Goal: Information Seeking & Learning: Find specific fact

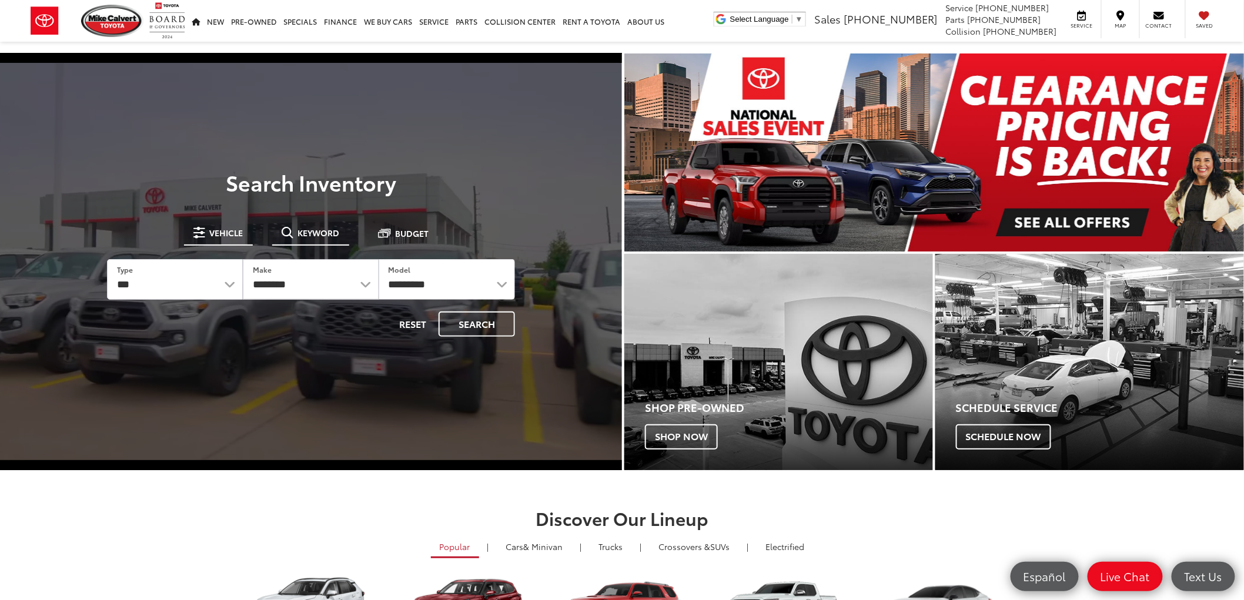
click at [320, 241] on button "Keyword" at bounding box center [310, 232] width 77 height 21
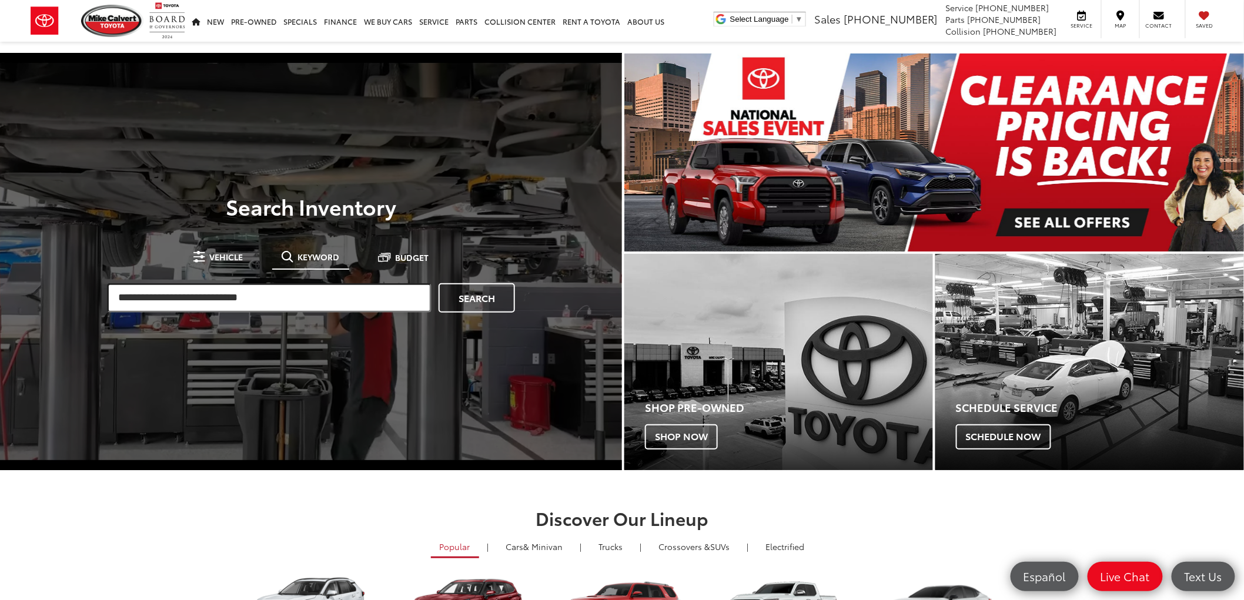
click at [295, 290] on input "search" at bounding box center [269, 297] width 325 height 29
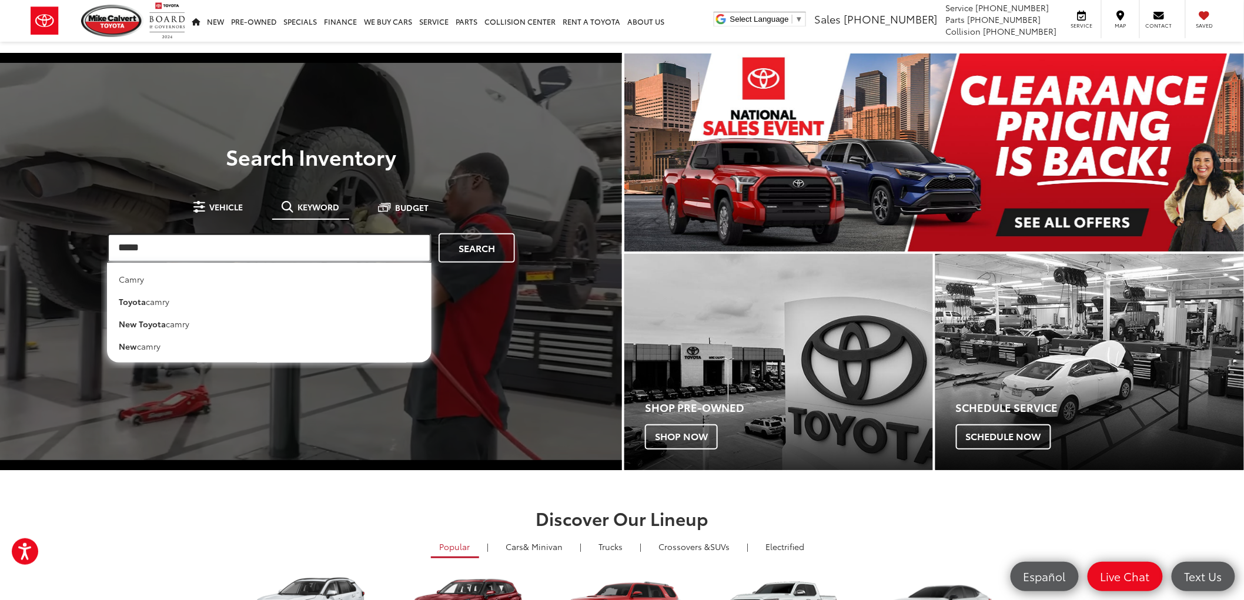
type input "*****"
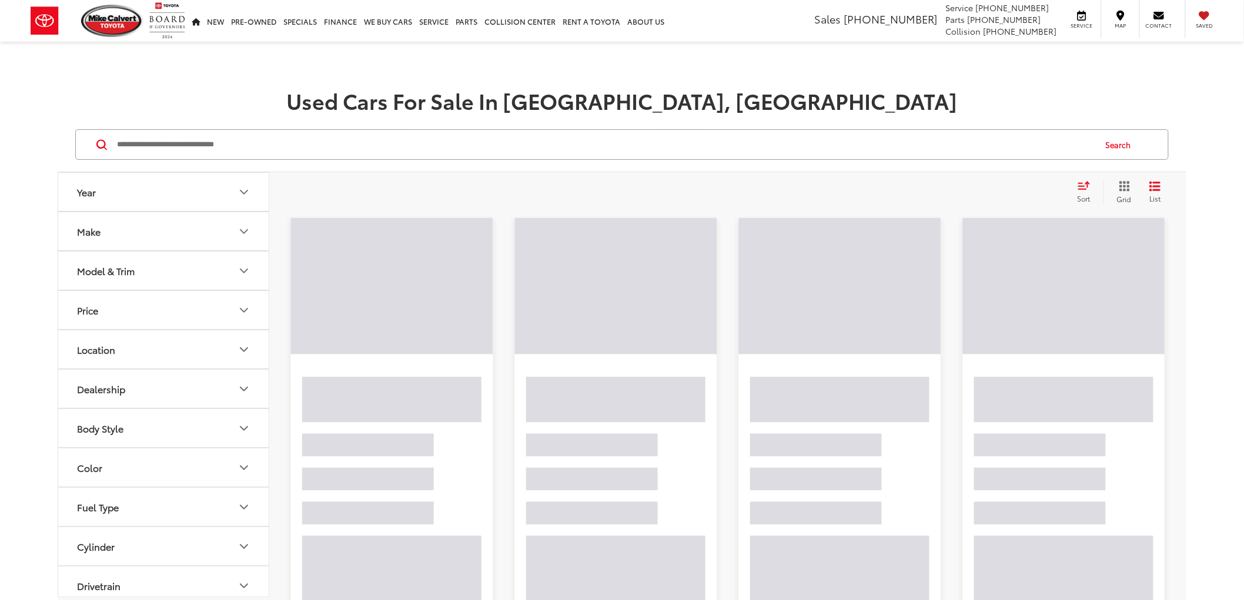
click at [254, 145] on input "Search by Make, Model, or Keyword" at bounding box center [605, 145] width 979 height 28
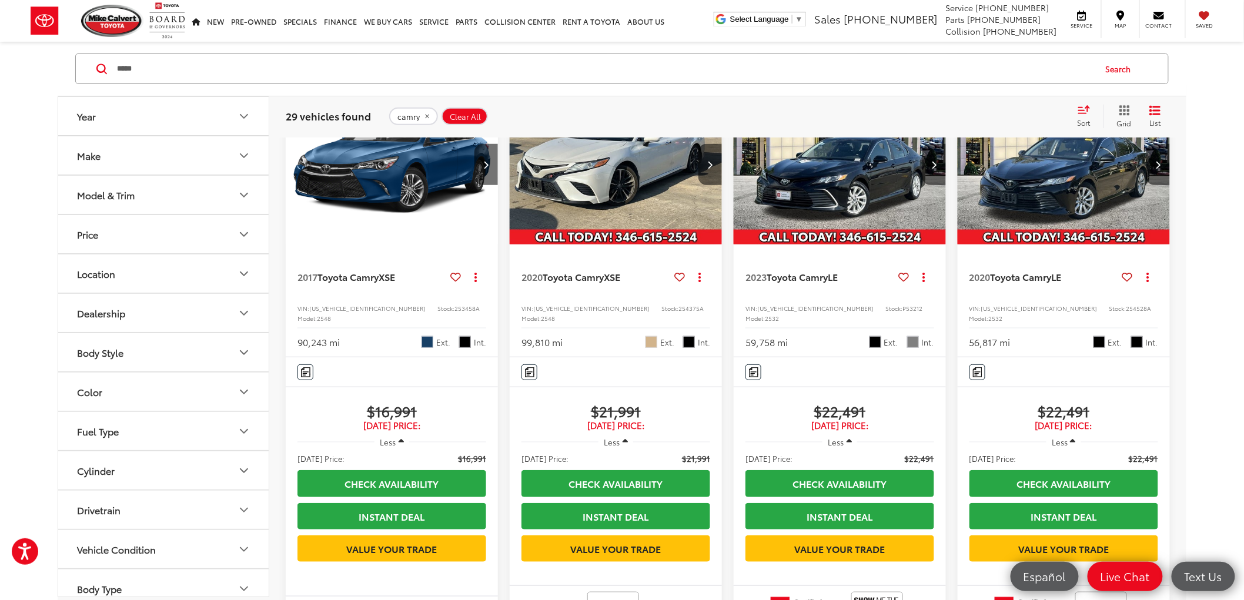
scroll to position [65, 0]
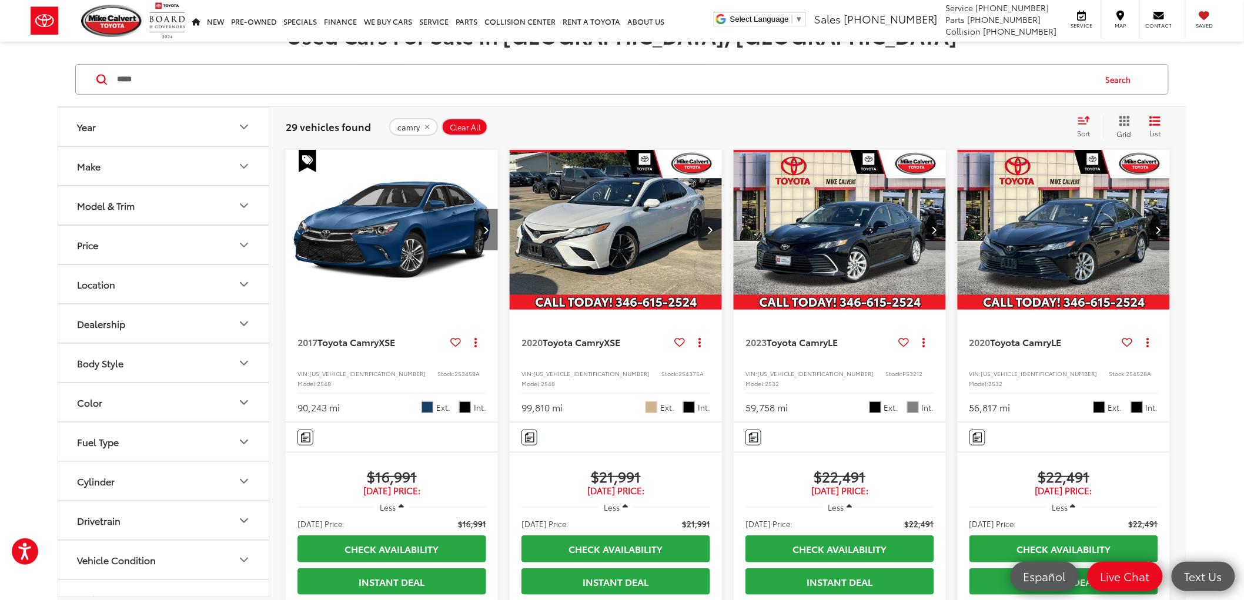
click at [489, 227] on icon "Next image" at bounding box center [486, 230] width 5 height 8
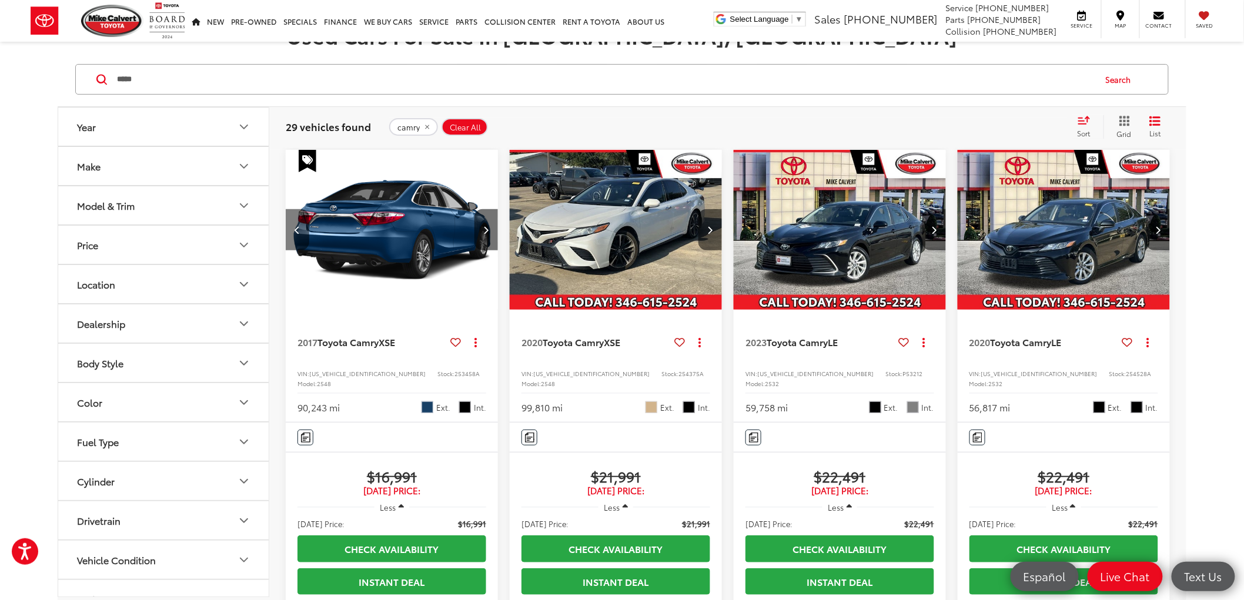
click at [297, 228] on icon "Previous image" at bounding box center [297, 230] width 5 height 8
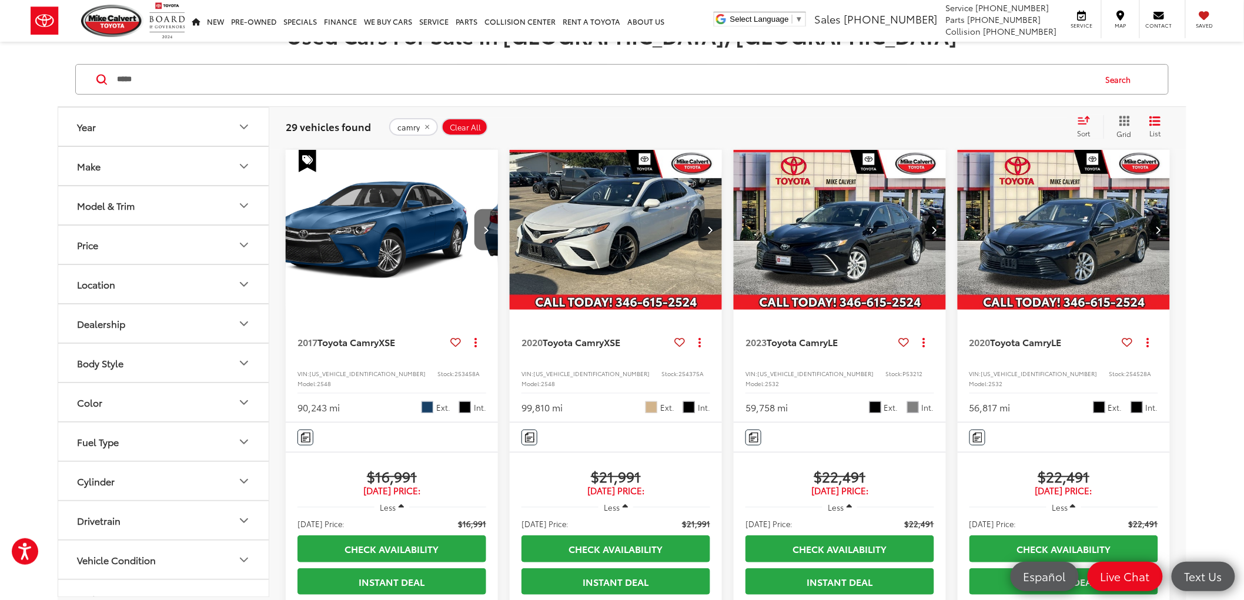
scroll to position [0, 0]
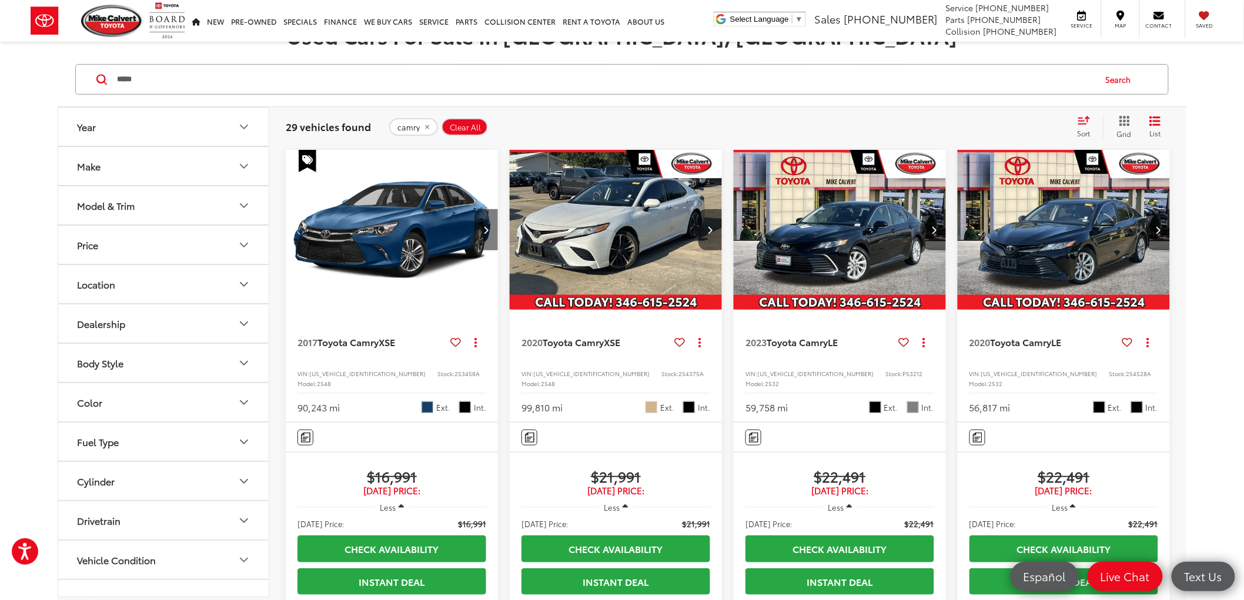
click at [490, 232] on button "Next image" at bounding box center [486, 229] width 24 height 41
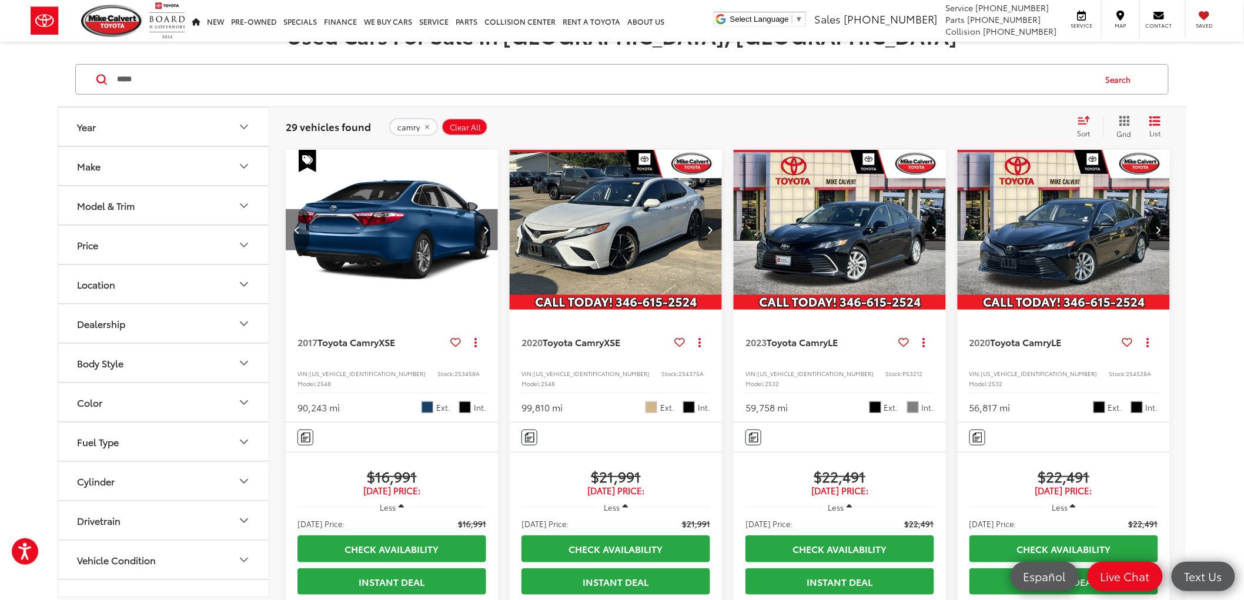
click at [297, 229] on icon "Previous image" at bounding box center [297, 230] width 5 height 8
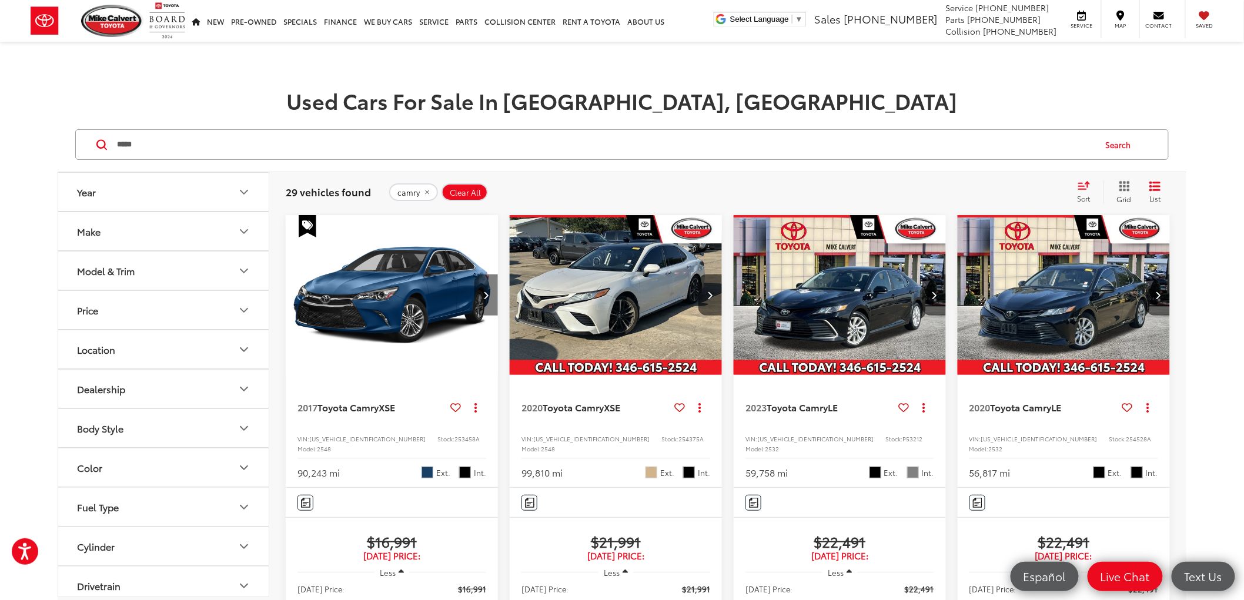
click at [489, 286] on button "Next image" at bounding box center [486, 295] width 24 height 41
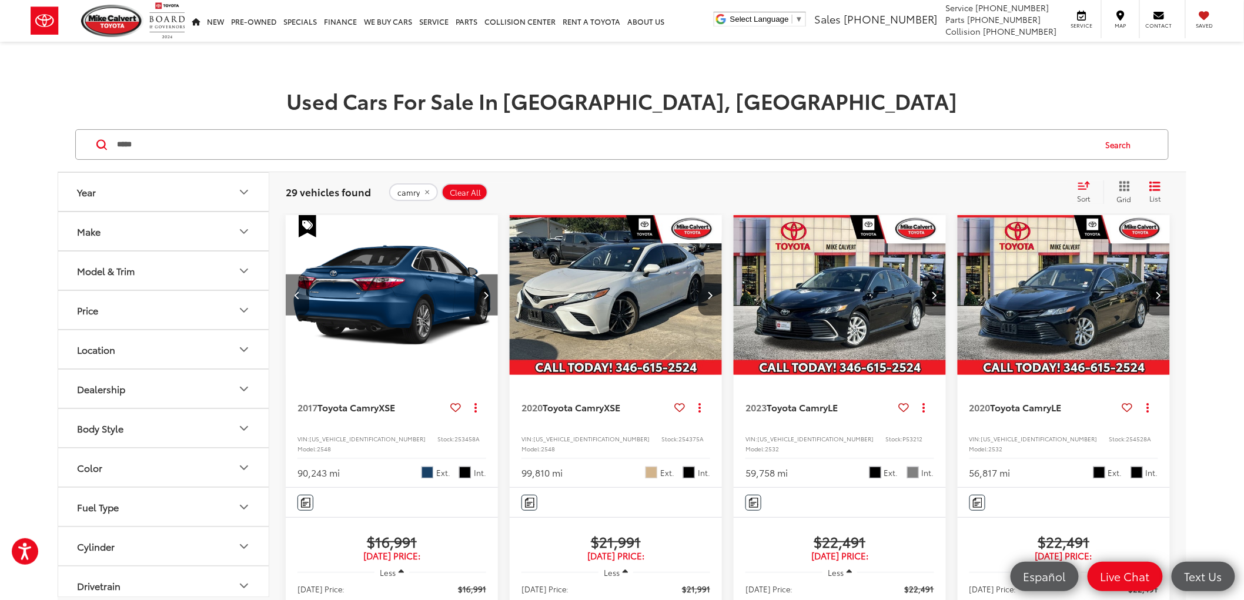
click at [290, 294] on button "Previous image" at bounding box center [298, 295] width 24 height 41
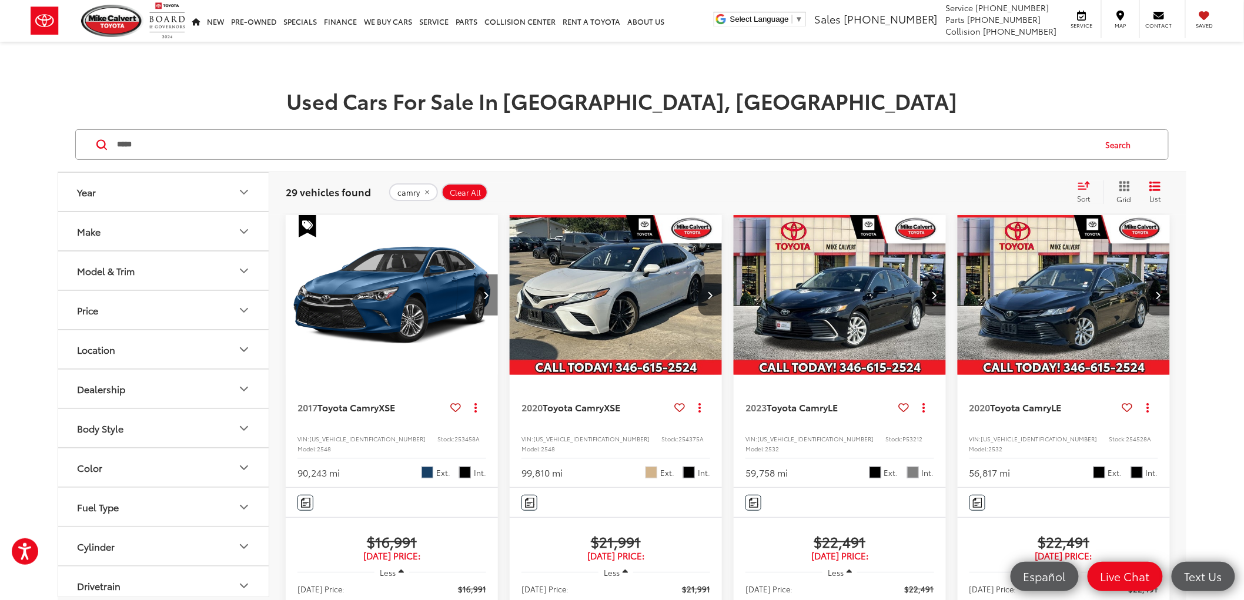
click at [486, 295] on icon "Next image" at bounding box center [486, 295] width 5 height 8
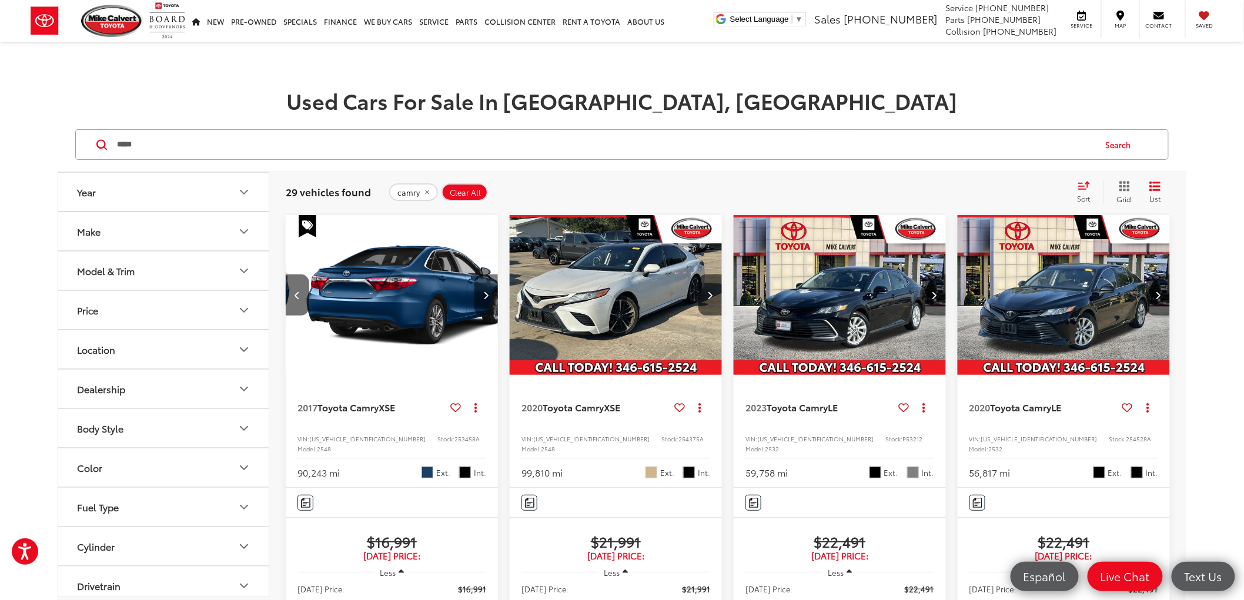
scroll to position [0, 214]
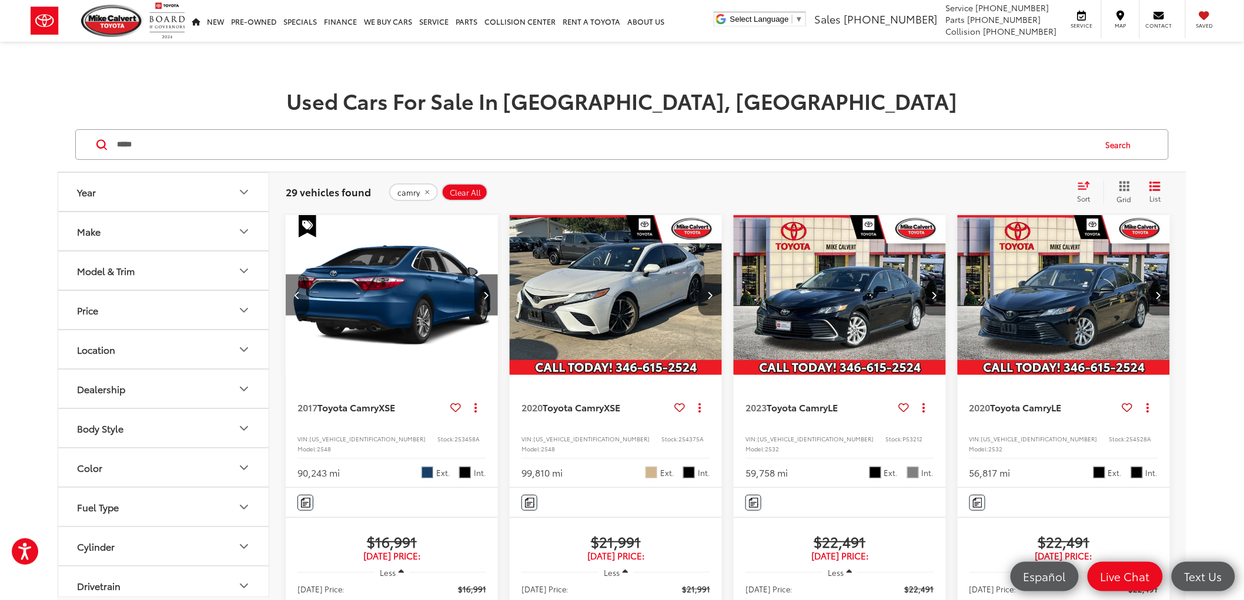
click at [307, 295] on button "Previous image" at bounding box center [298, 295] width 24 height 41
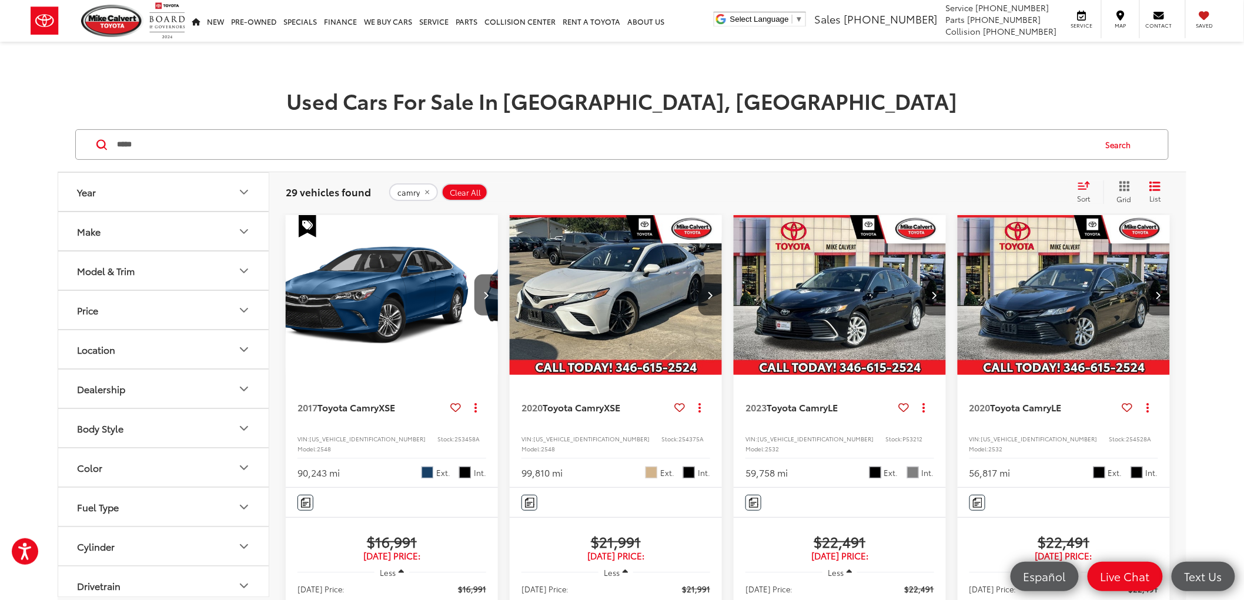
scroll to position [0, 0]
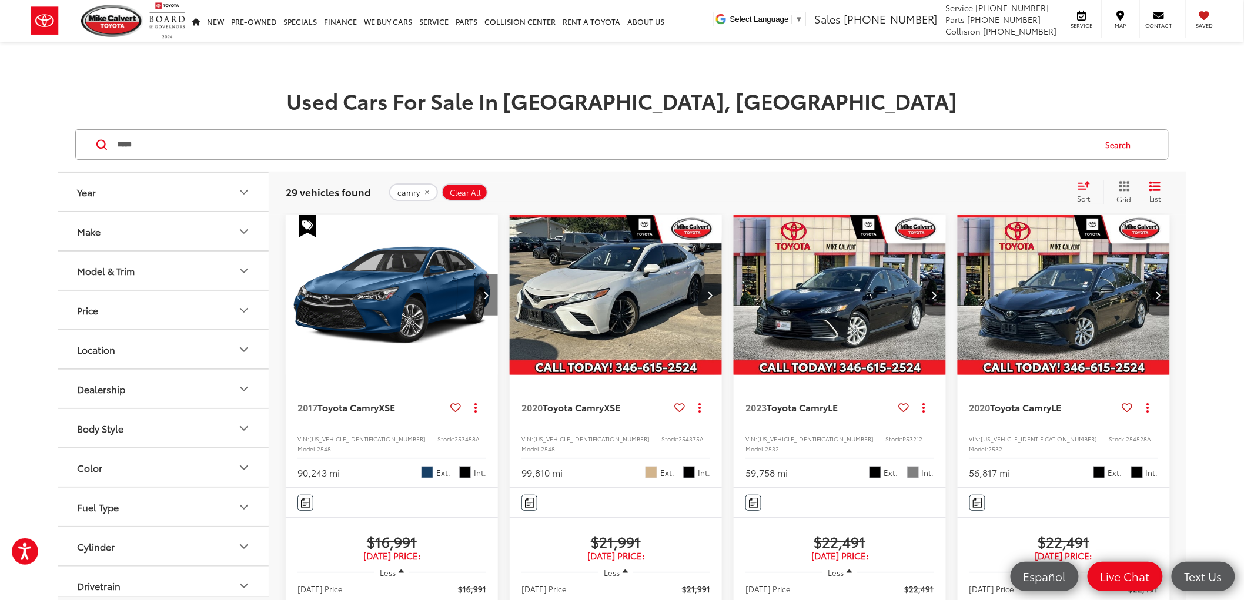
click at [474, 288] on button "Next image" at bounding box center [486, 295] width 24 height 41
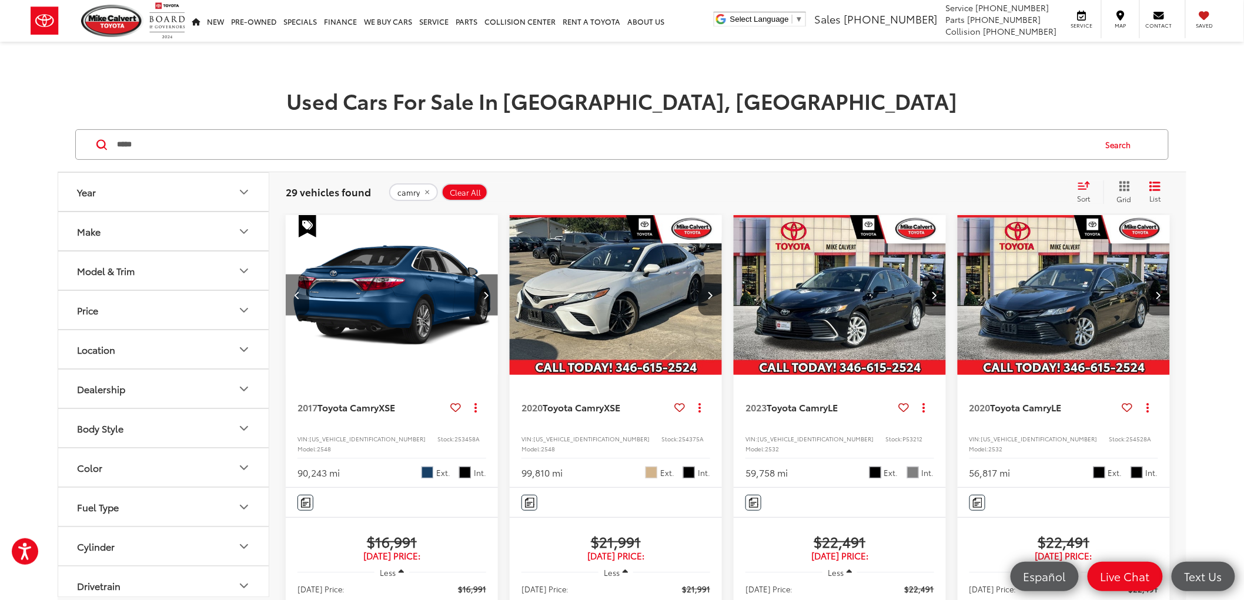
click at [302, 291] on button "Previous image" at bounding box center [298, 295] width 24 height 41
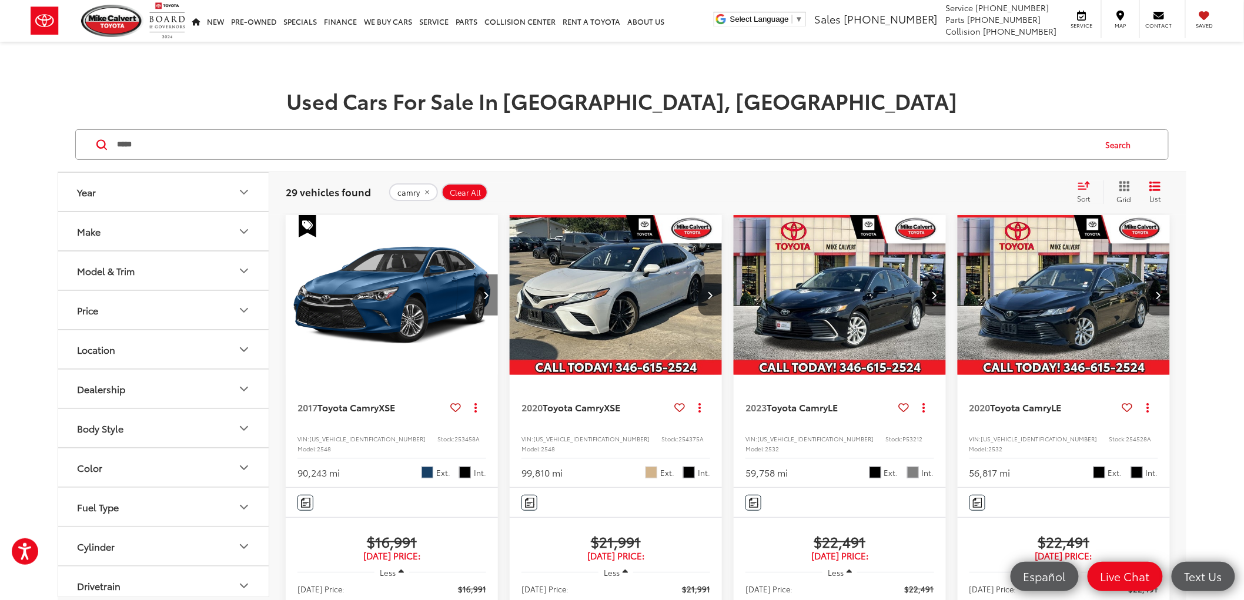
click at [489, 299] on button "Next image" at bounding box center [486, 295] width 24 height 41
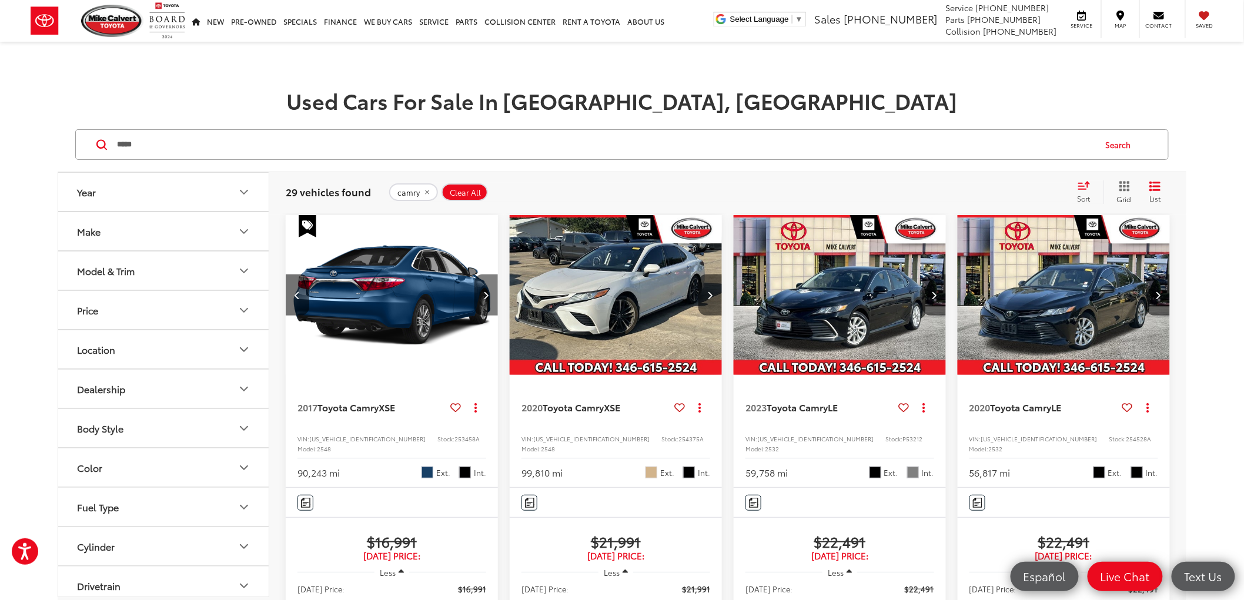
click at [491, 286] on button "Next image" at bounding box center [486, 295] width 24 height 41
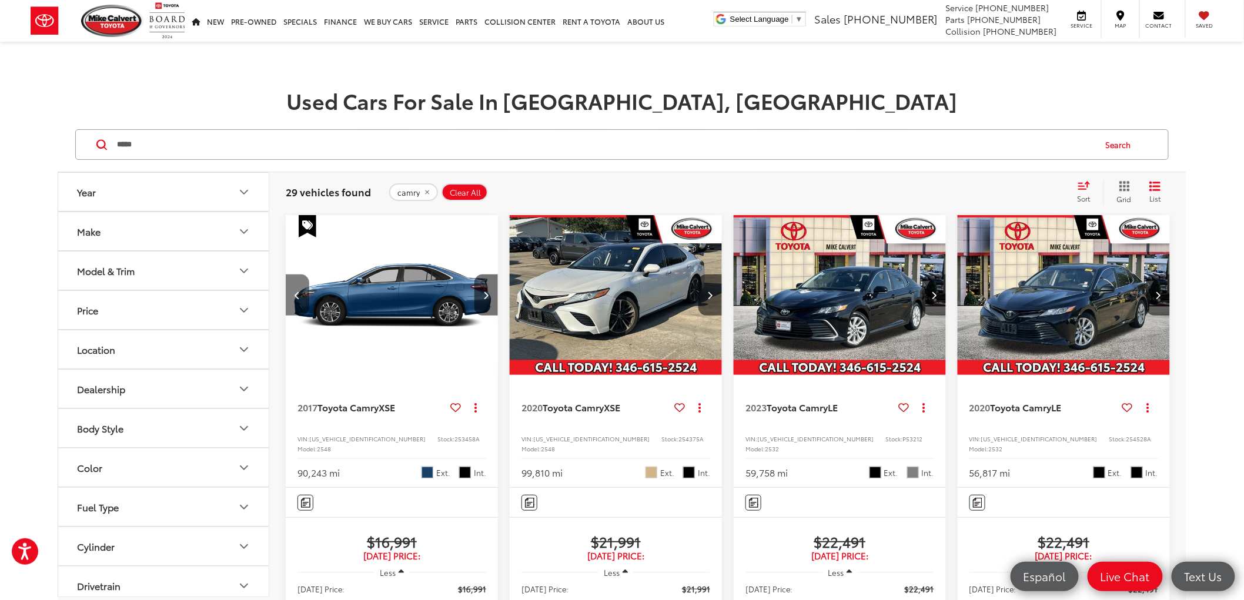
click at [295, 297] on icon "Previous image" at bounding box center [297, 295] width 5 height 8
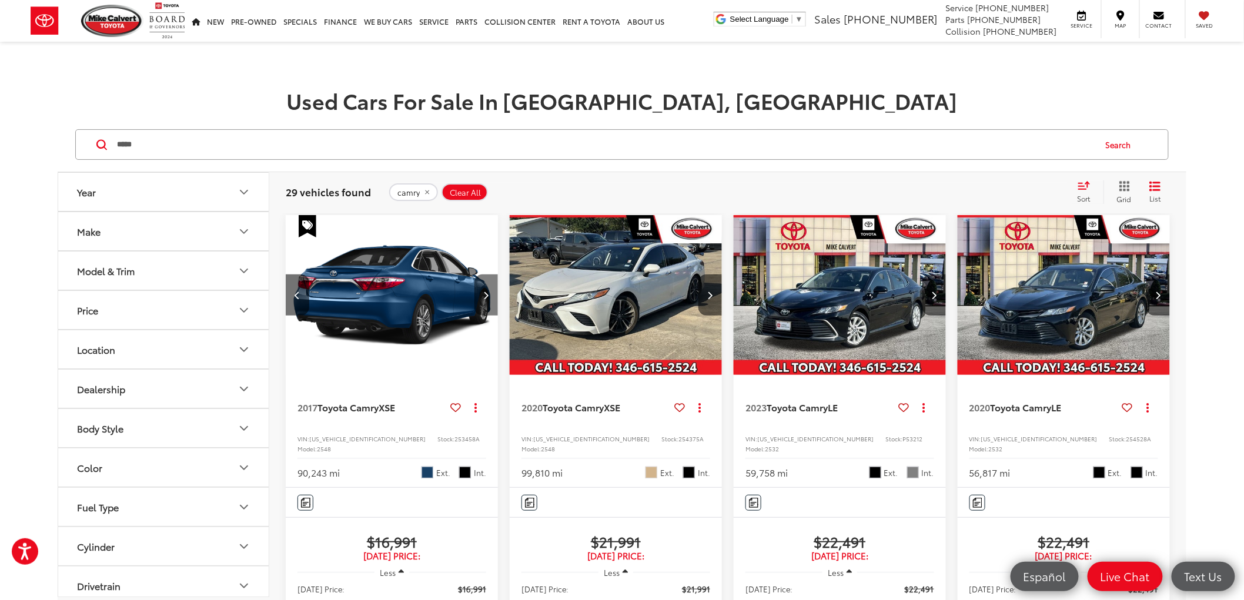
click at [484, 300] on button "Next image" at bounding box center [486, 295] width 24 height 41
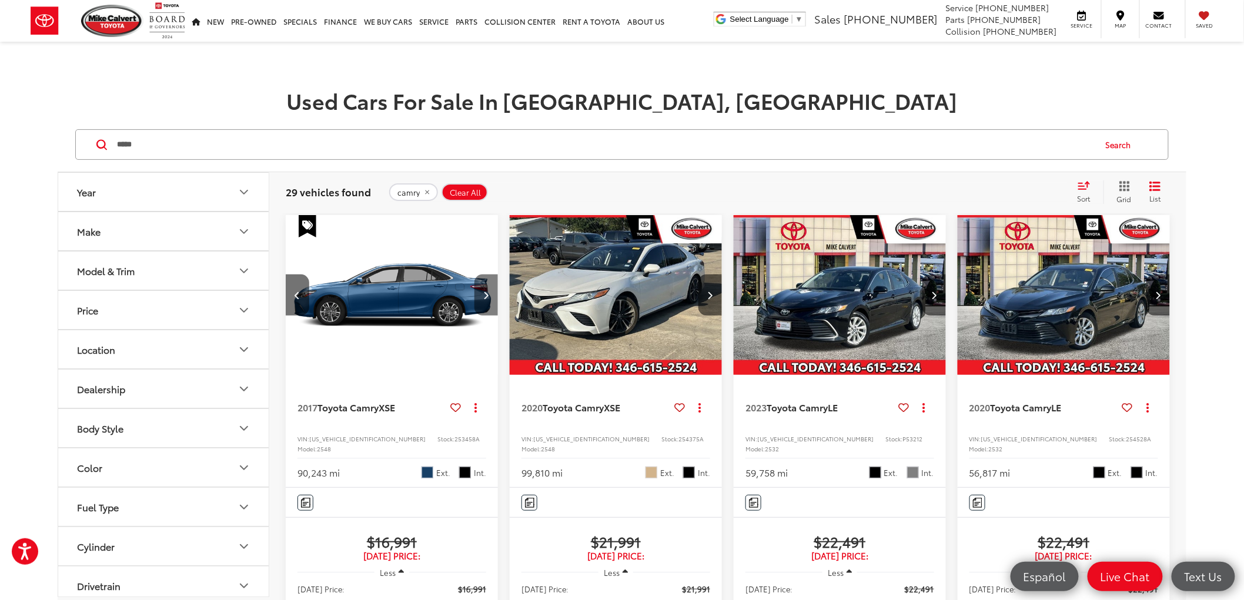
click at [485, 301] on button "Next image" at bounding box center [486, 295] width 24 height 41
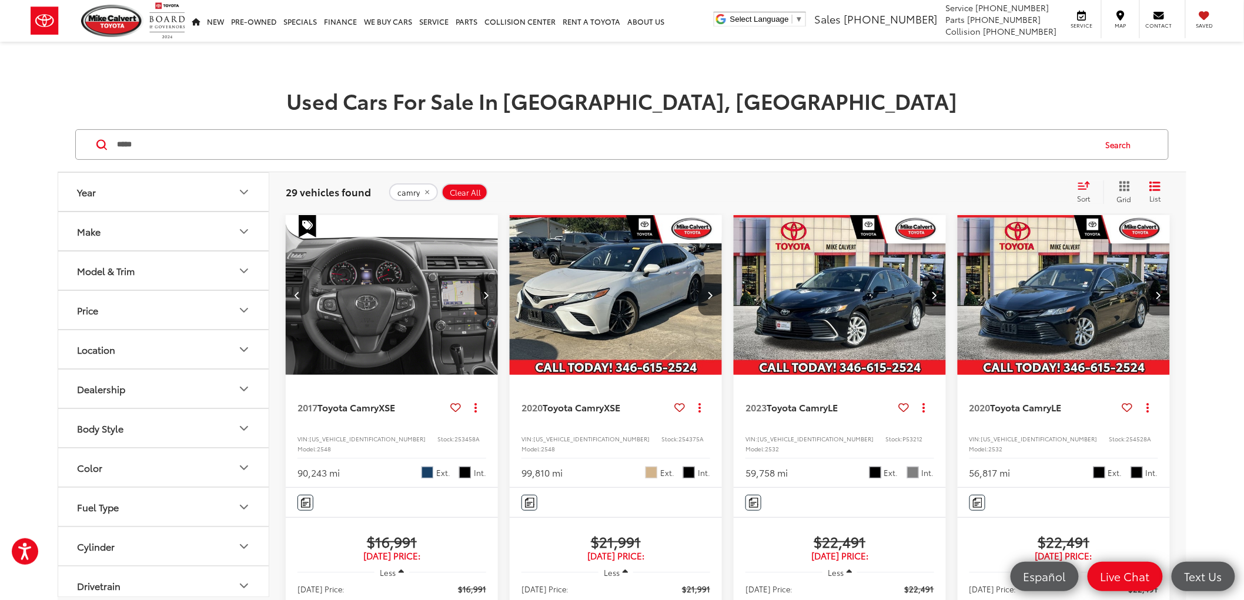
click at [303, 283] on button "Previous image" at bounding box center [298, 295] width 24 height 41
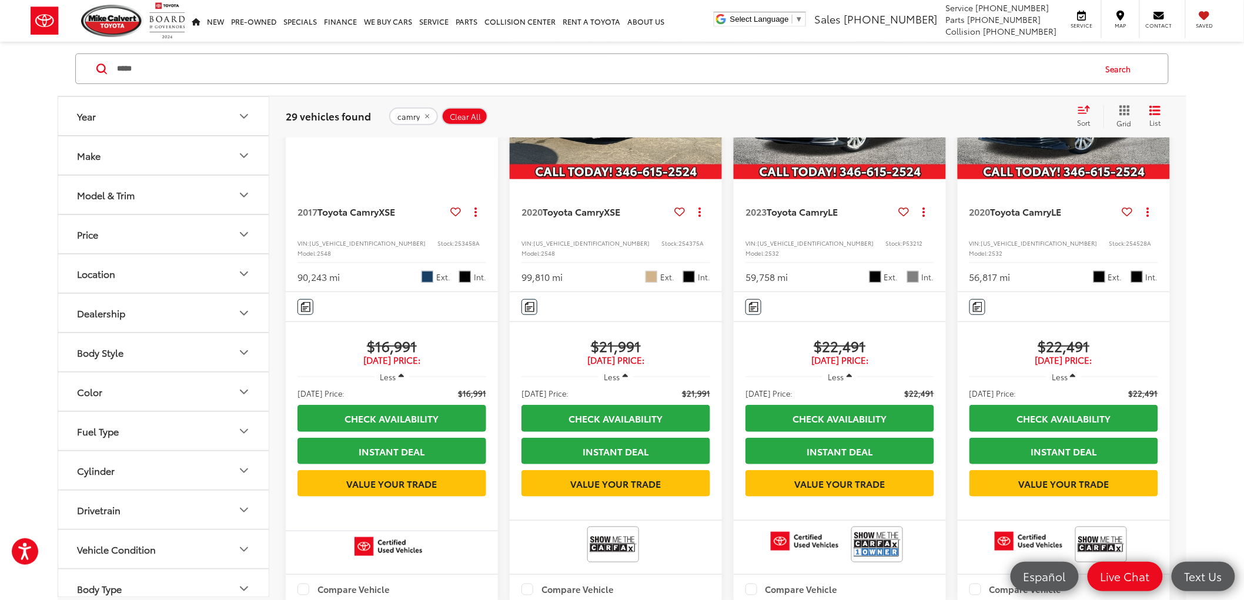
scroll to position [176, 0]
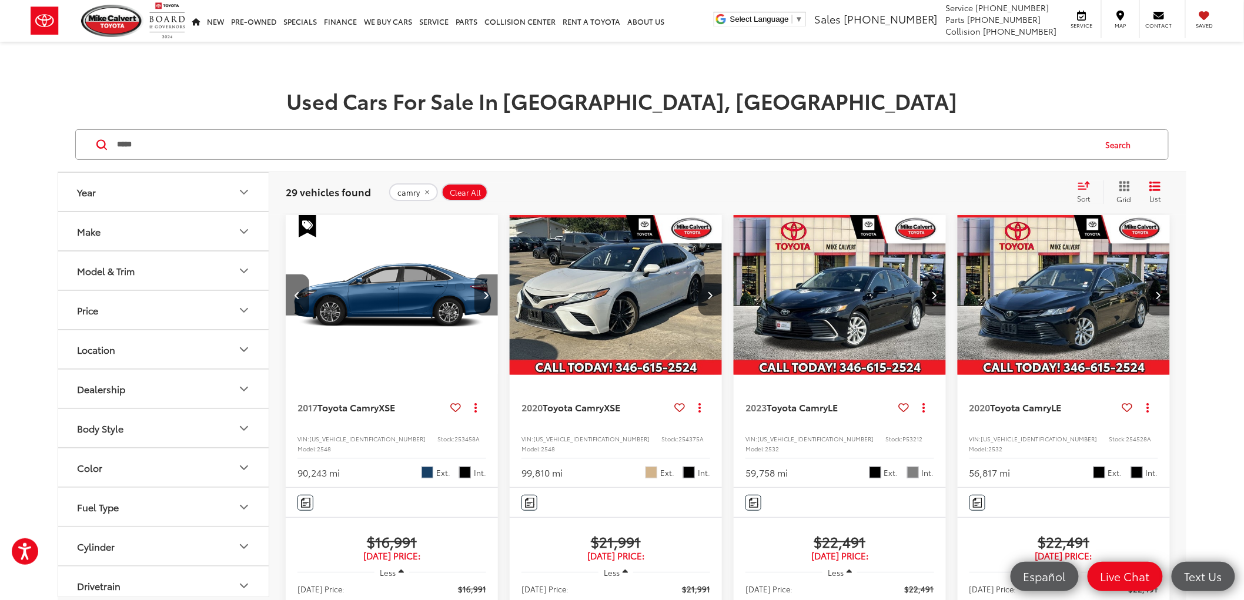
click at [486, 298] on icon "Next image" at bounding box center [486, 295] width 5 height 8
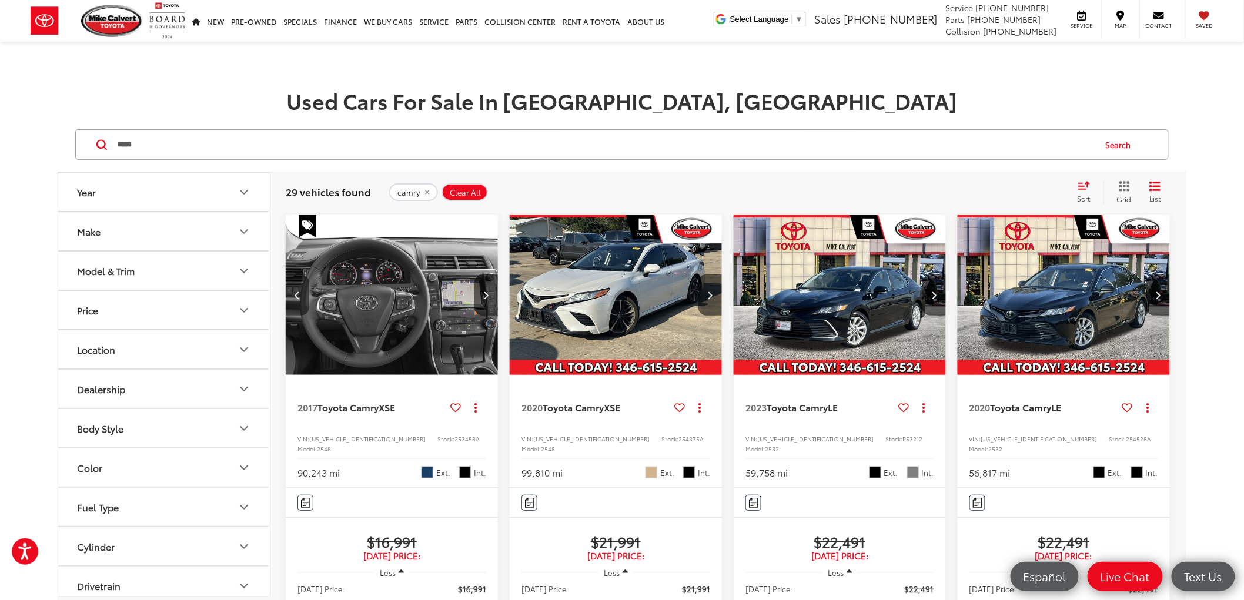
click at [302, 297] on button "Previous image" at bounding box center [298, 295] width 24 height 41
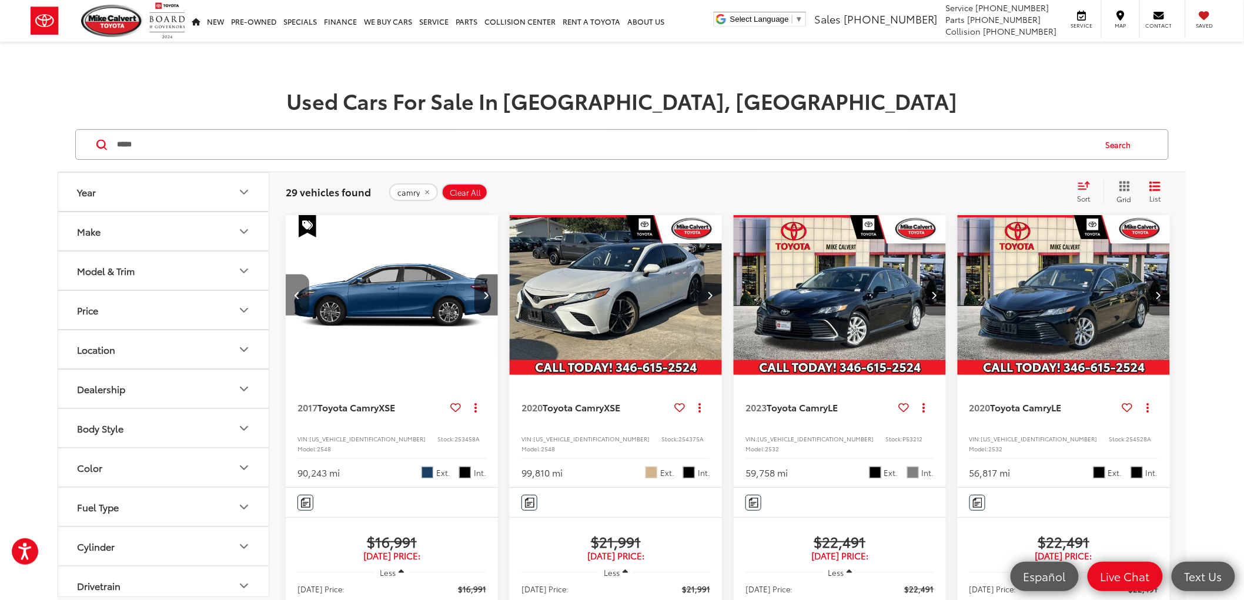
click at [302, 297] on button "Previous image" at bounding box center [298, 295] width 24 height 41
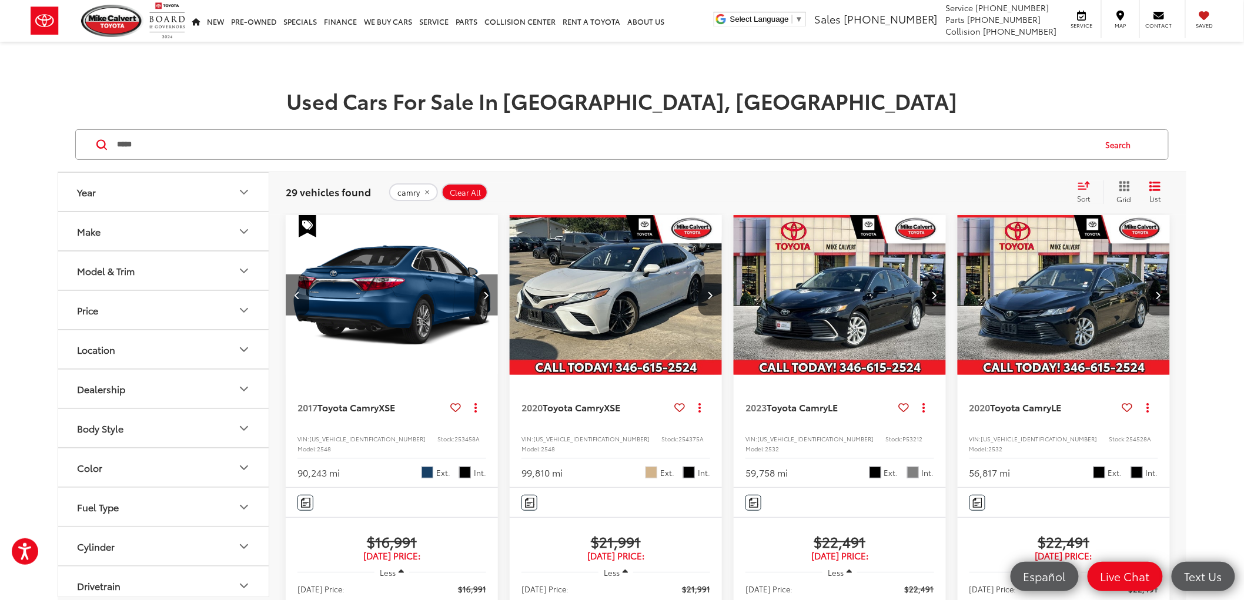
click at [488, 292] on icon "Next image" at bounding box center [486, 295] width 5 height 8
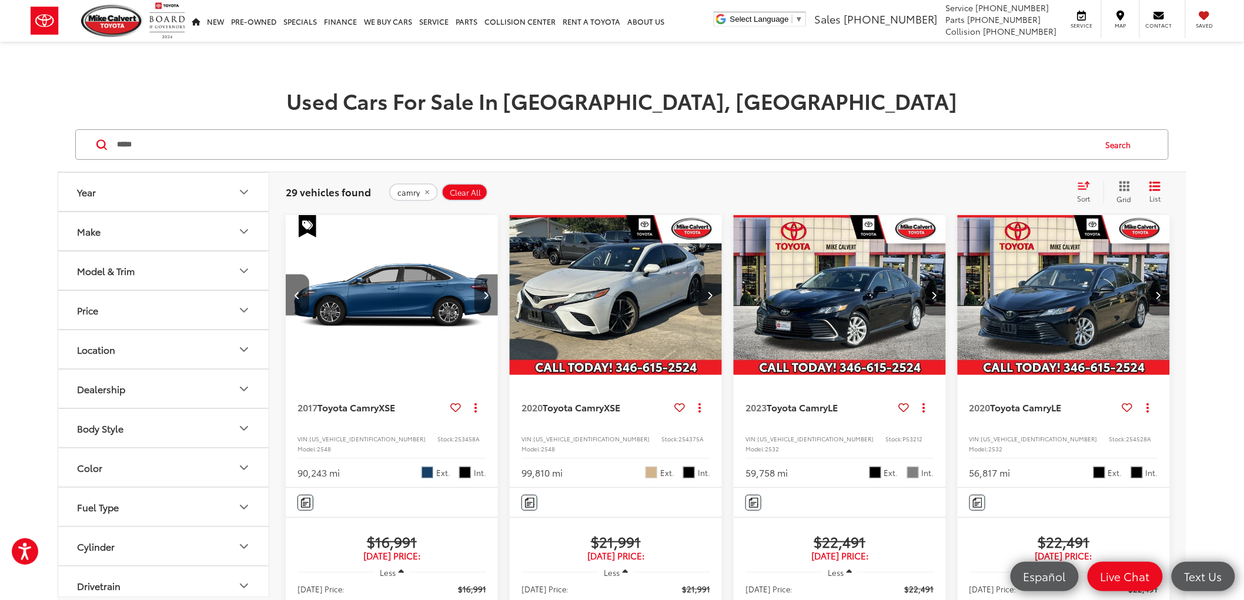
click at [490, 292] on button "Next image" at bounding box center [486, 295] width 24 height 41
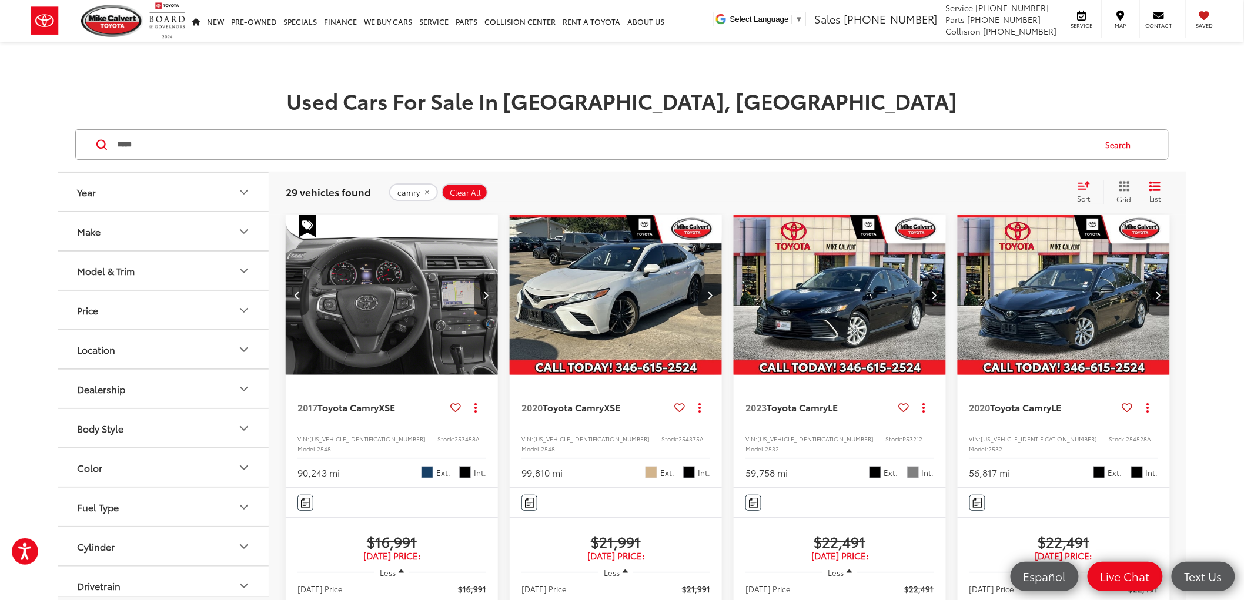
click at [296, 292] on icon "Previous image" at bounding box center [297, 295] width 5 height 8
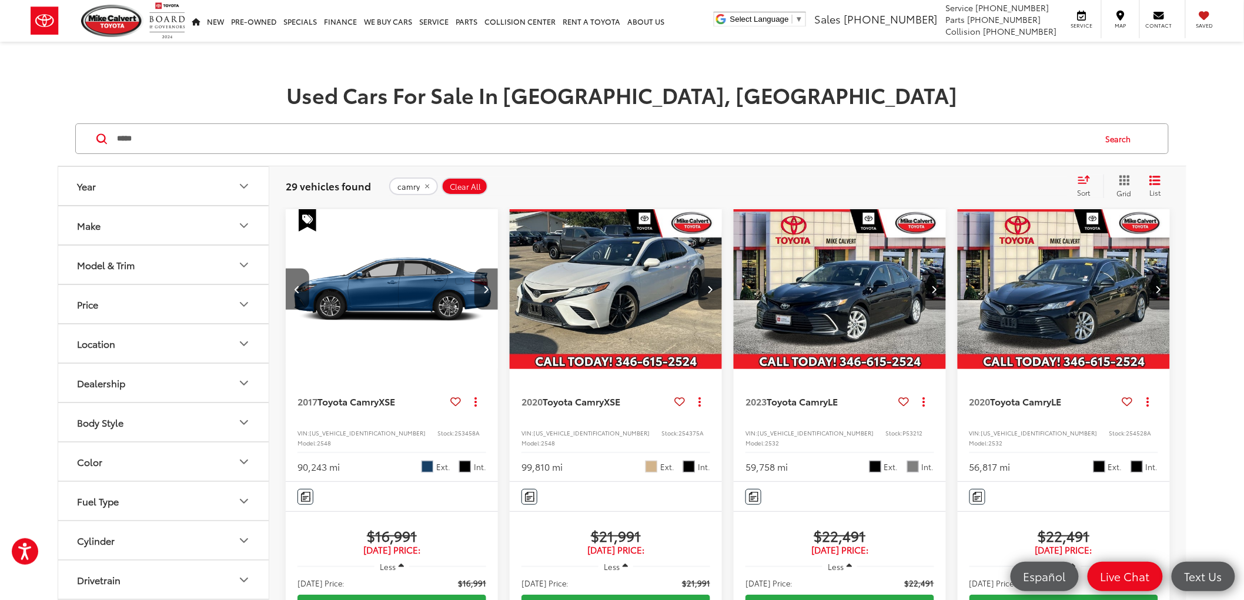
scroll to position [0, 0]
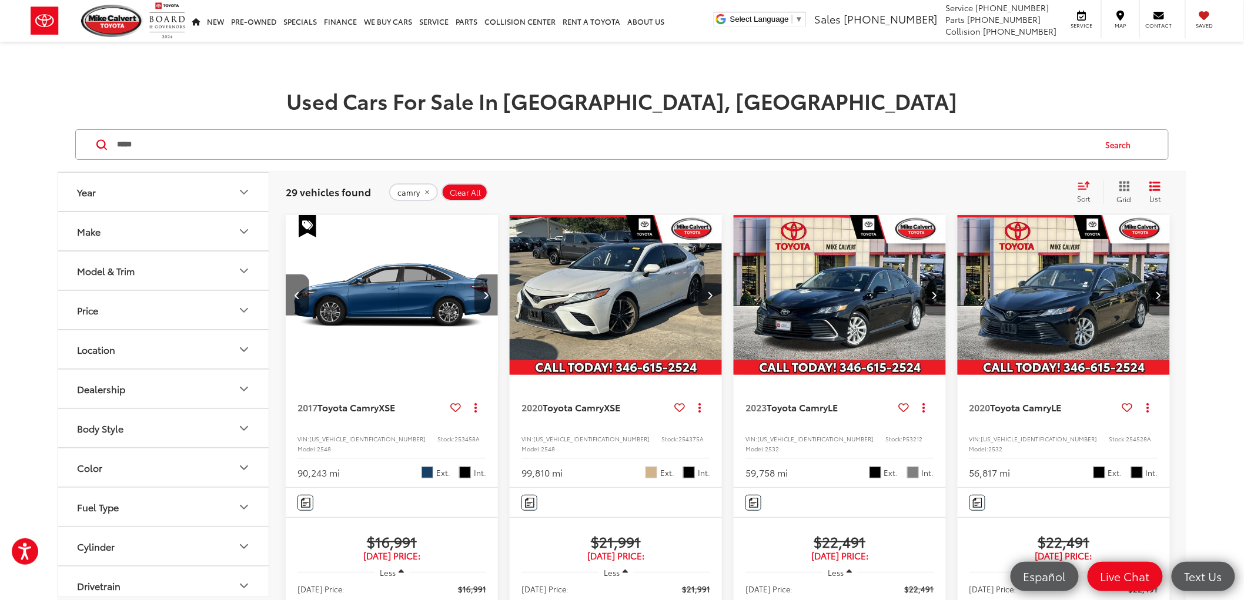
click at [484, 293] on icon "Next image" at bounding box center [486, 295] width 5 height 8
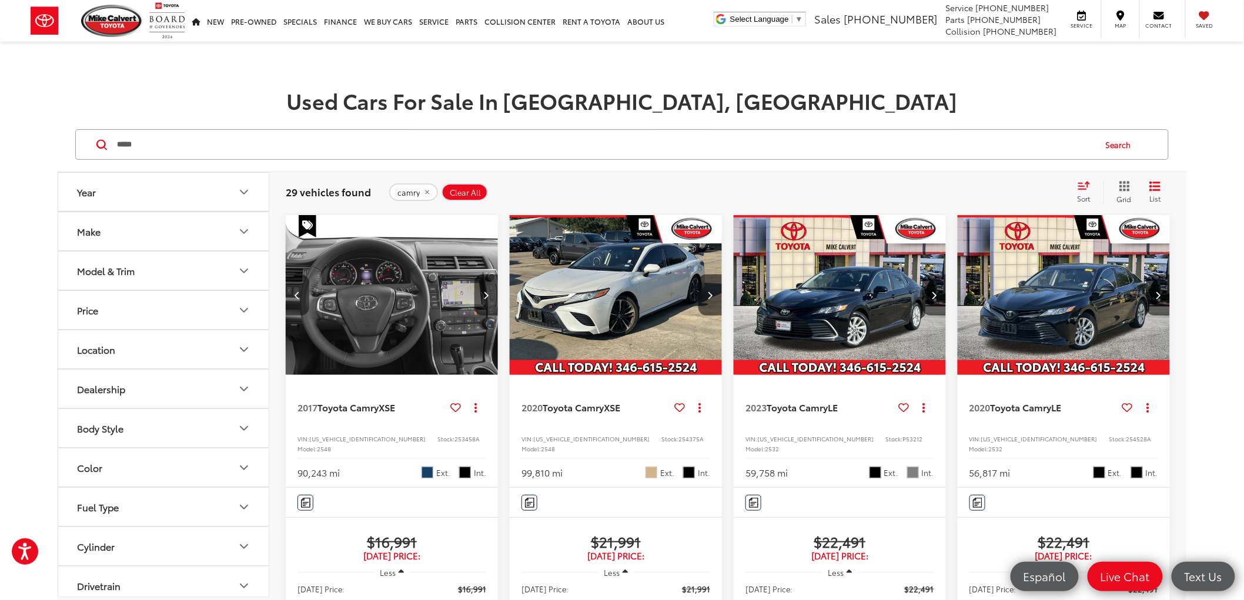
click at [289, 294] on button "Previous image" at bounding box center [298, 295] width 24 height 41
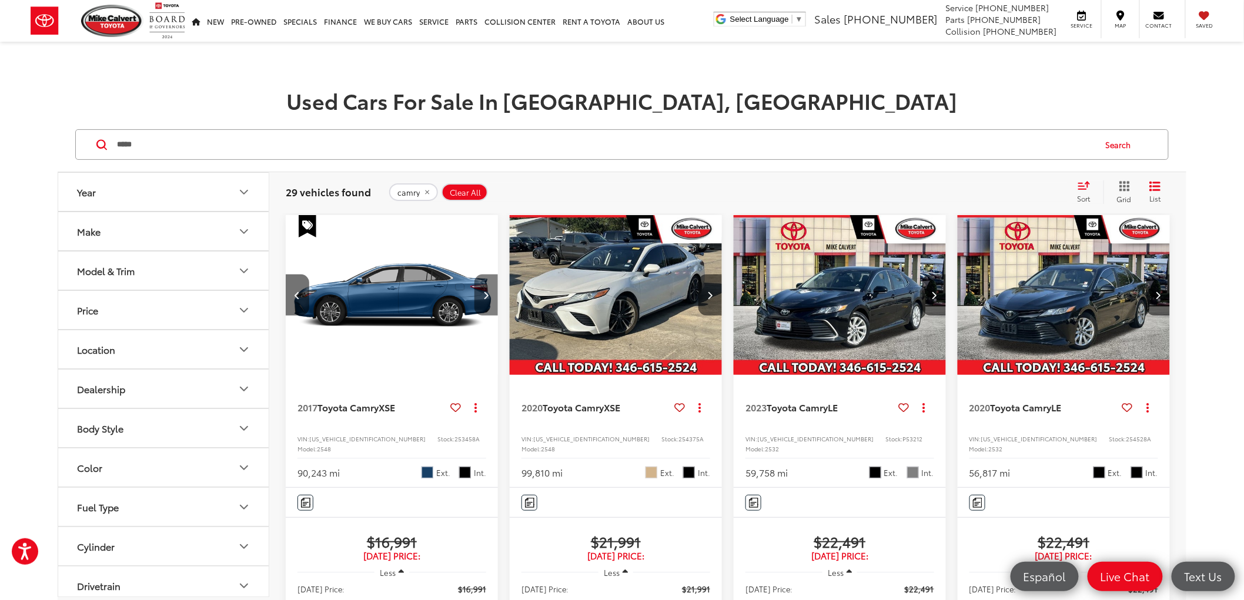
click at [490, 306] on button "Next image" at bounding box center [486, 295] width 24 height 41
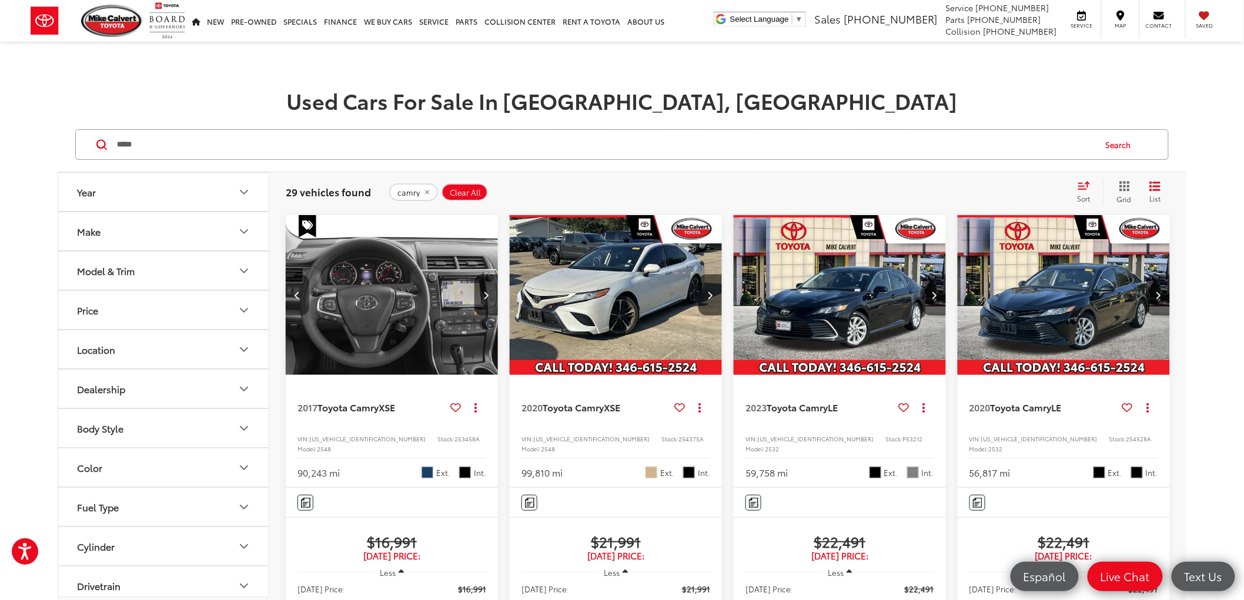
click at [298, 289] on button "Previous image" at bounding box center [298, 295] width 24 height 41
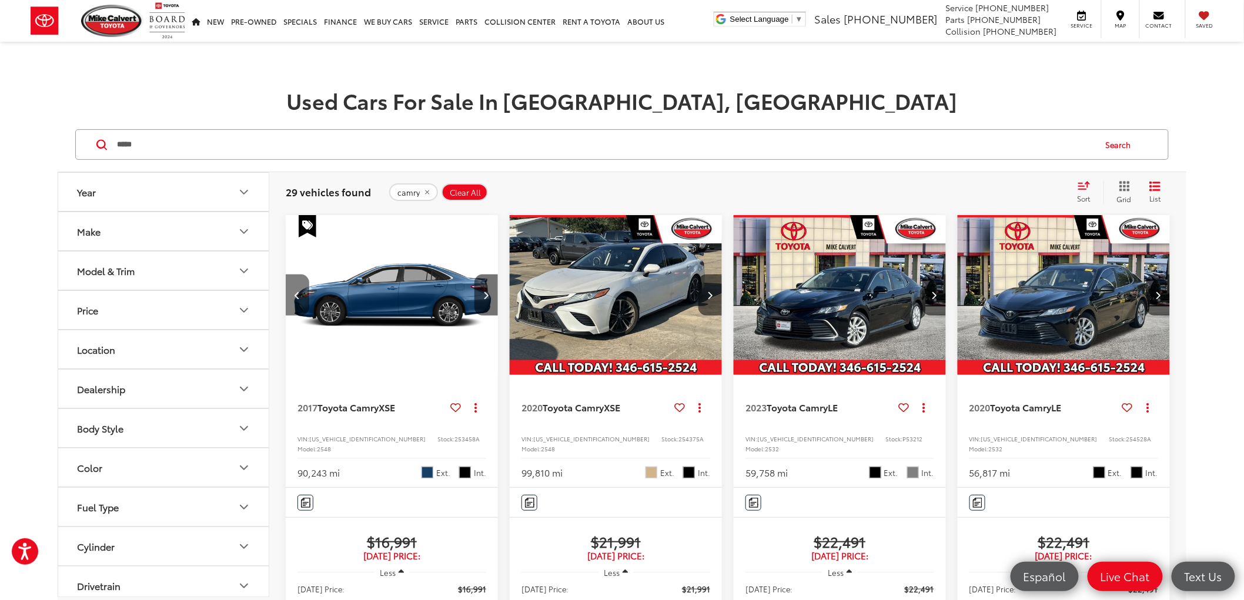
click at [298, 289] on button "Previous image" at bounding box center [298, 295] width 24 height 41
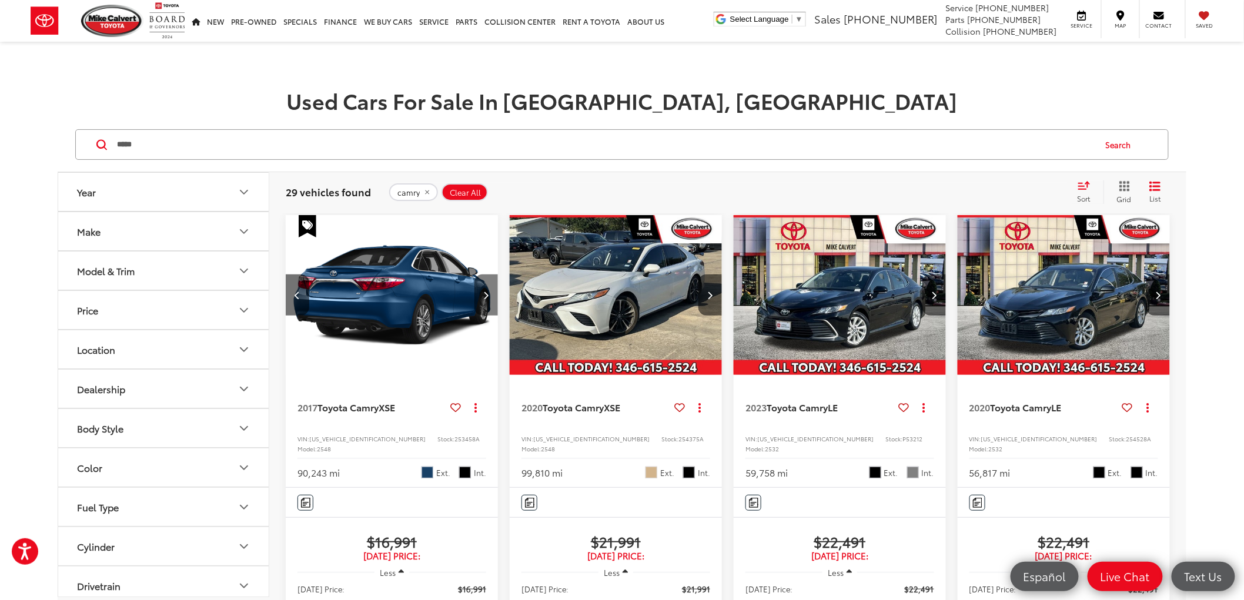
click at [483, 304] on button "Next image" at bounding box center [486, 295] width 24 height 41
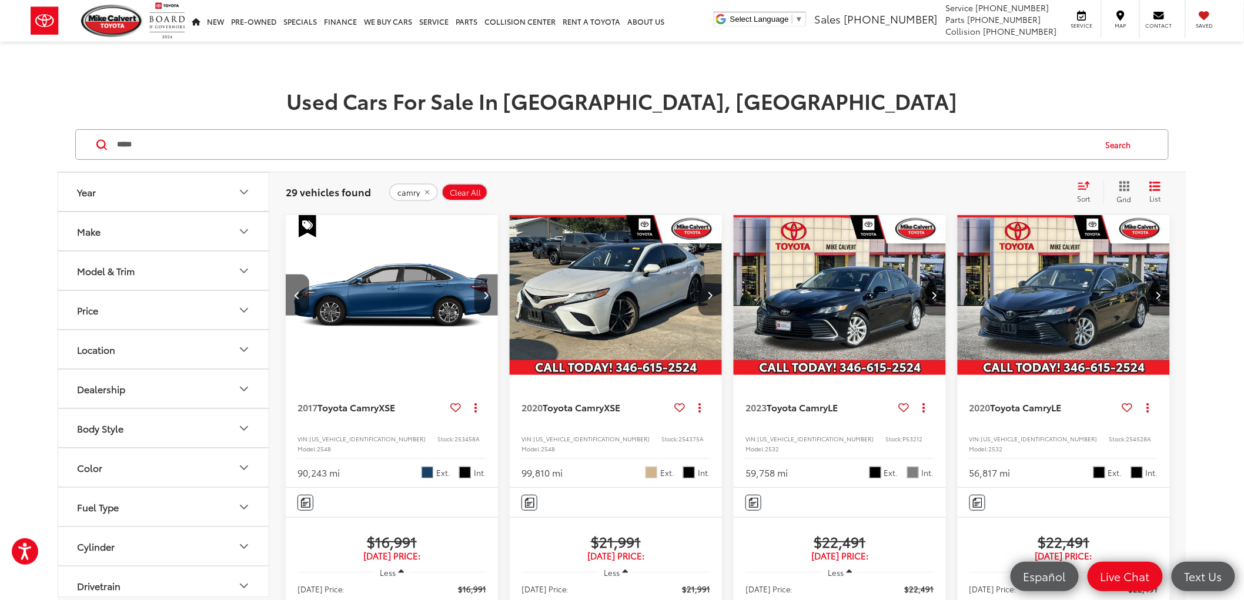
click at [483, 304] on button "Next image" at bounding box center [486, 295] width 24 height 41
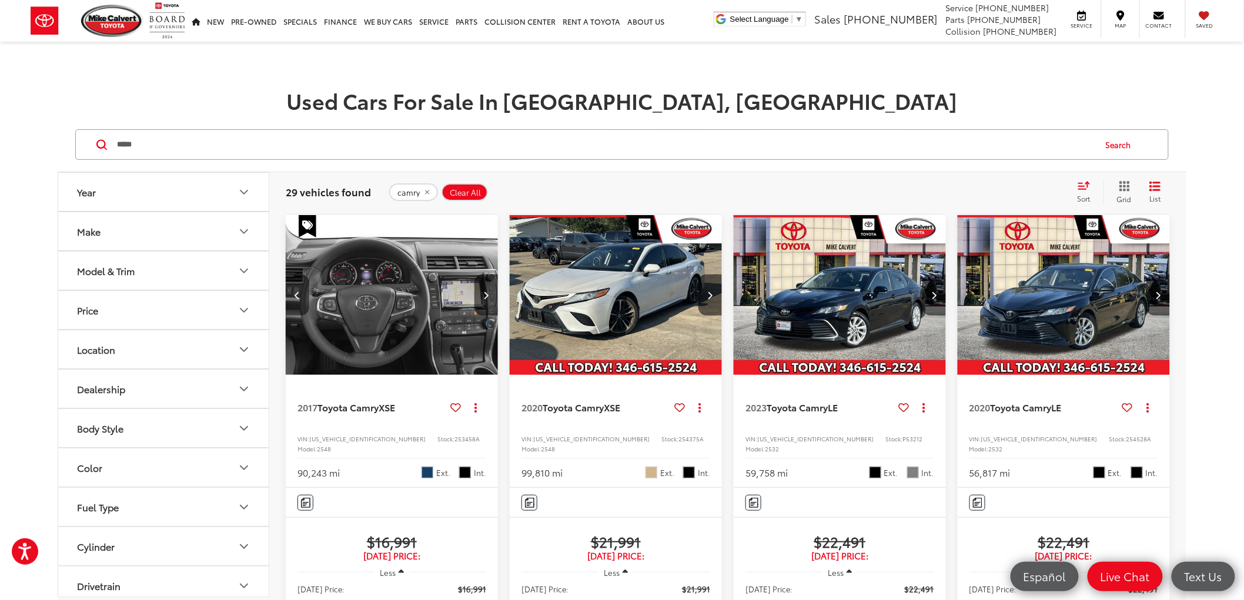
click at [293, 292] on button "Previous image" at bounding box center [298, 295] width 24 height 41
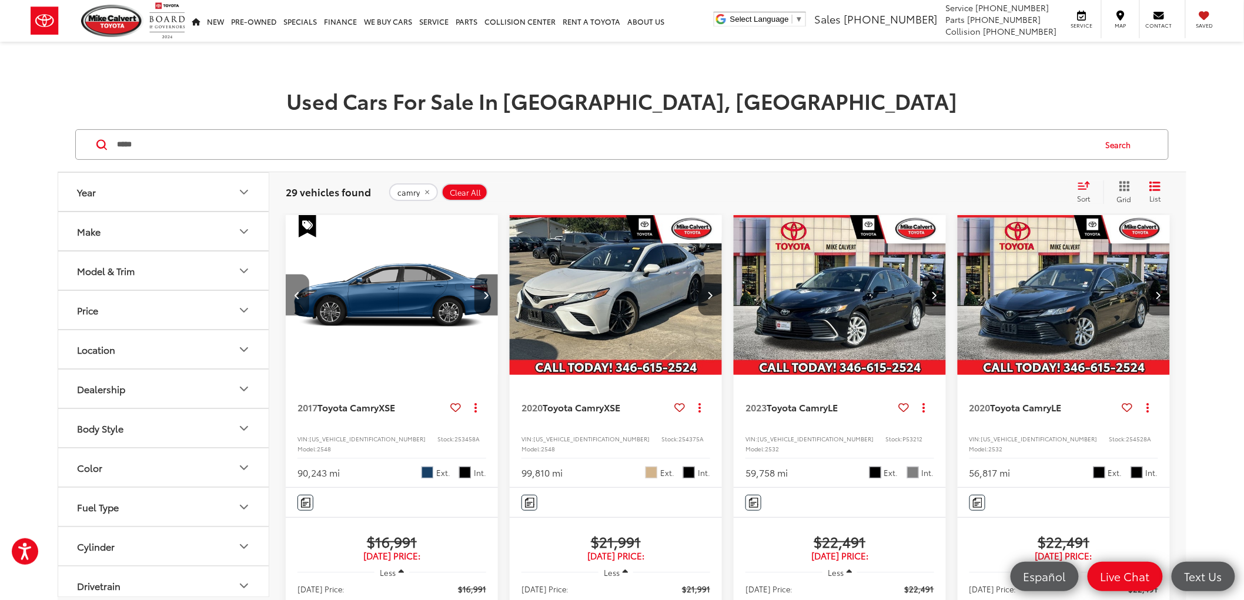
click at [293, 292] on button "Previous image" at bounding box center [298, 295] width 24 height 41
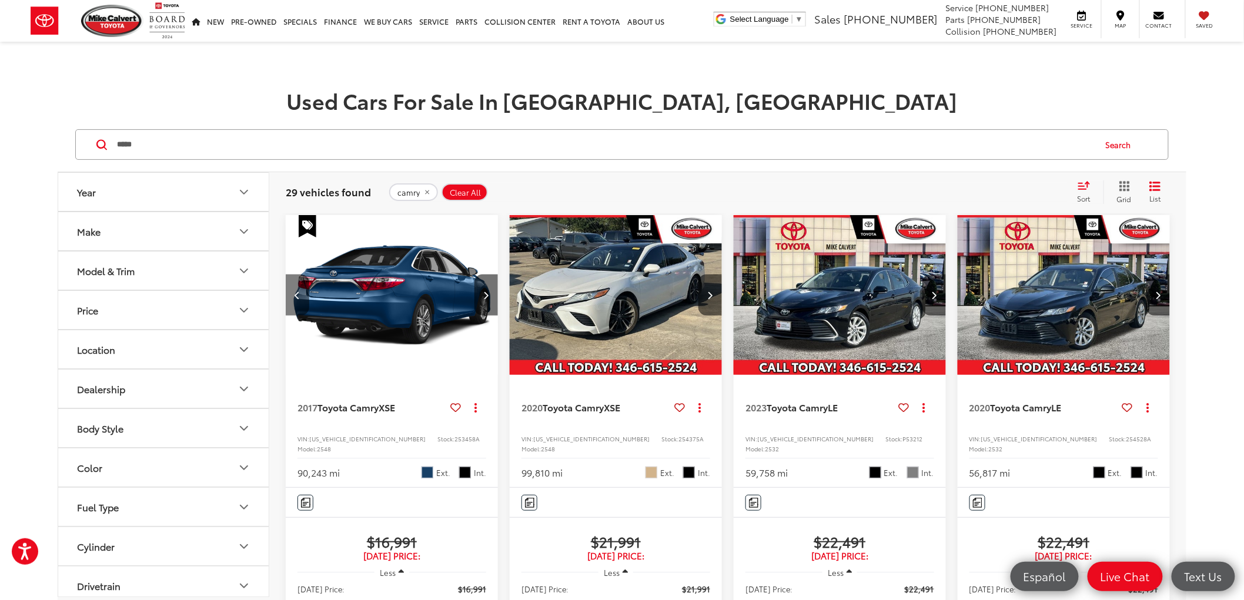
click at [293, 292] on button "Previous image" at bounding box center [298, 295] width 24 height 41
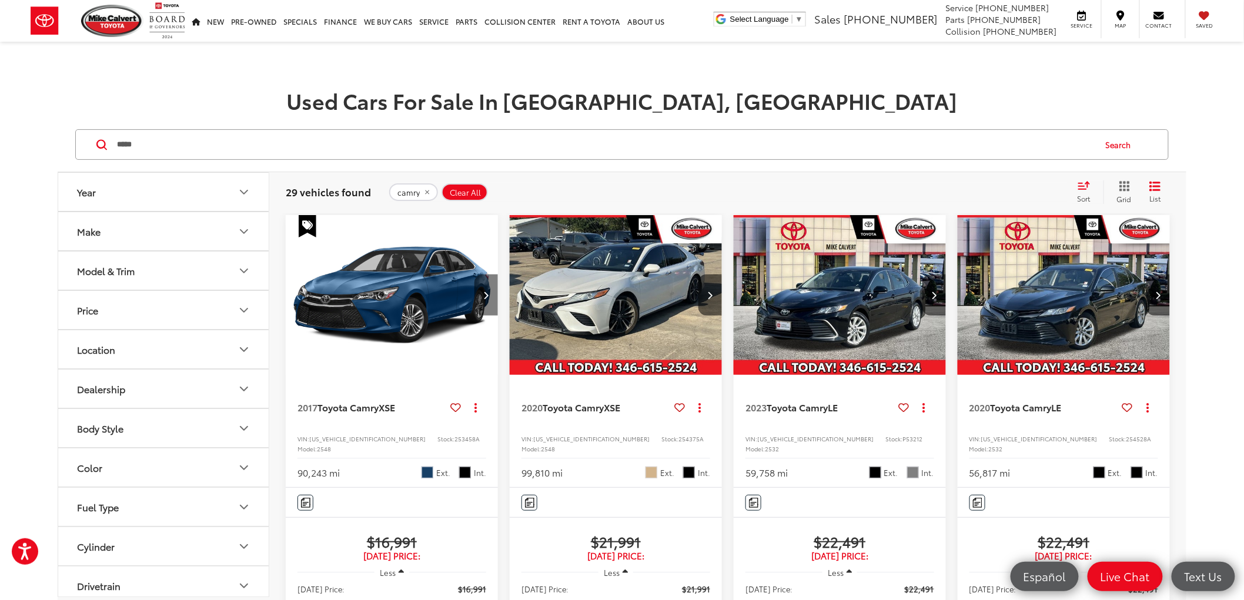
click at [486, 289] on button "Next image" at bounding box center [486, 295] width 24 height 41
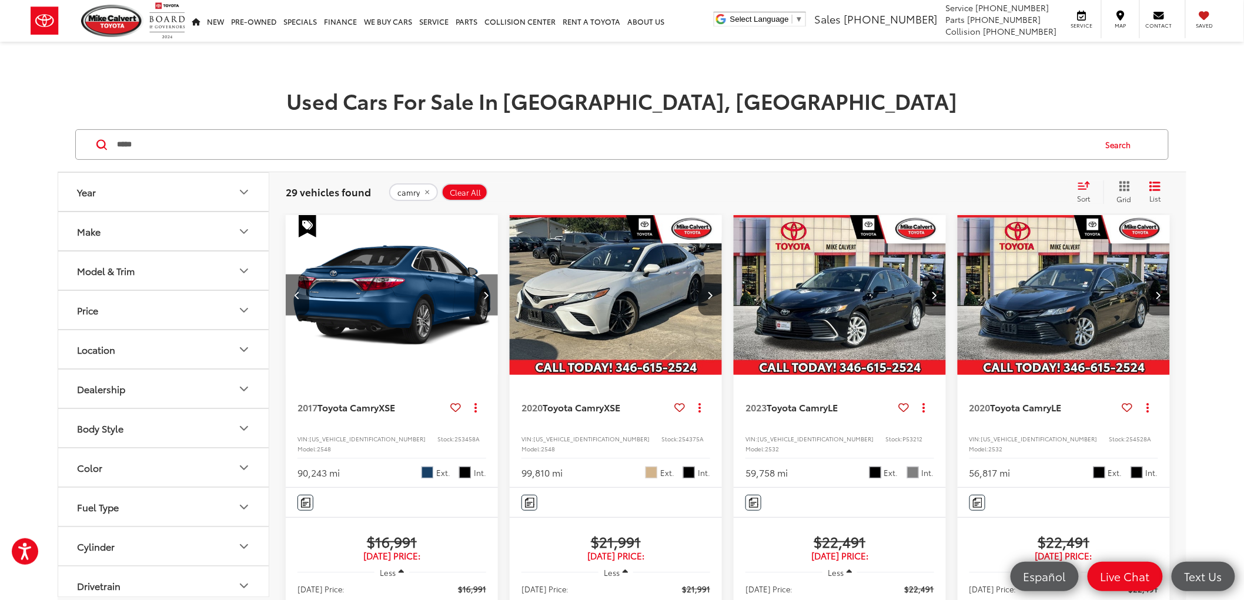
click at [486, 289] on button "Next image" at bounding box center [486, 295] width 24 height 41
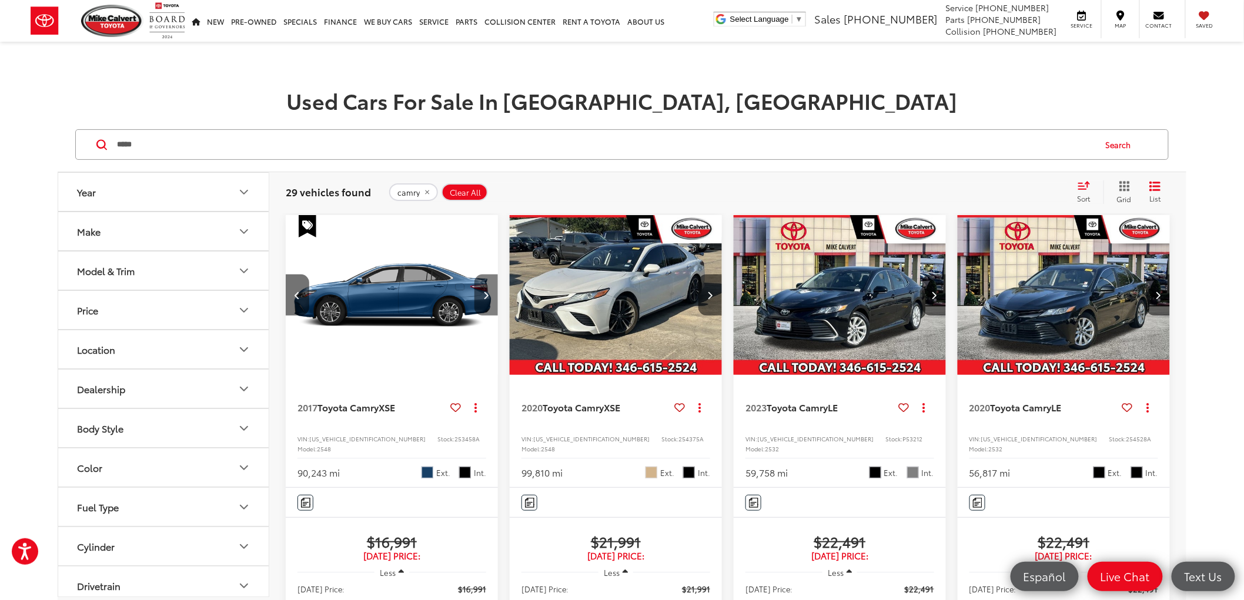
click at [486, 289] on button "Next image" at bounding box center [486, 295] width 24 height 41
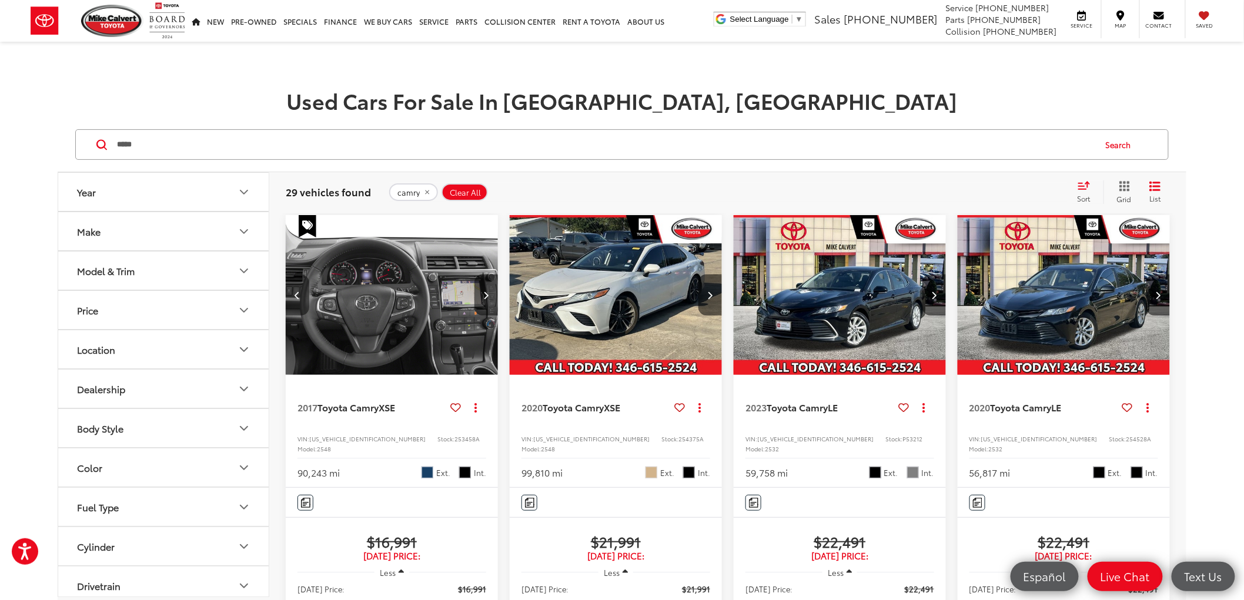
click at [306, 296] on button "Previous image" at bounding box center [298, 295] width 24 height 41
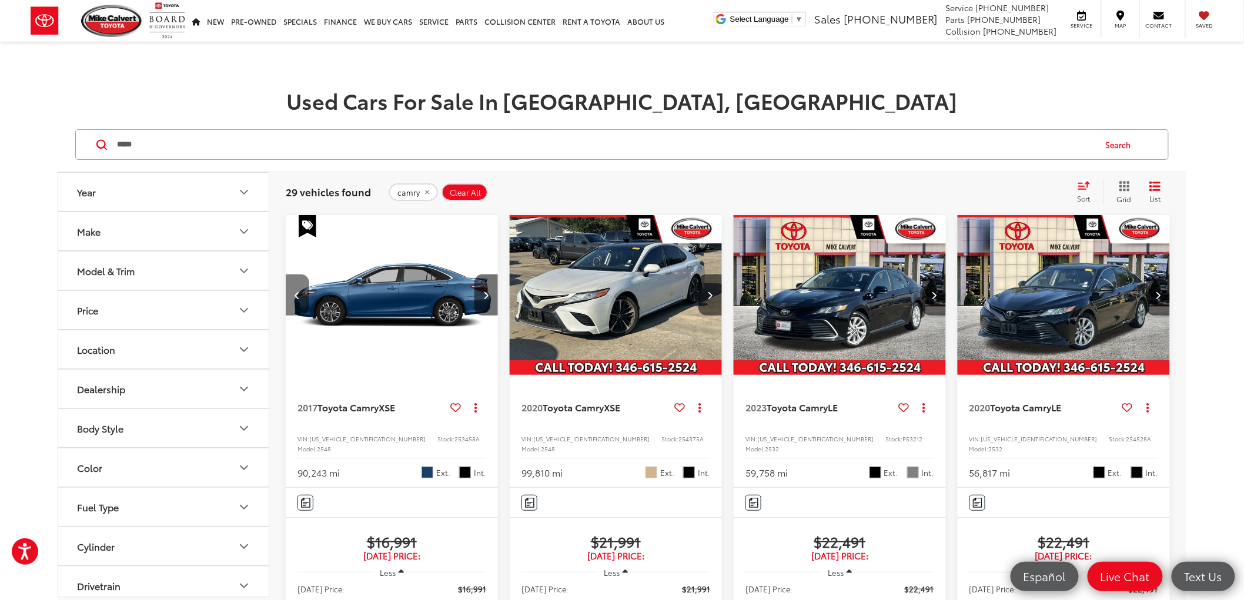
click at [300, 294] on icon "Previous image" at bounding box center [297, 295] width 5 height 8
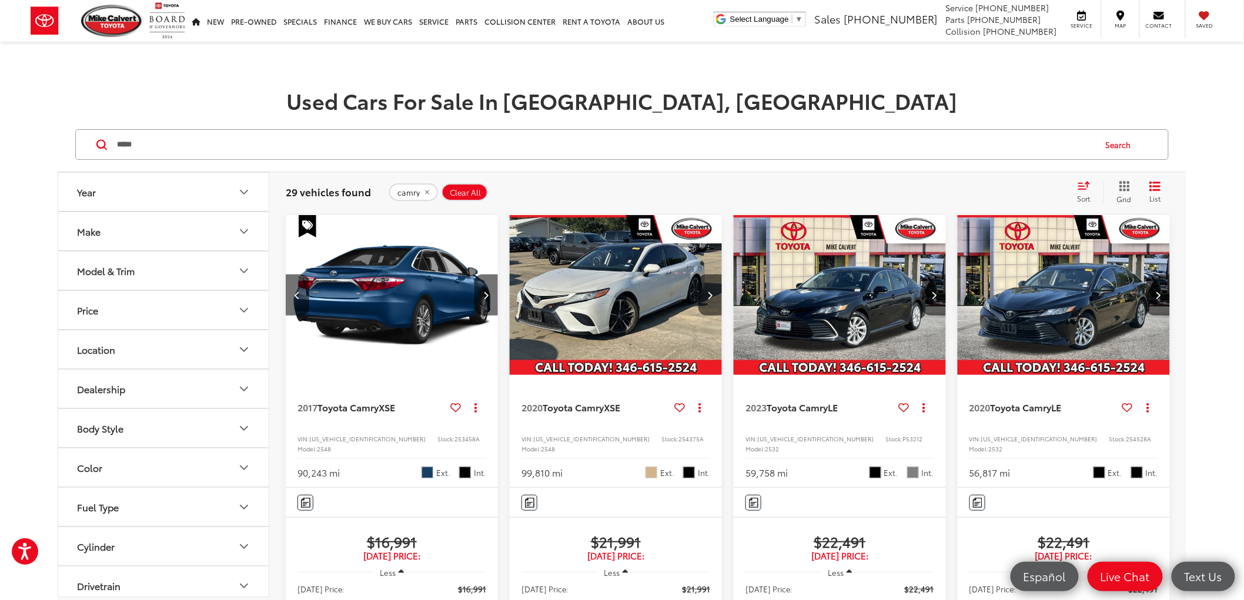
click at [490, 295] on button "Next image" at bounding box center [486, 295] width 24 height 41
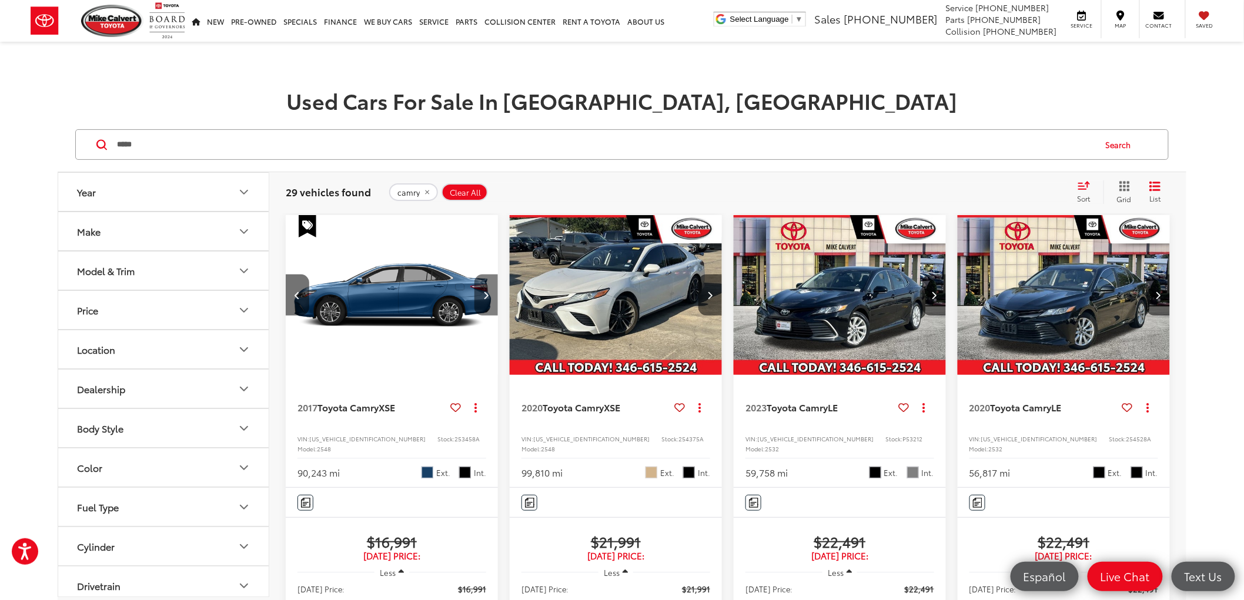
click at [481, 292] on button "Next image" at bounding box center [486, 295] width 24 height 41
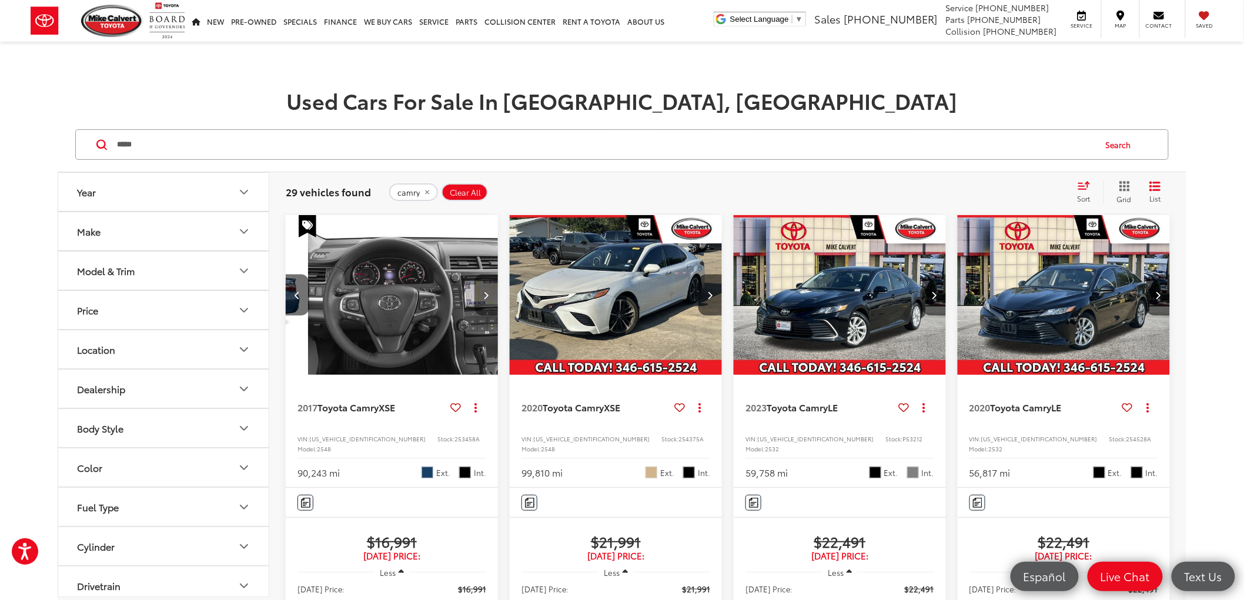
scroll to position [0, 642]
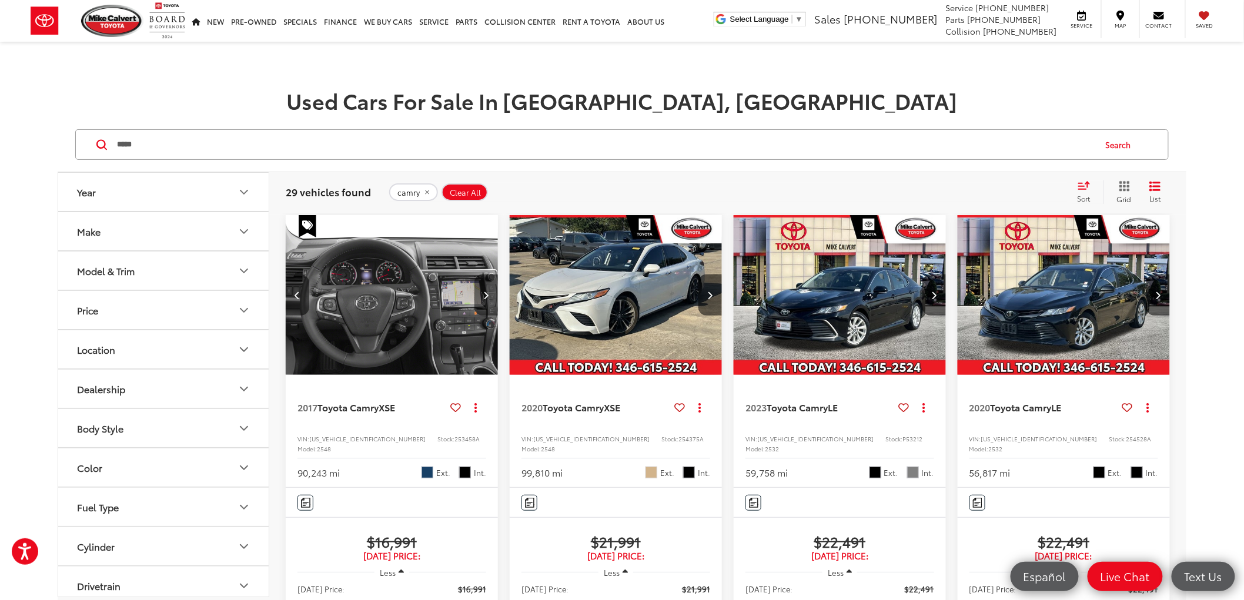
click at [482, 292] on button "Next image" at bounding box center [486, 295] width 24 height 41
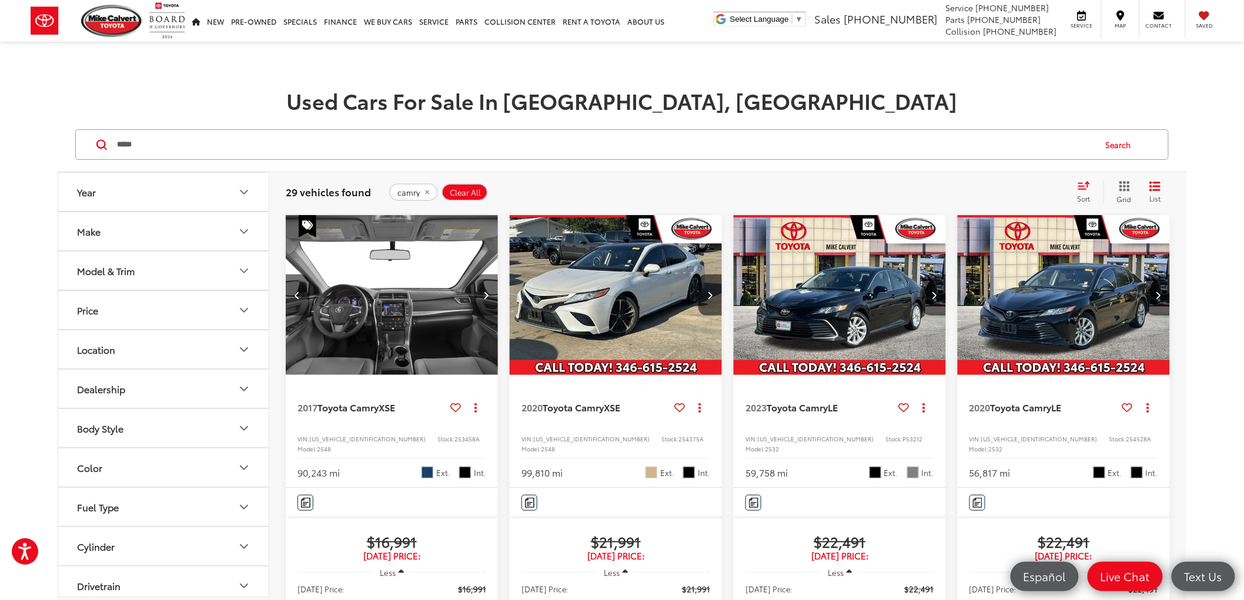
click at [484, 292] on icon "Next image" at bounding box center [486, 295] width 5 height 8
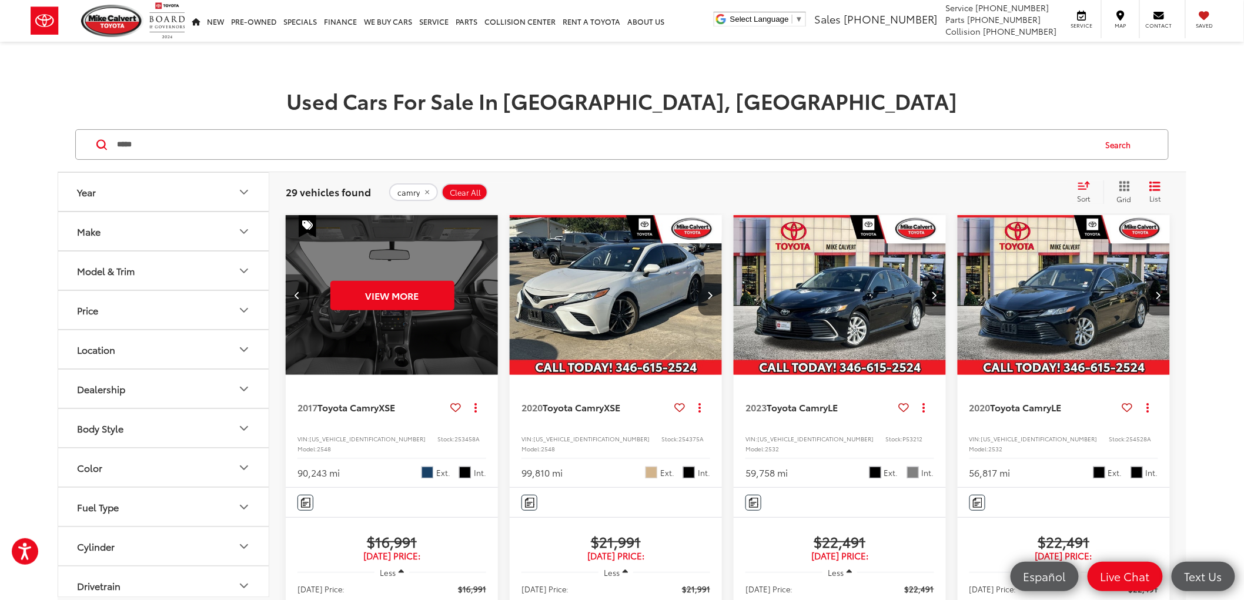
click at [297, 293] on icon "Previous image" at bounding box center [297, 295] width 5 height 8
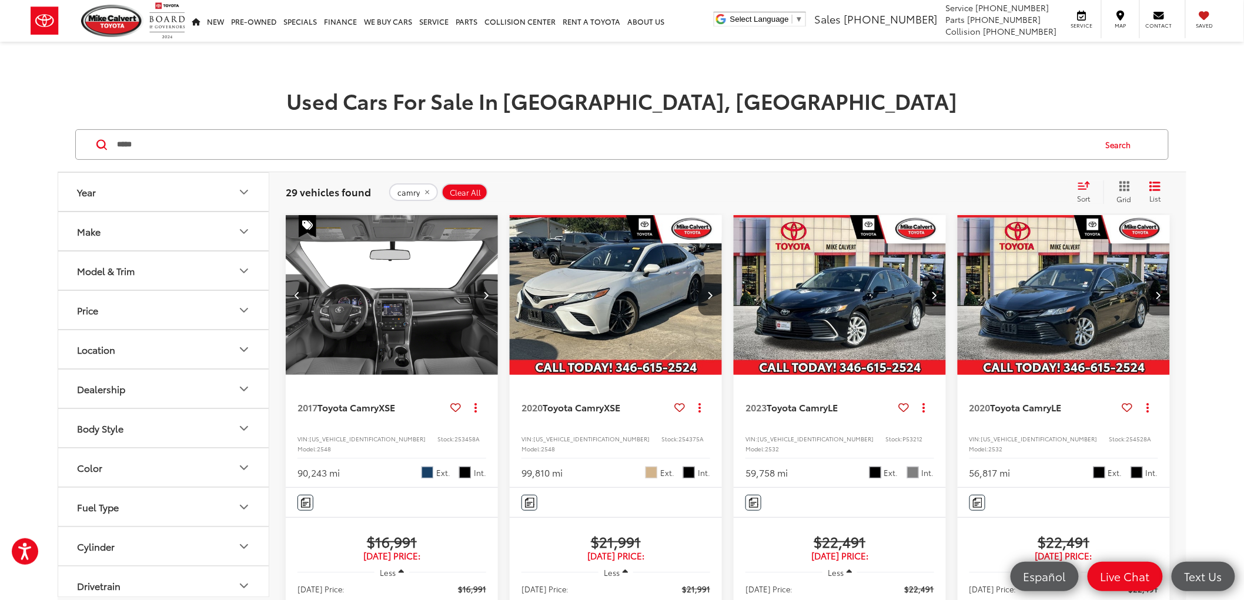
click at [298, 293] on icon "Previous image" at bounding box center [297, 295] width 5 height 8
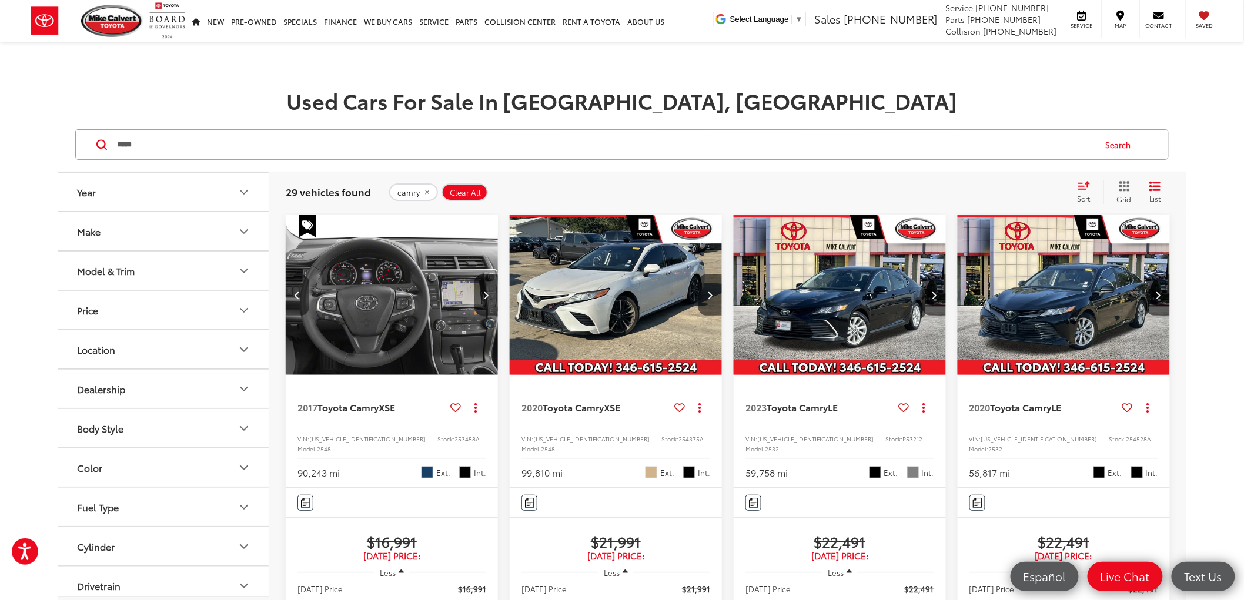
click at [298, 293] on icon "Previous image" at bounding box center [297, 295] width 5 height 8
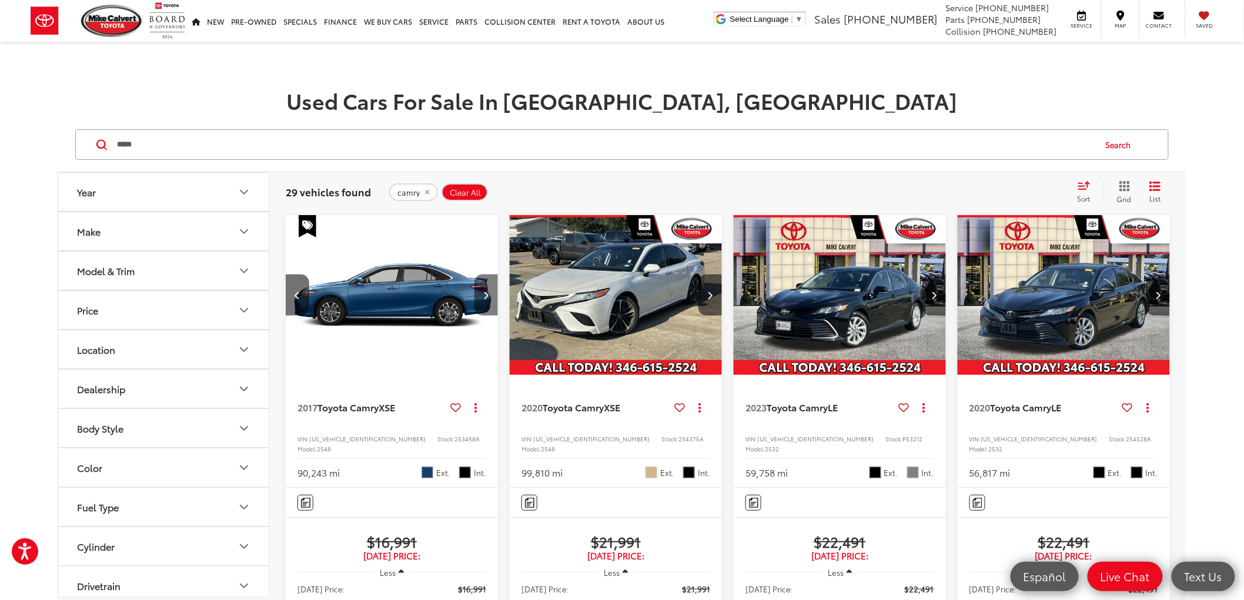
click at [480, 291] on button "Next image" at bounding box center [486, 295] width 24 height 41
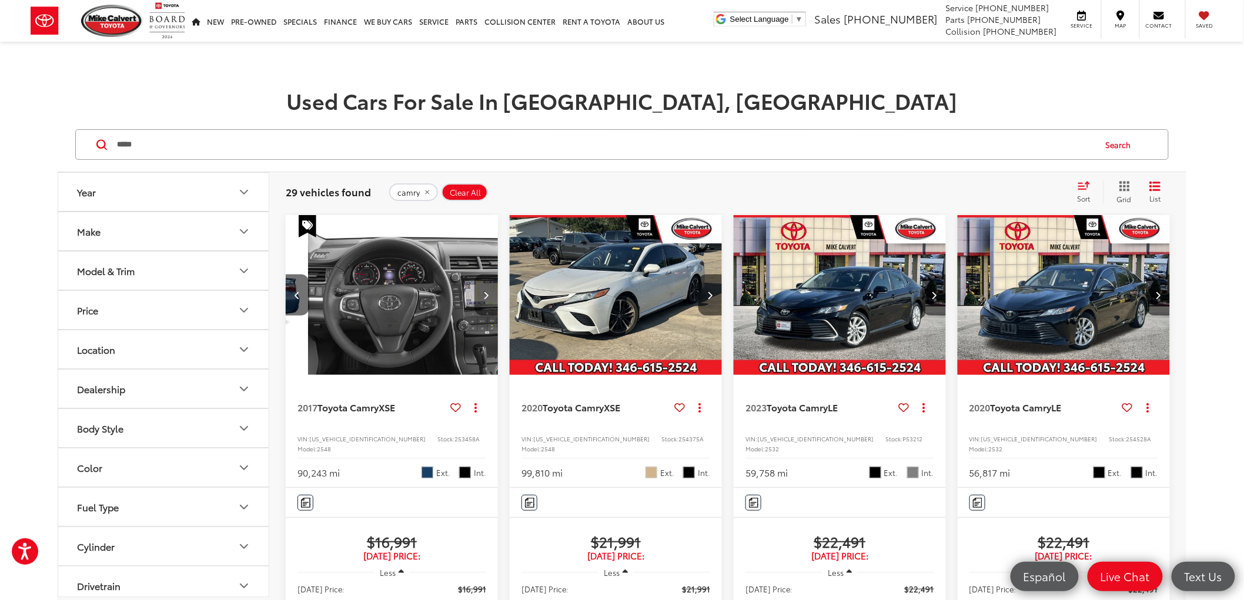
click at [480, 291] on button "Next image" at bounding box center [486, 295] width 24 height 41
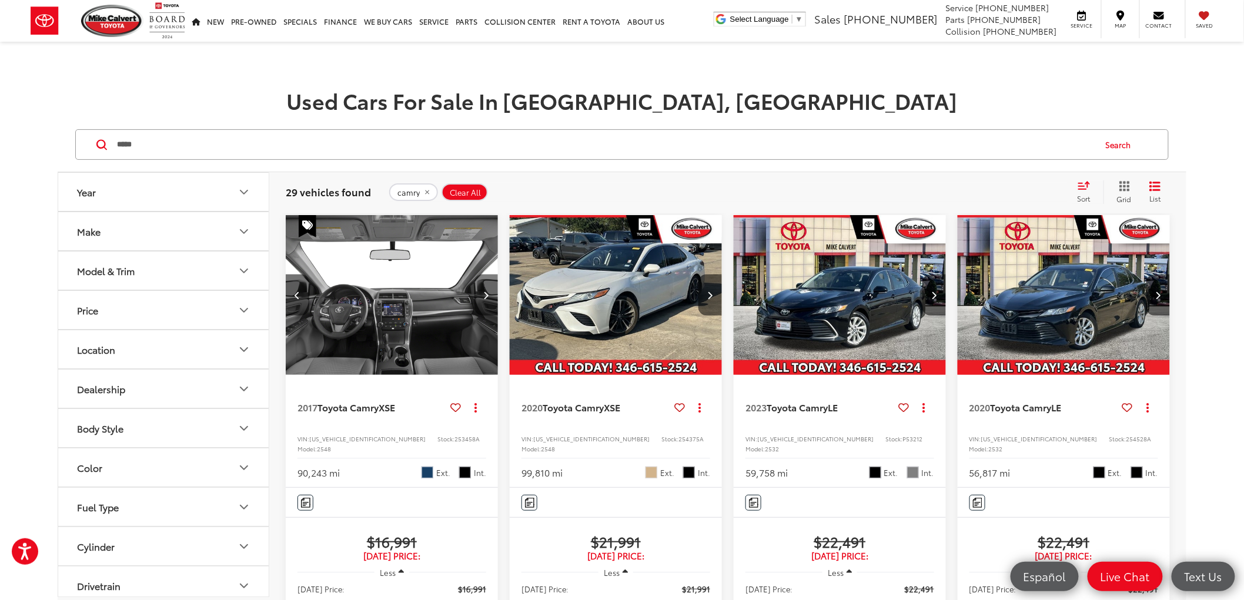
click at [480, 291] on button "Next image" at bounding box center [486, 295] width 24 height 41
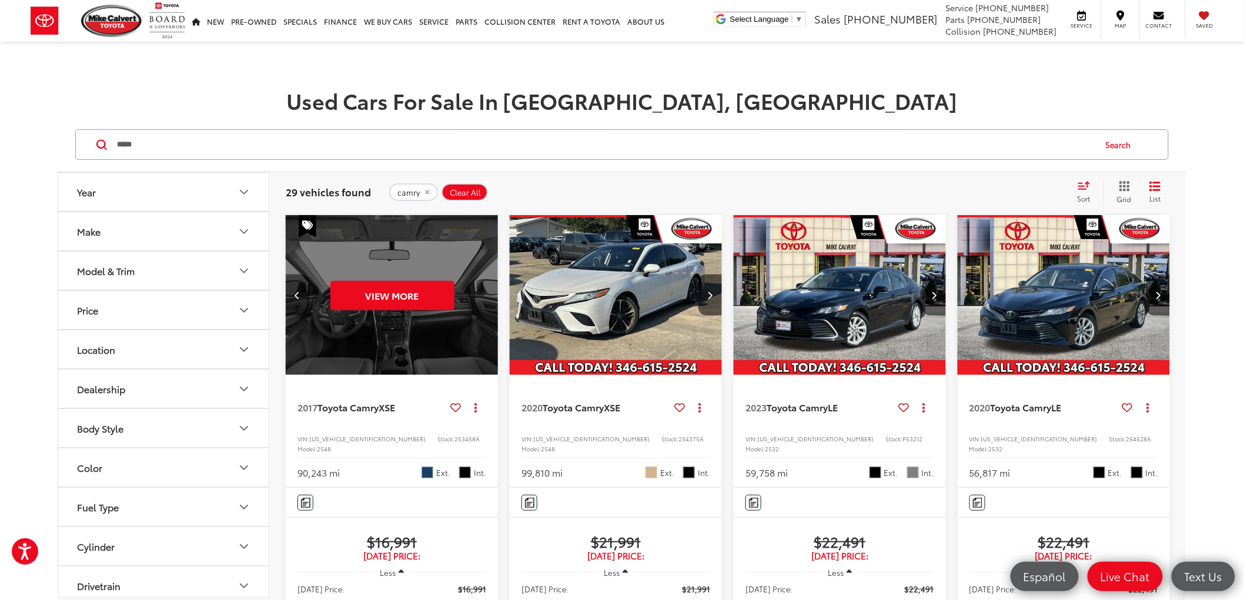
click at [295, 300] on button "Previous image" at bounding box center [298, 295] width 24 height 41
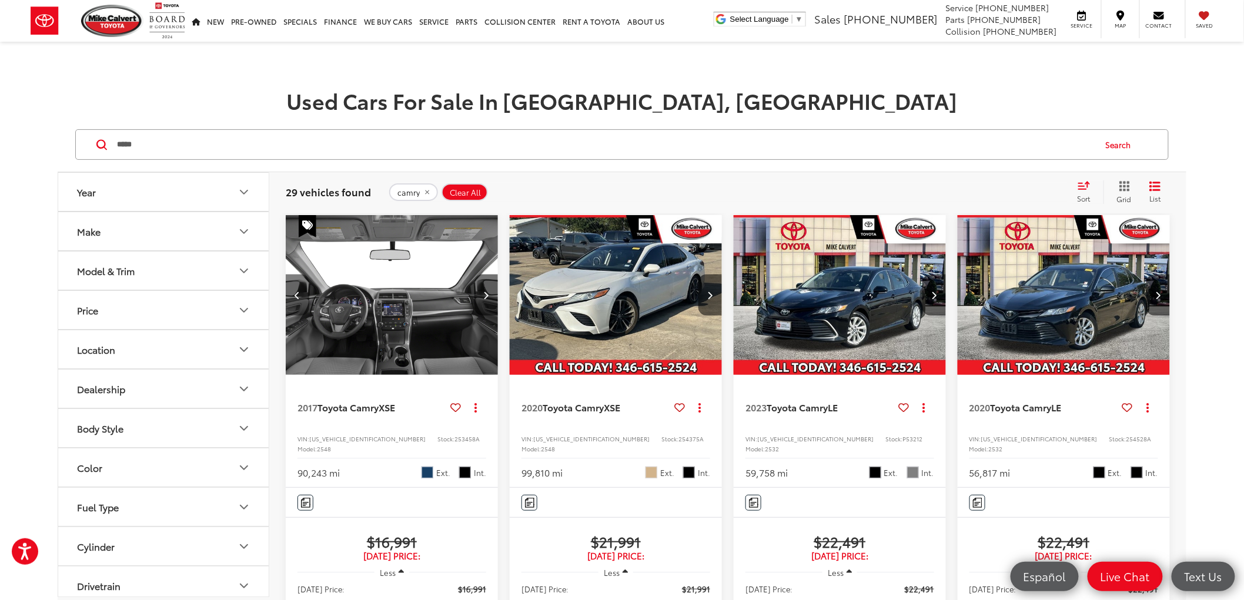
click at [293, 298] on button "Previous image" at bounding box center [298, 295] width 24 height 41
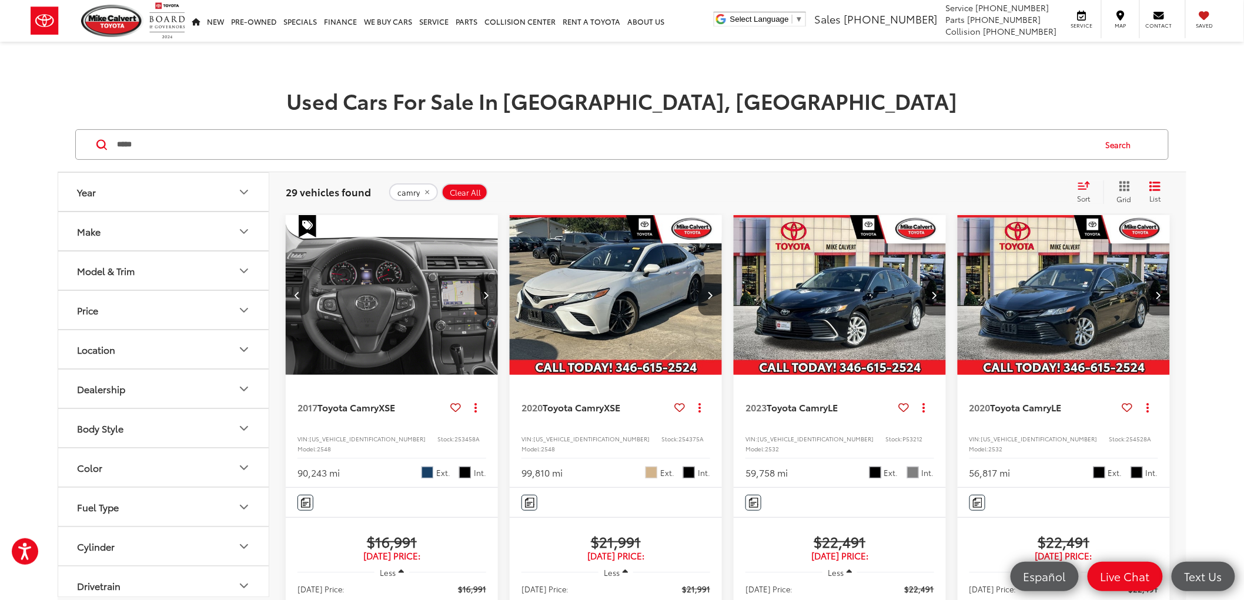
click at [293, 298] on button "Previous image" at bounding box center [298, 295] width 24 height 41
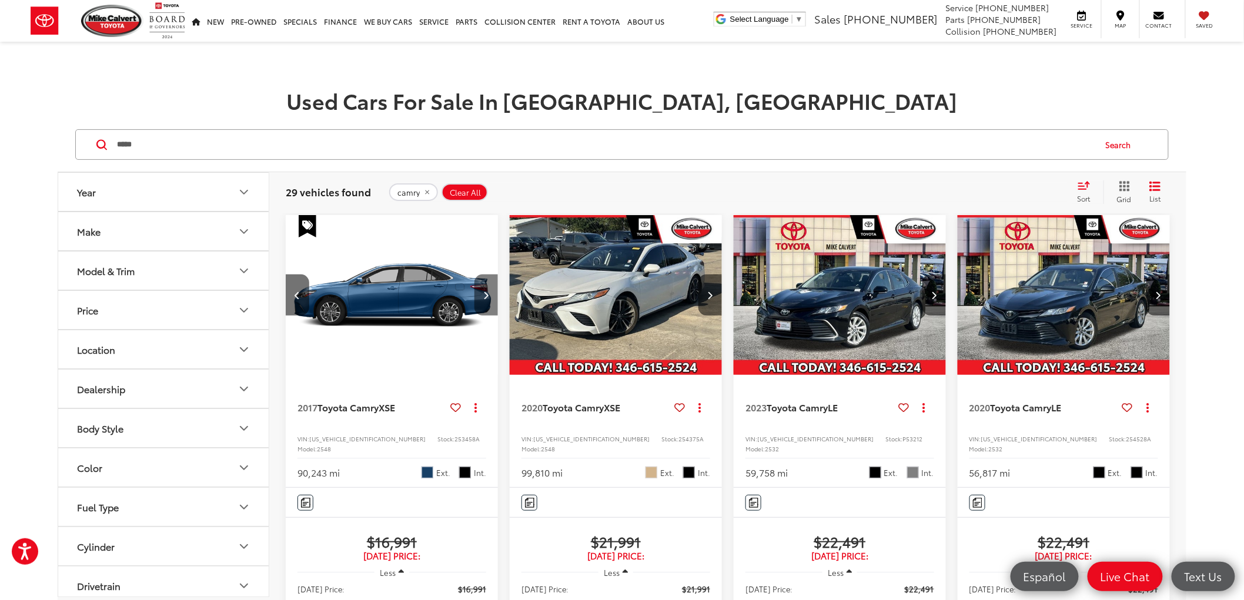
click at [489, 304] on button "Next image" at bounding box center [486, 295] width 24 height 41
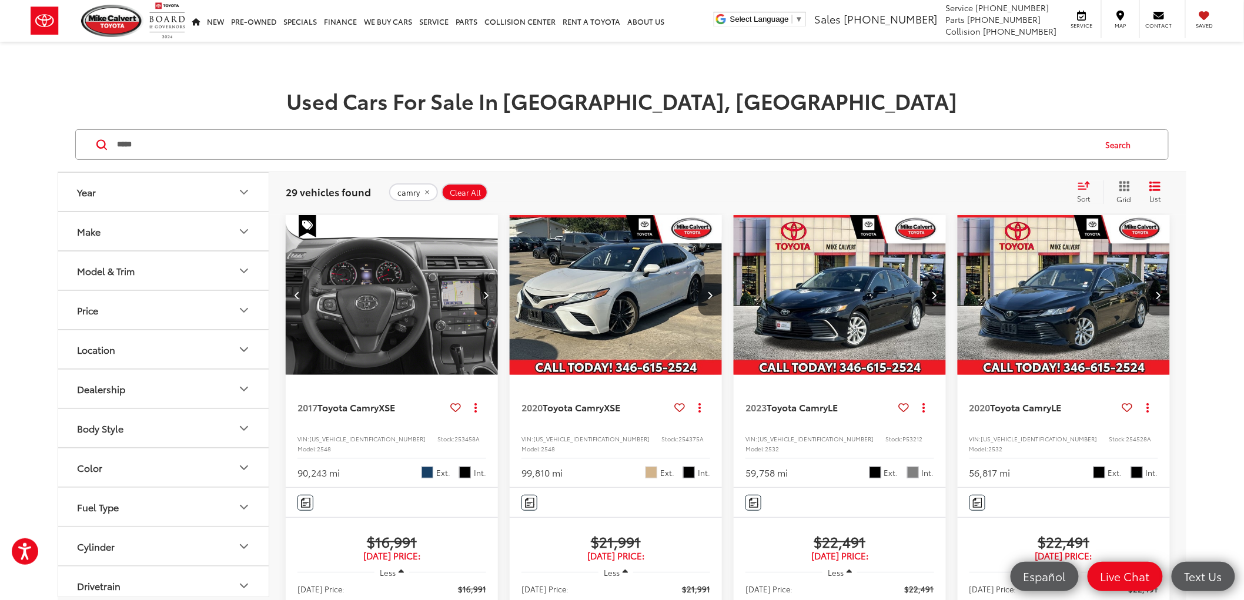
click at [488, 304] on button "Next image" at bounding box center [486, 295] width 24 height 41
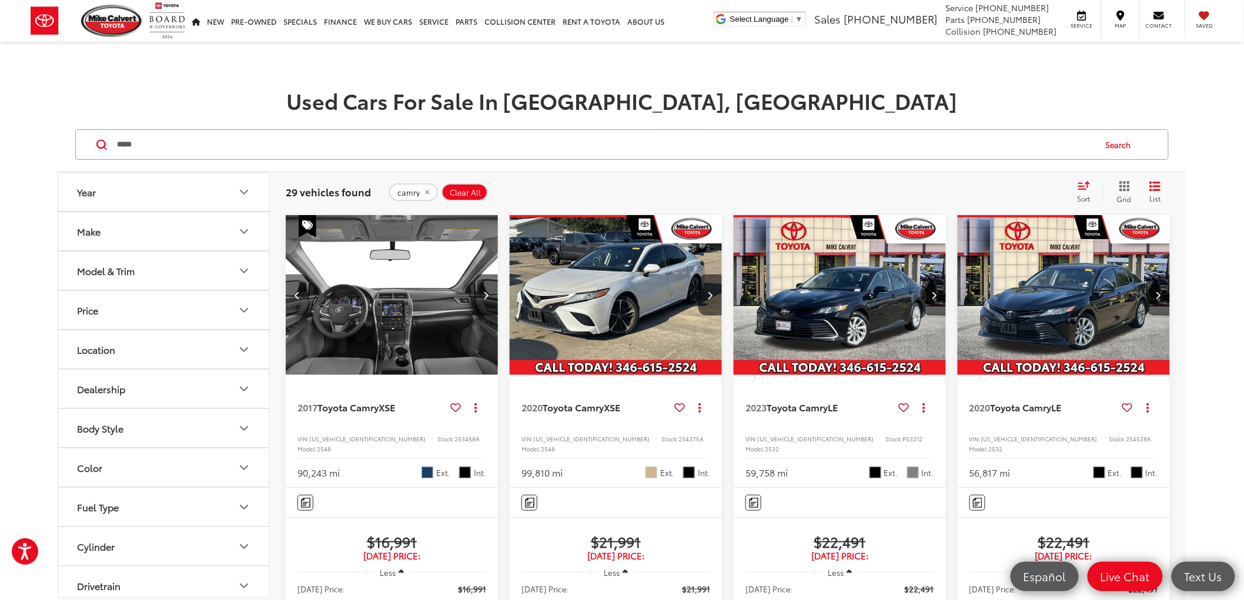
click at [298, 297] on icon "Previous image" at bounding box center [297, 295] width 5 height 8
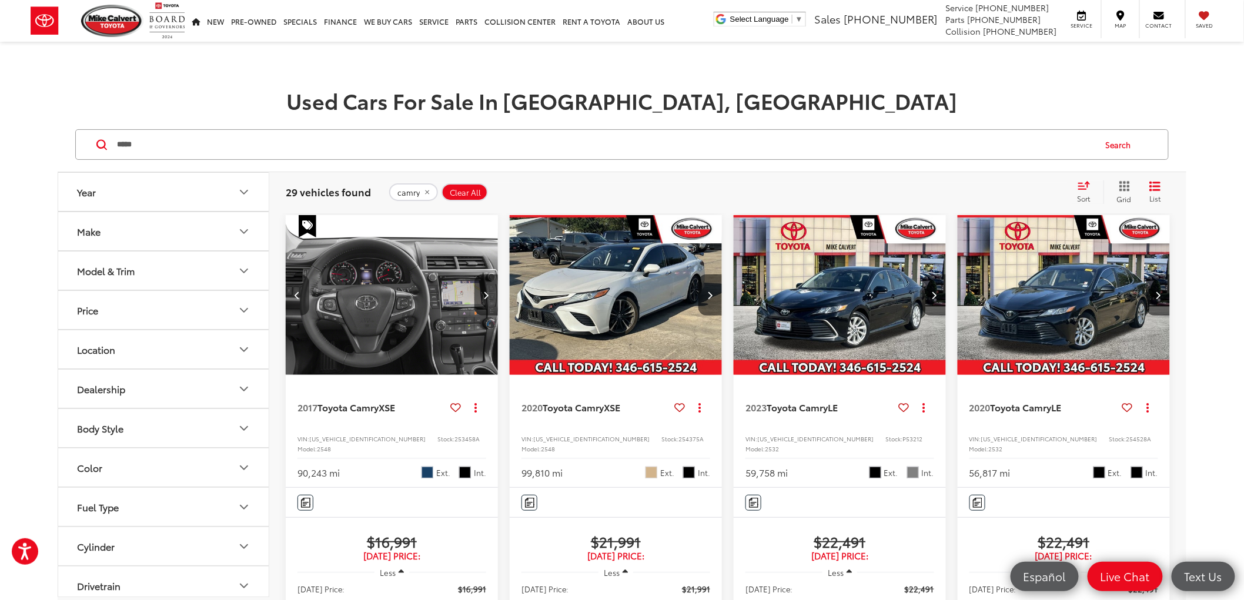
click at [297, 295] on icon "Previous image" at bounding box center [297, 295] width 5 height 8
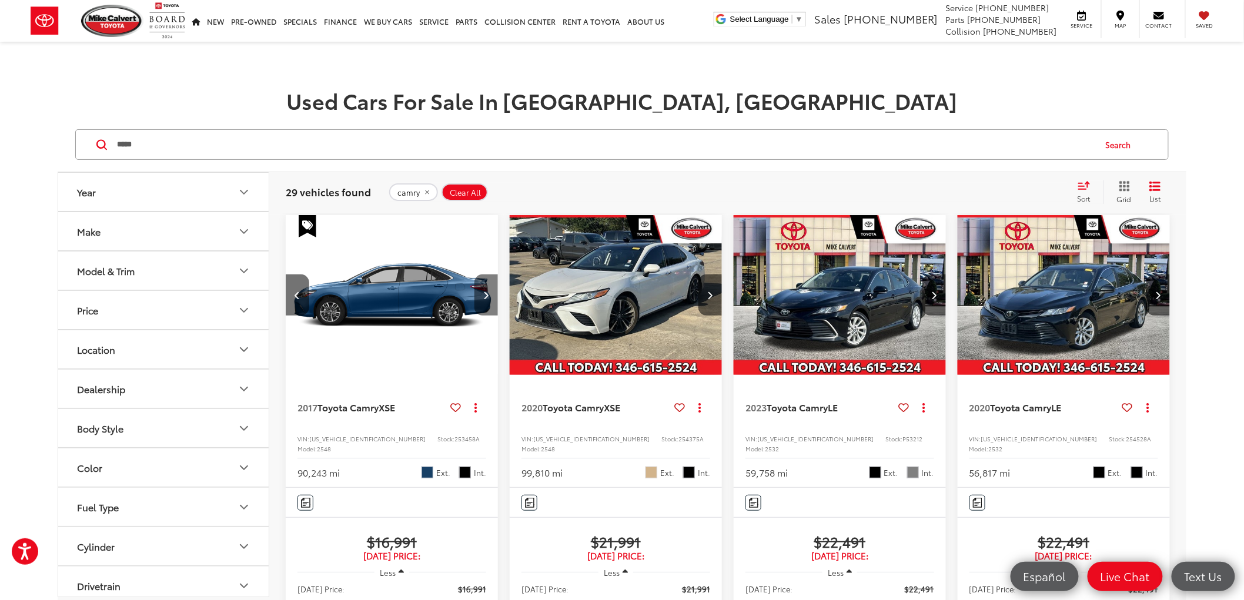
click at [484, 294] on icon "Next image" at bounding box center [486, 295] width 5 height 8
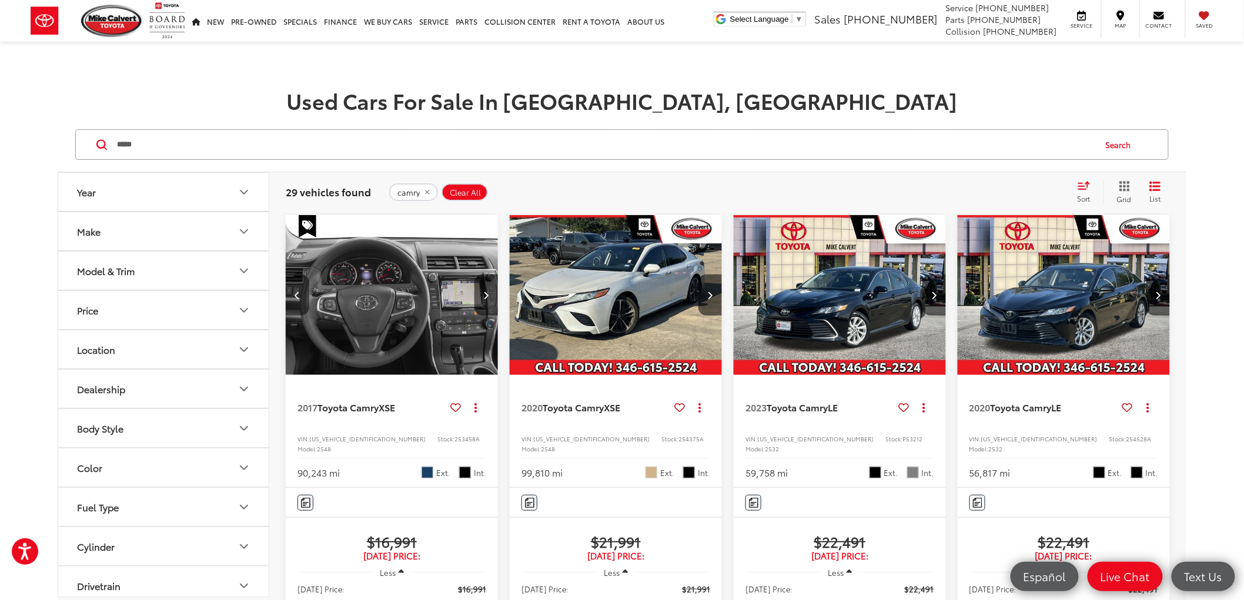
click at [300, 290] on button "Previous image" at bounding box center [298, 295] width 24 height 41
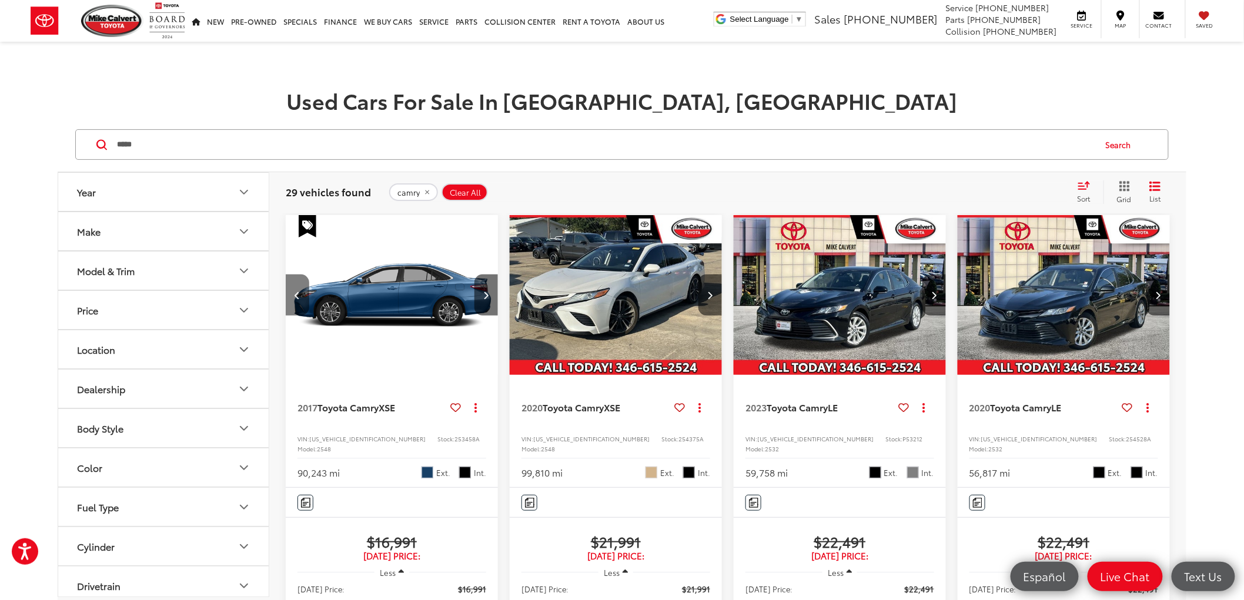
click at [300, 290] on button "Previous image" at bounding box center [298, 295] width 24 height 41
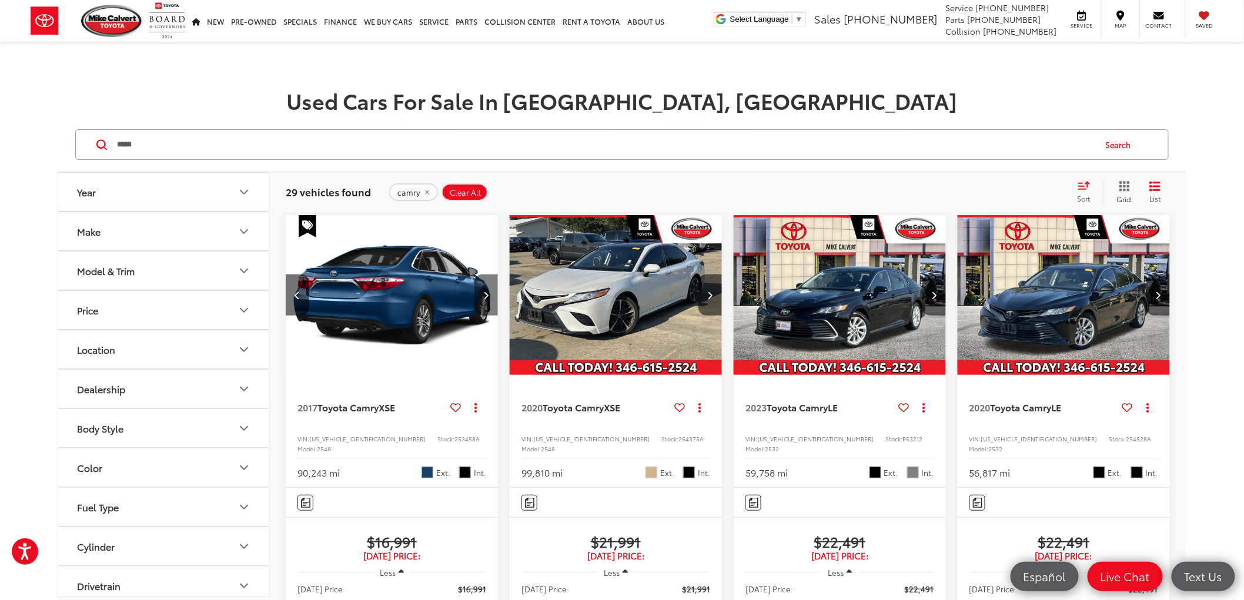
click at [488, 299] on icon "Next image" at bounding box center [486, 295] width 5 height 8
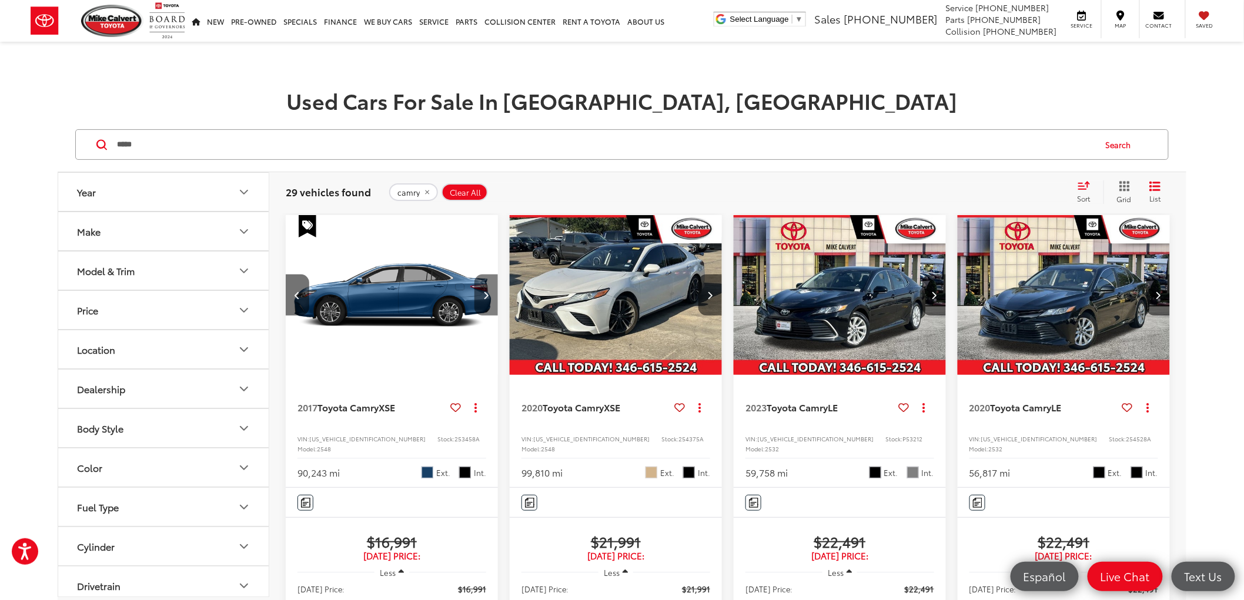
click at [488, 299] on icon "Next image" at bounding box center [486, 295] width 5 height 8
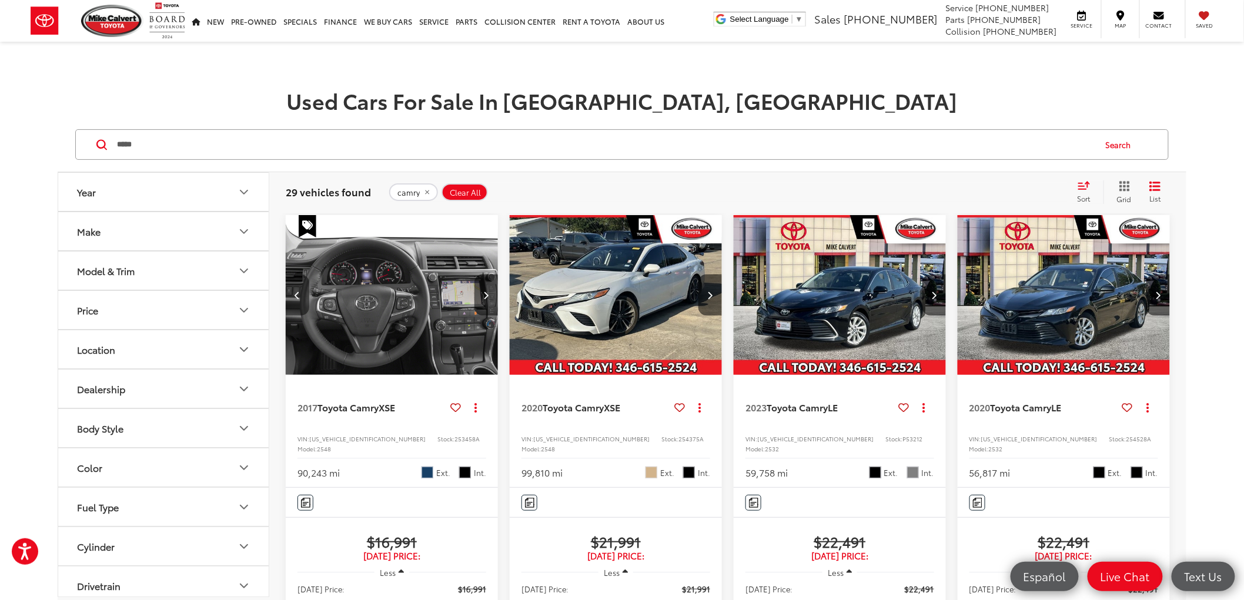
click at [306, 292] on button "Previous image" at bounding box center [298, 295] width 24 height 41
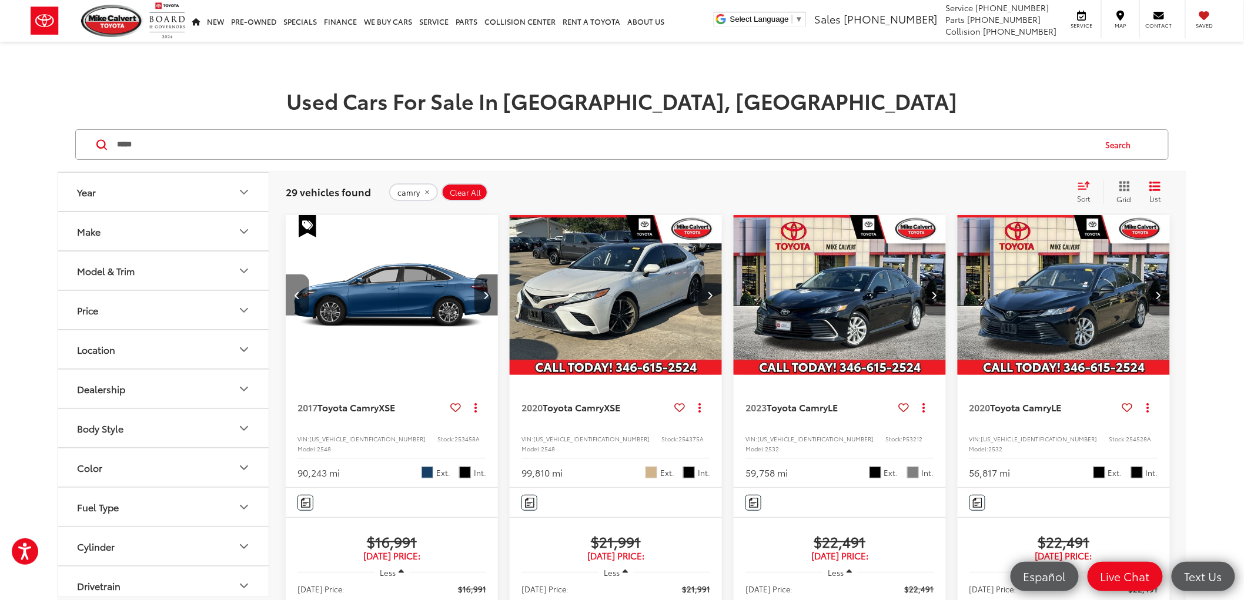
click at [306, 292] on button "Previous image" at bounding box center [298, 295] width 24 height 41
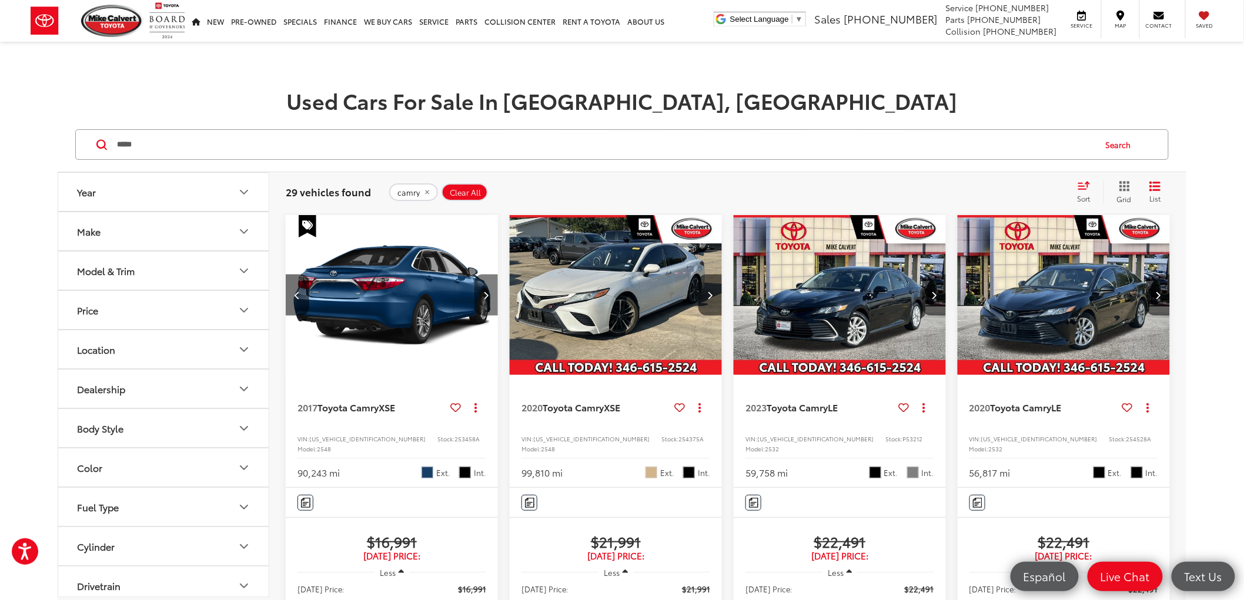
click at [490, 292] on button "Next image" at bounding box center [486, 295] width 24 height 41
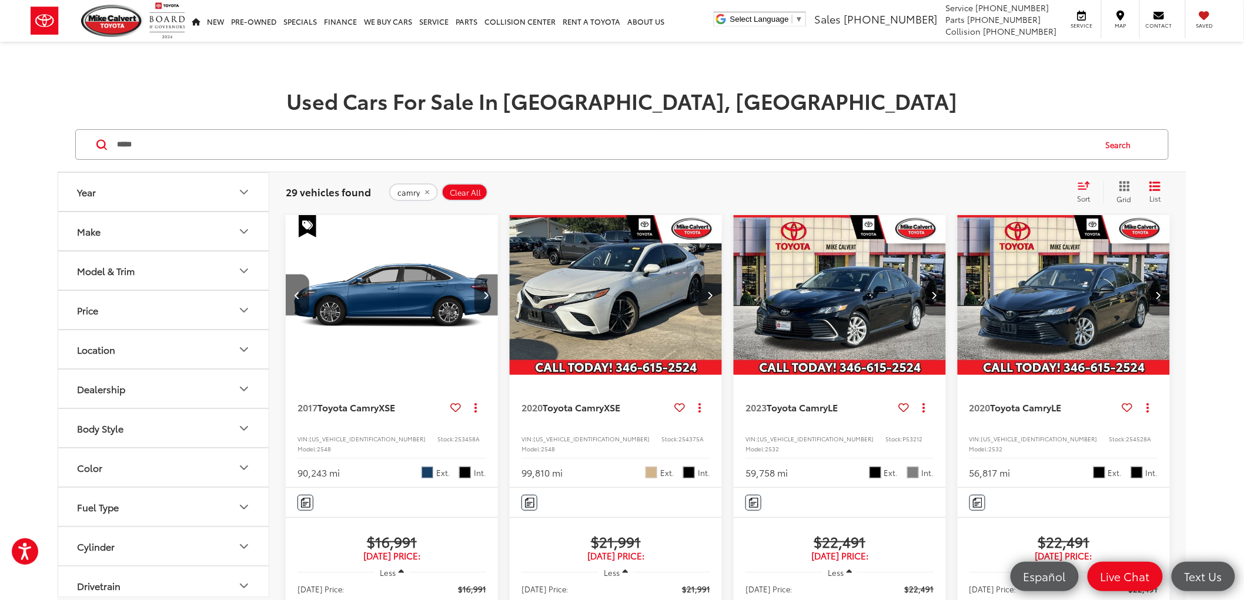
click at [490, 292] on button "Next image" at bounding box center [486, 295] width 24 height 41
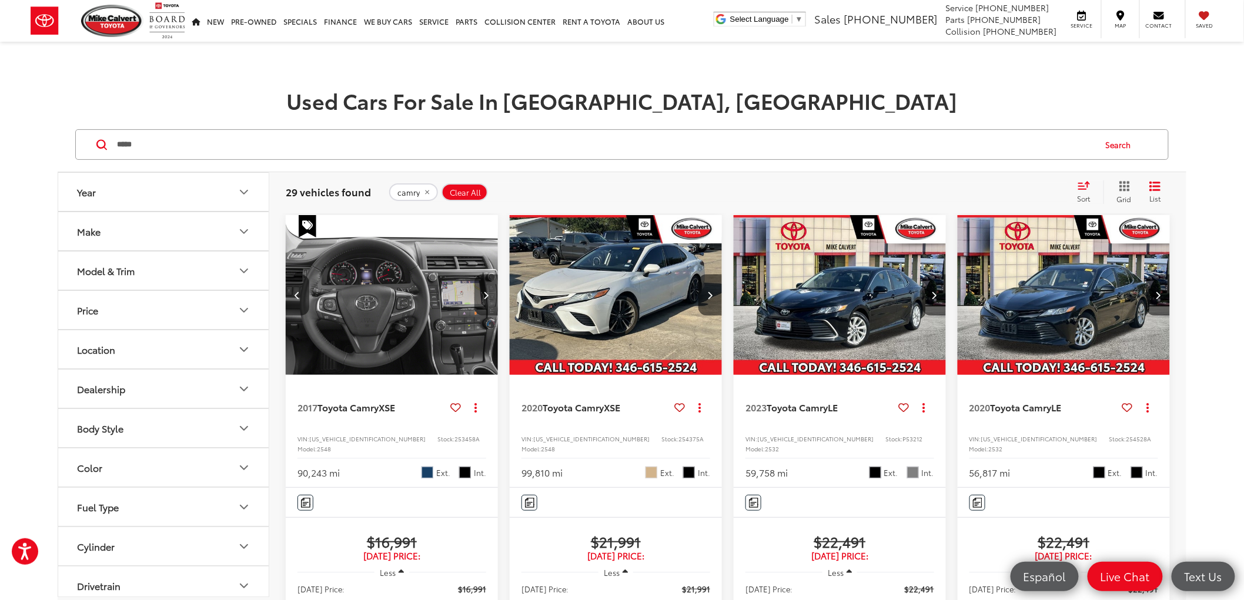
click at [489, 297] on button "Next image" at bounding box center [486, 295] width 24 height 41
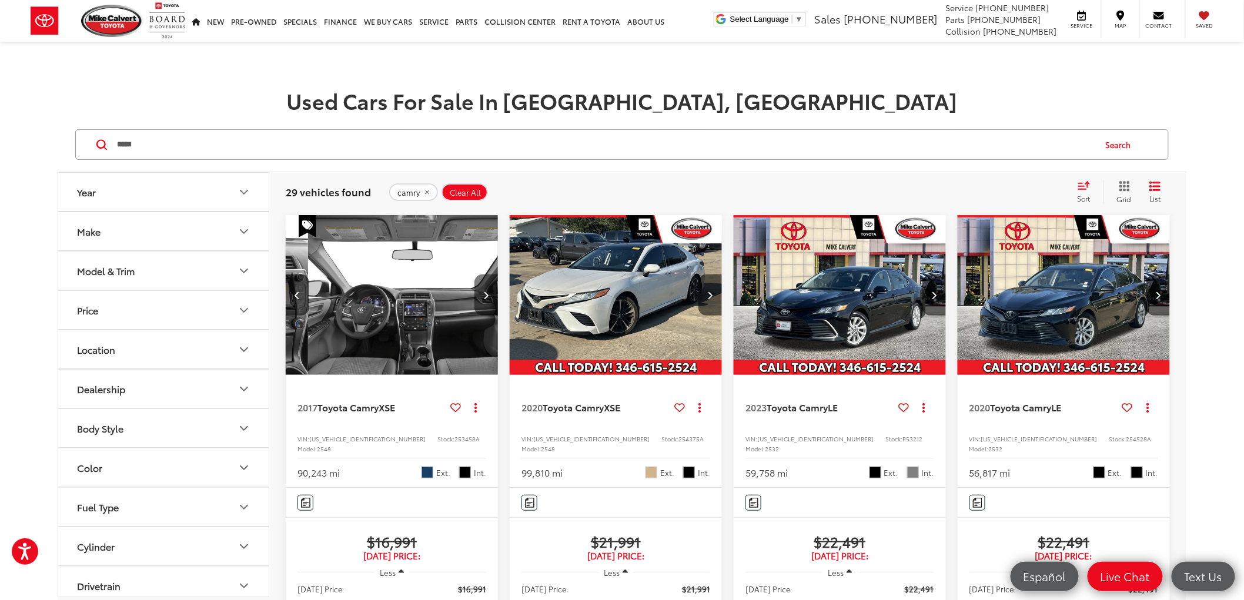
scroll to position [0, 855]
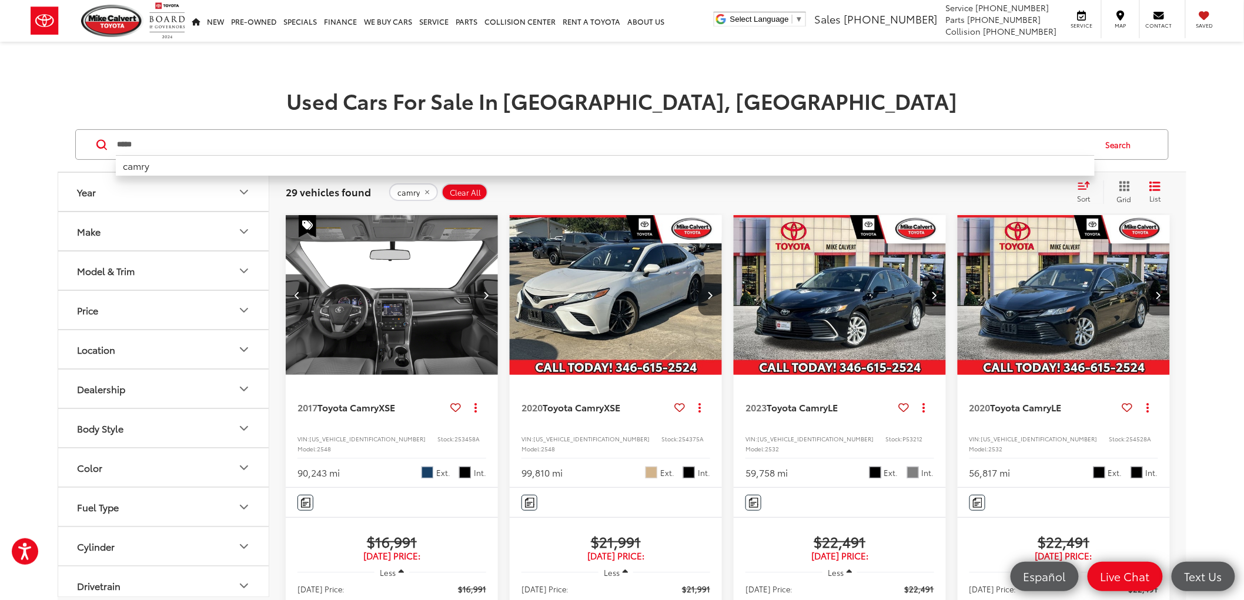
click at [188, 133] on input "*****" at bounding box center [605, 145] width 979 height 28
type input "*"
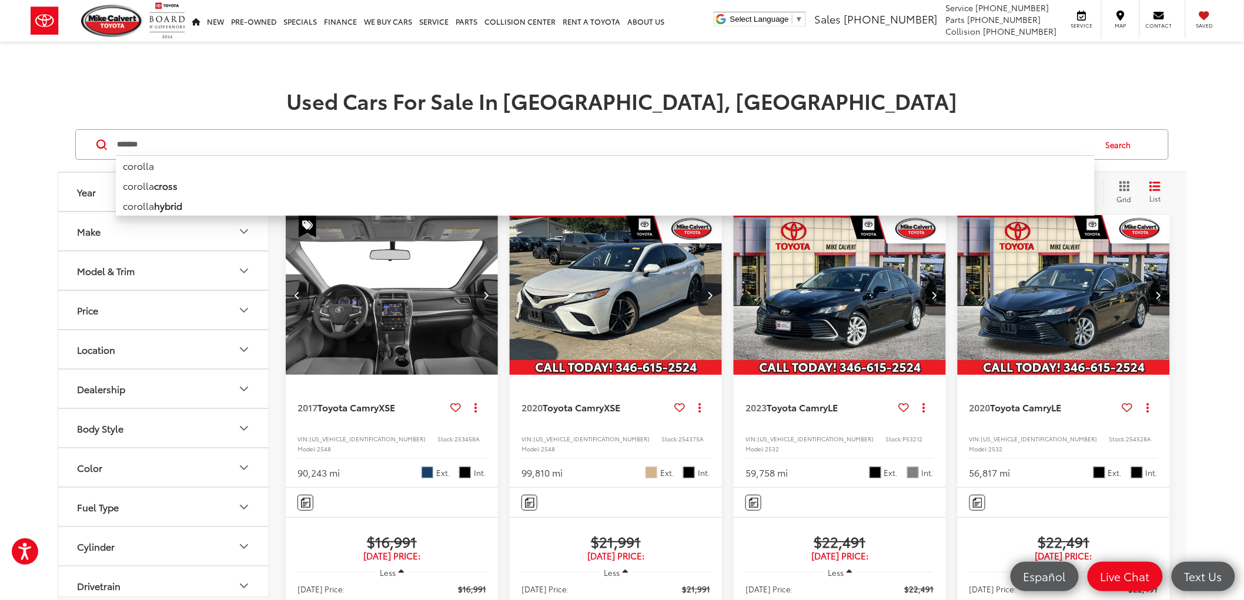
type input "*******"
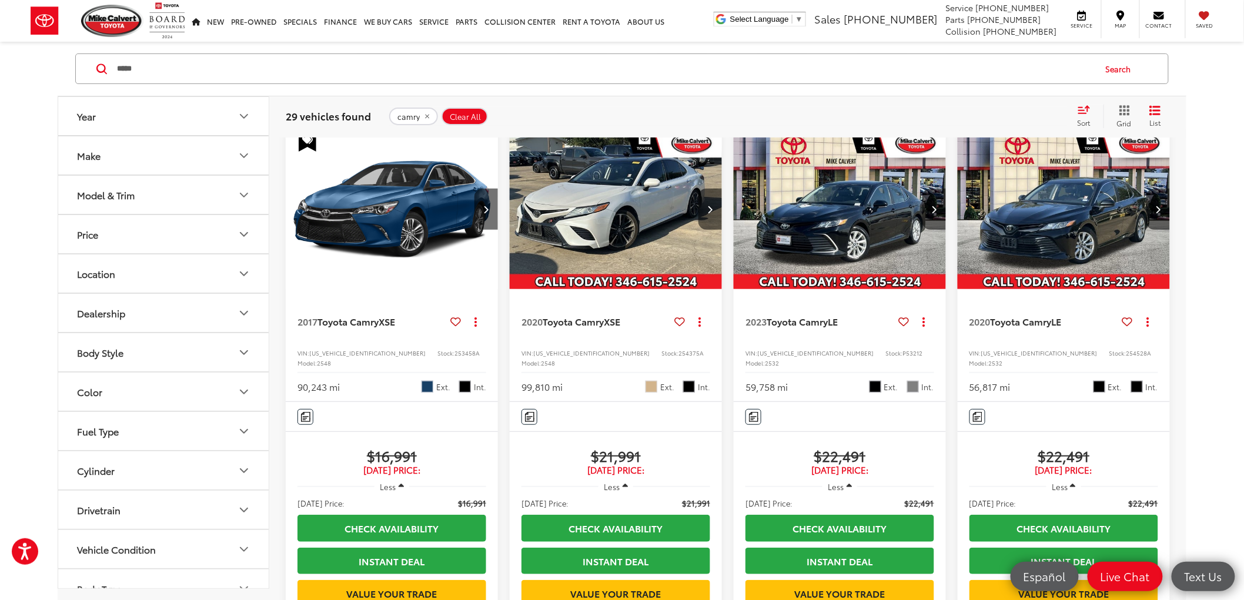
scroll to position [65, 0]
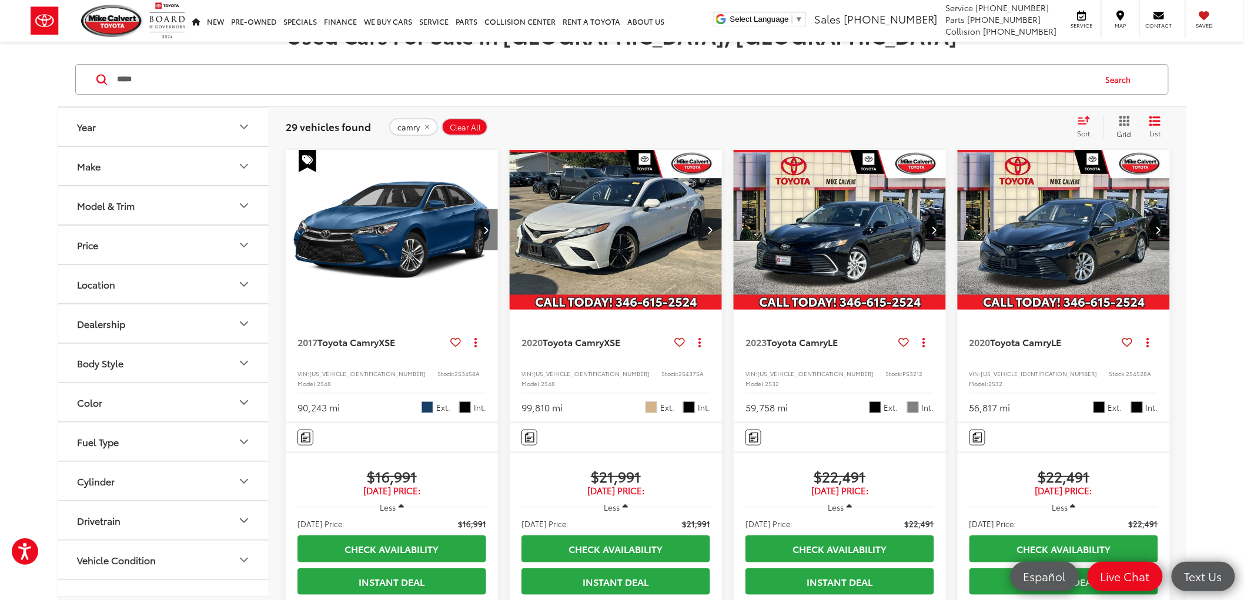
drag, startPoint x: 487, startPoint y: 237, endPoint x: 487, endPoint y: 230, distance: 7.1
click at [487, 237] on button "Next image" at bounding box center [486, 229] width 24 height 41
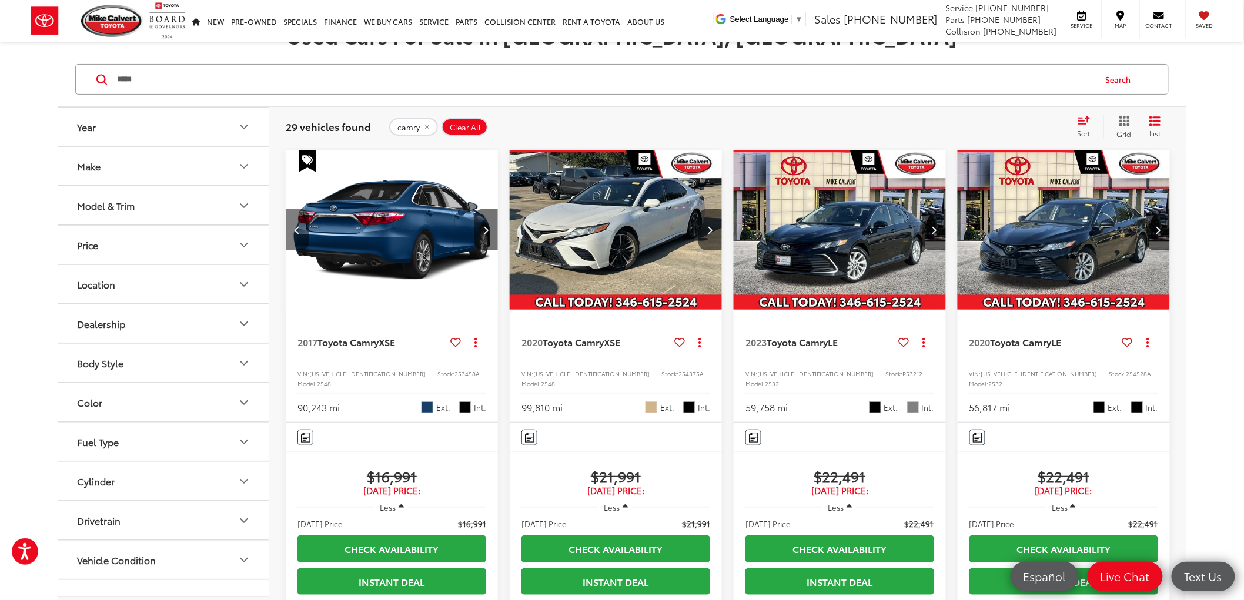
click at [290, 229] on button "Previous image" at bounding box center [298, 229] width 24 height 41
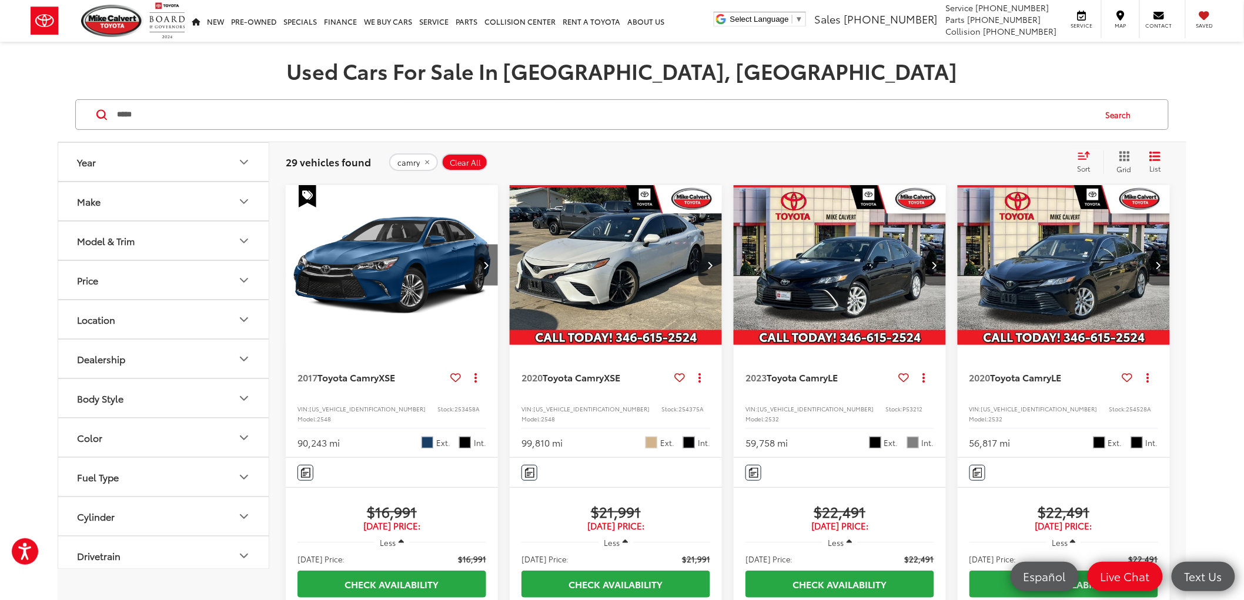
scroll to position [0, 0]
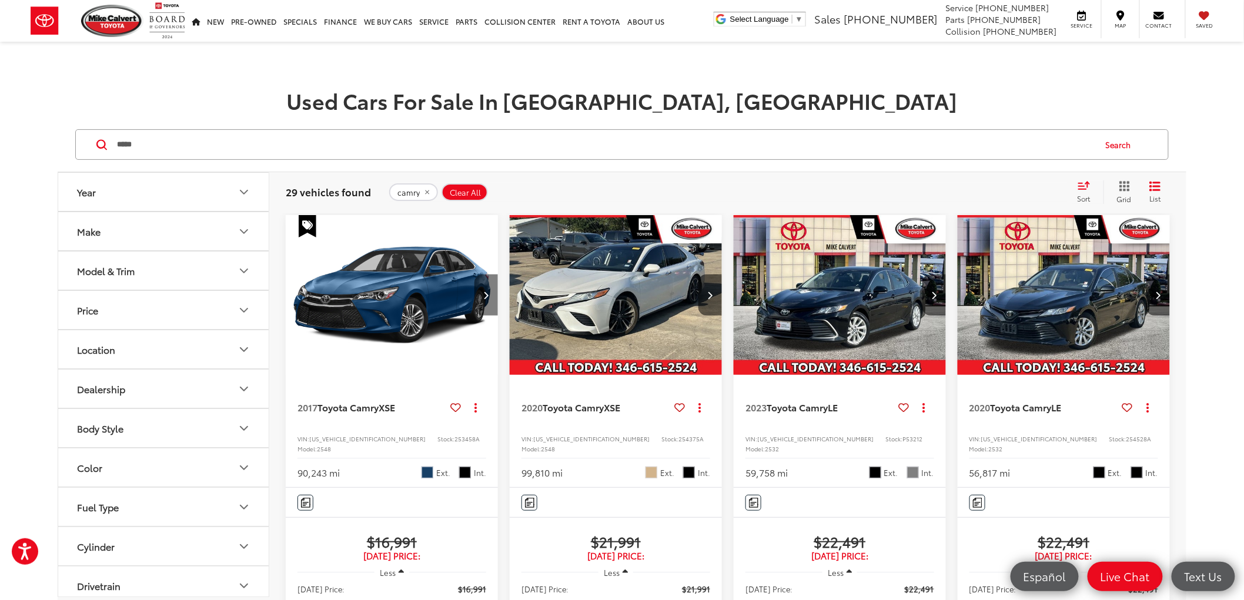
click at [495, 299] on button "Next image" at bounding box center [486, 295] width 24 height 41
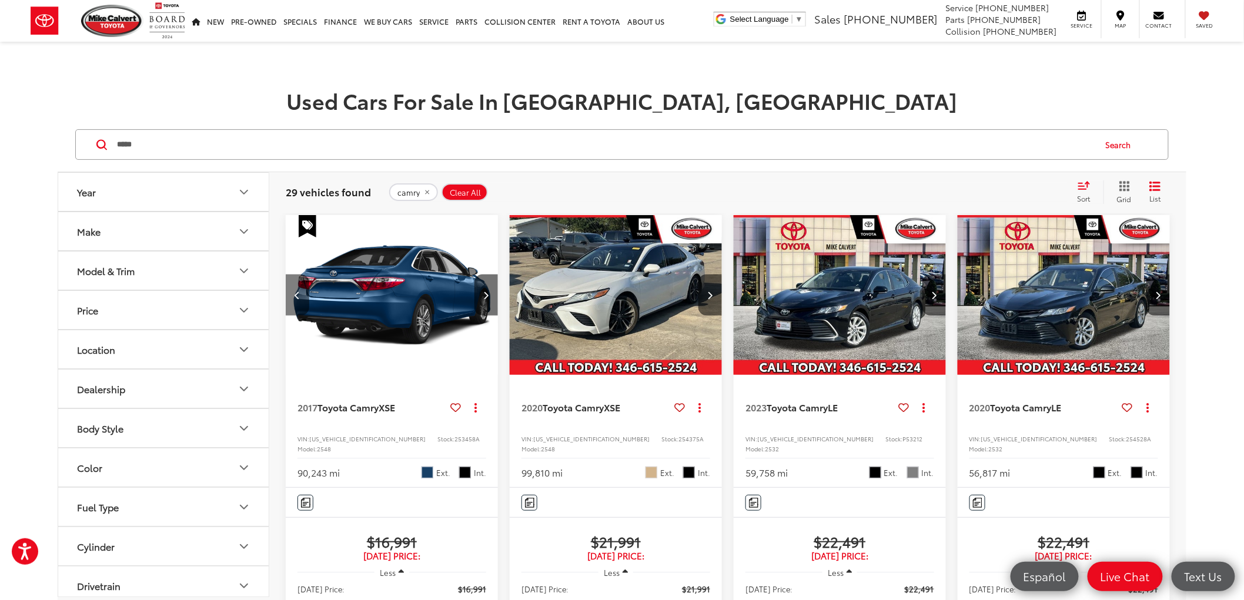
click at [301, 291] on button "Previous image" at bounding box center [298, 295] width 24 height 41
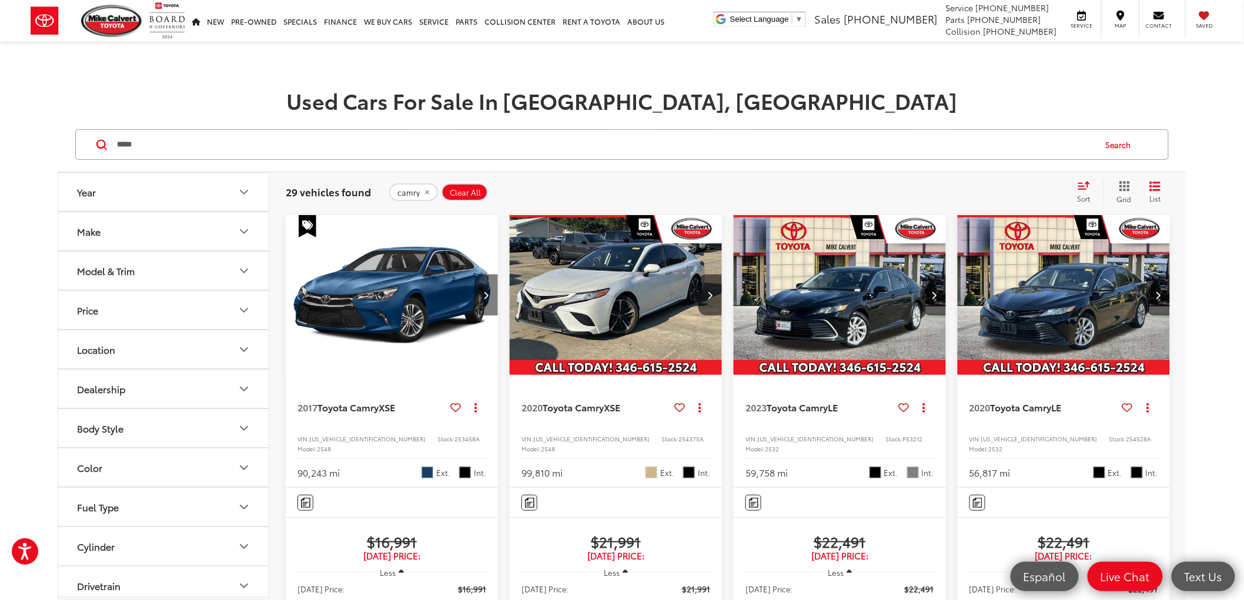
click at [480, 290] on button "Next image" at bounding box center [486, 295] width 24 height 41
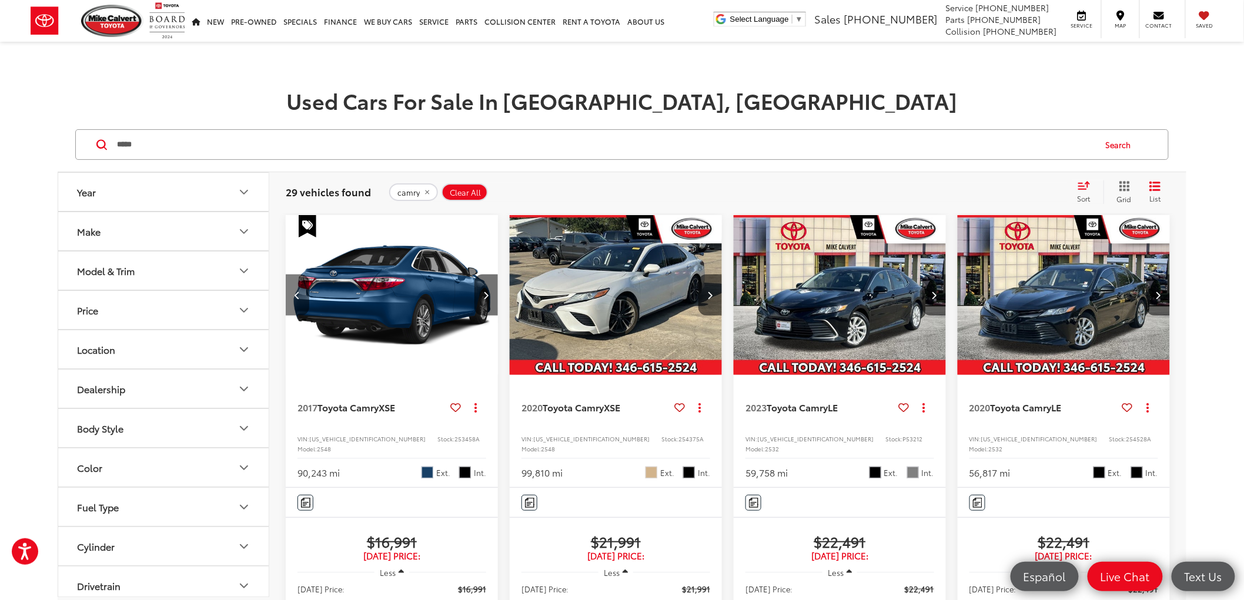
click at [303, 297] on button "Previous image" at bounding box center [298, 295] width 24 height 41
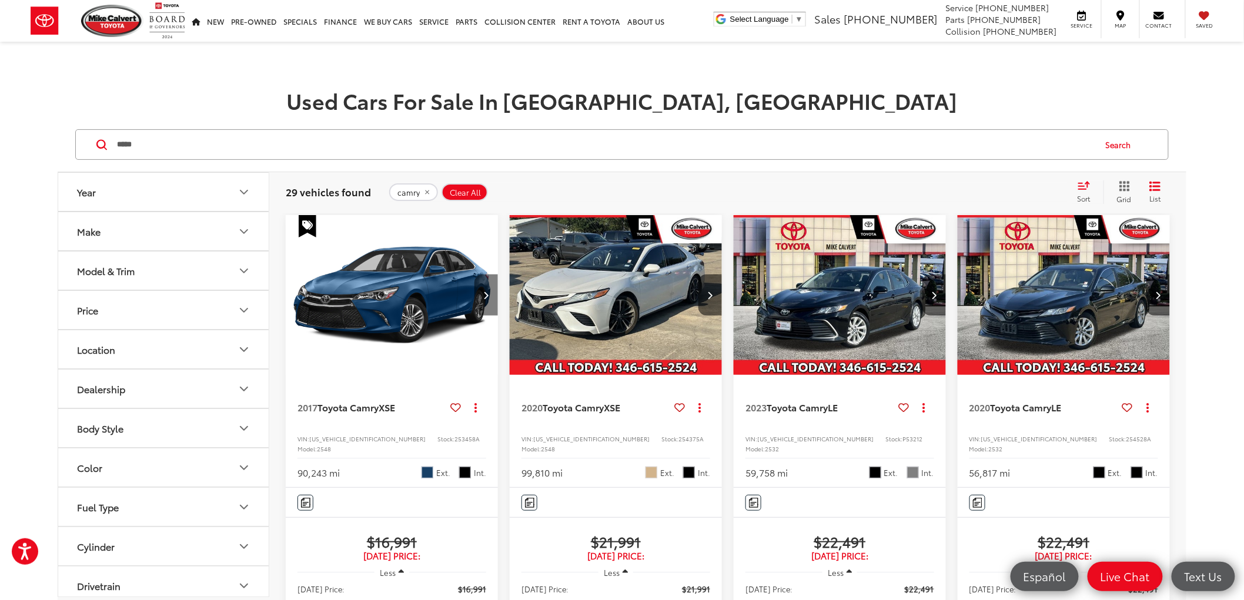
click at [490, 300] on button "Next image" at bounding box center [486, 295] width 24 height 41
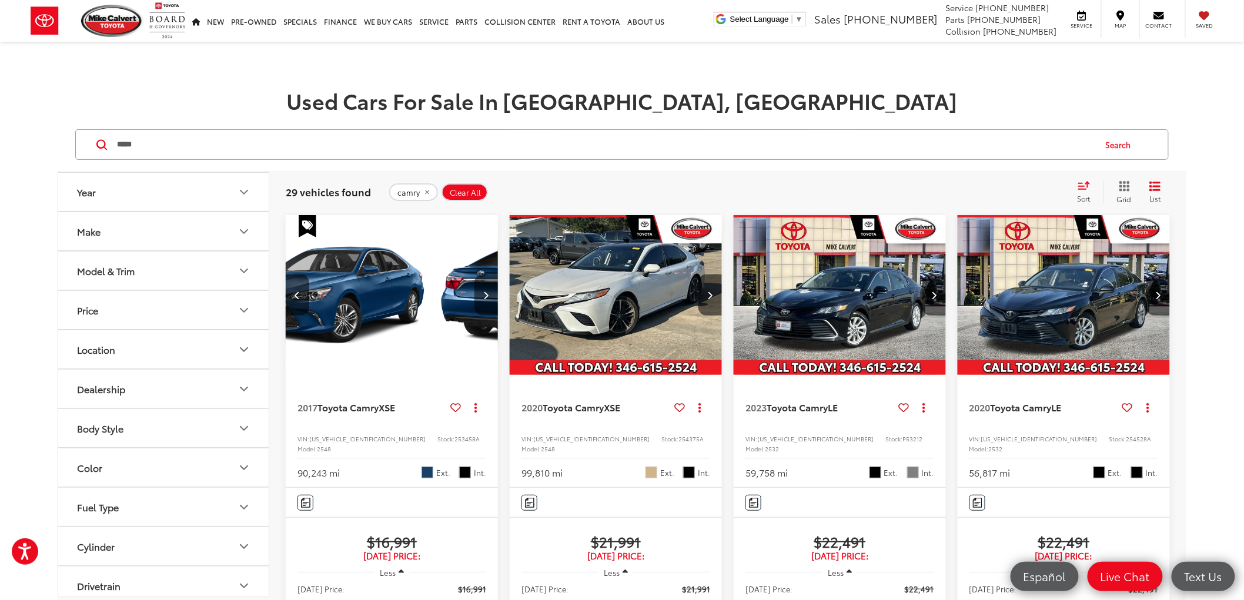
scroll to position [0, 214]
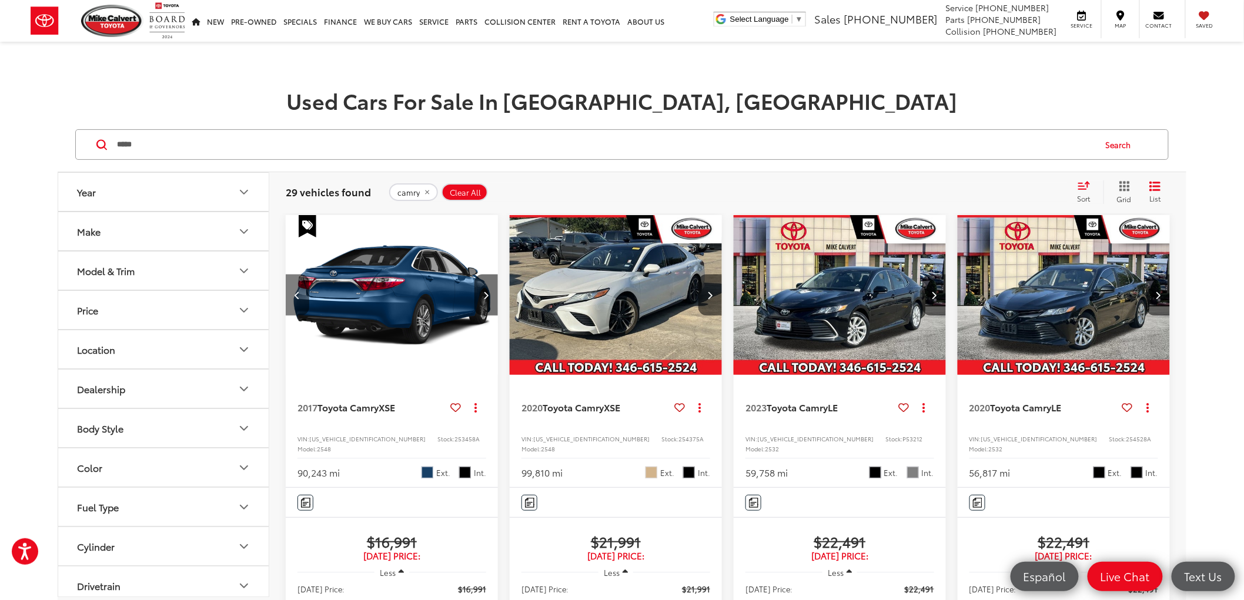
click at [292, 283] on button "Previous image" at bounding box center [298, 295] width 24 height 41
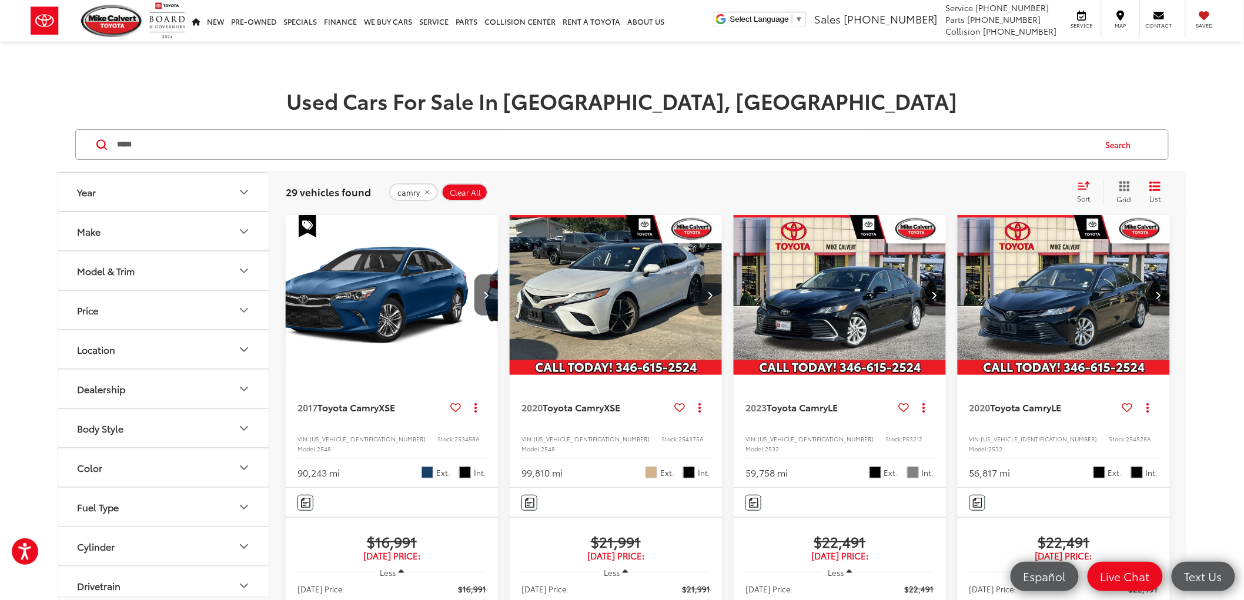
scroll to position [0, 0]
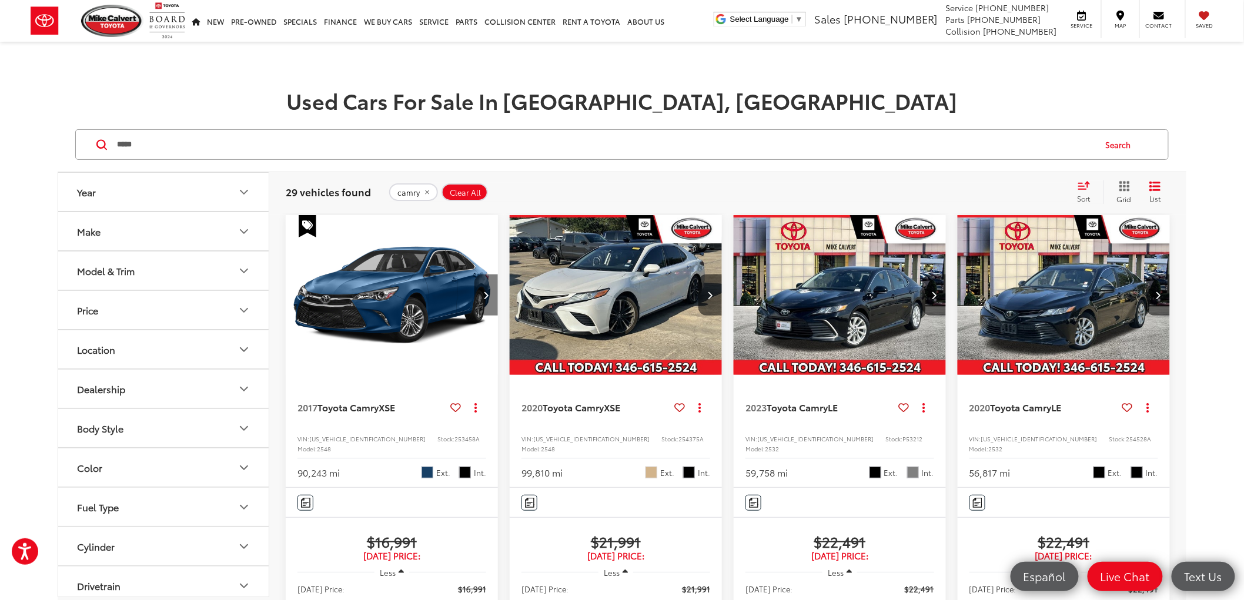
click at [484, 301] on button "Next image" at bounding box center [486, 295] width 24 height 41
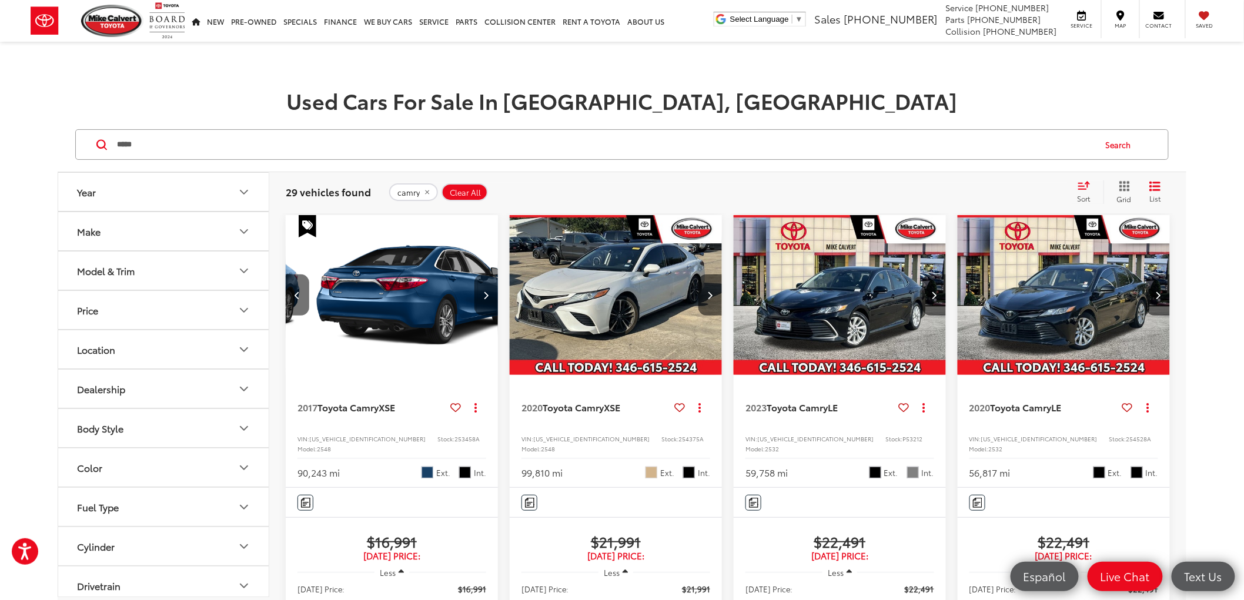
scroll to position [0, 214]
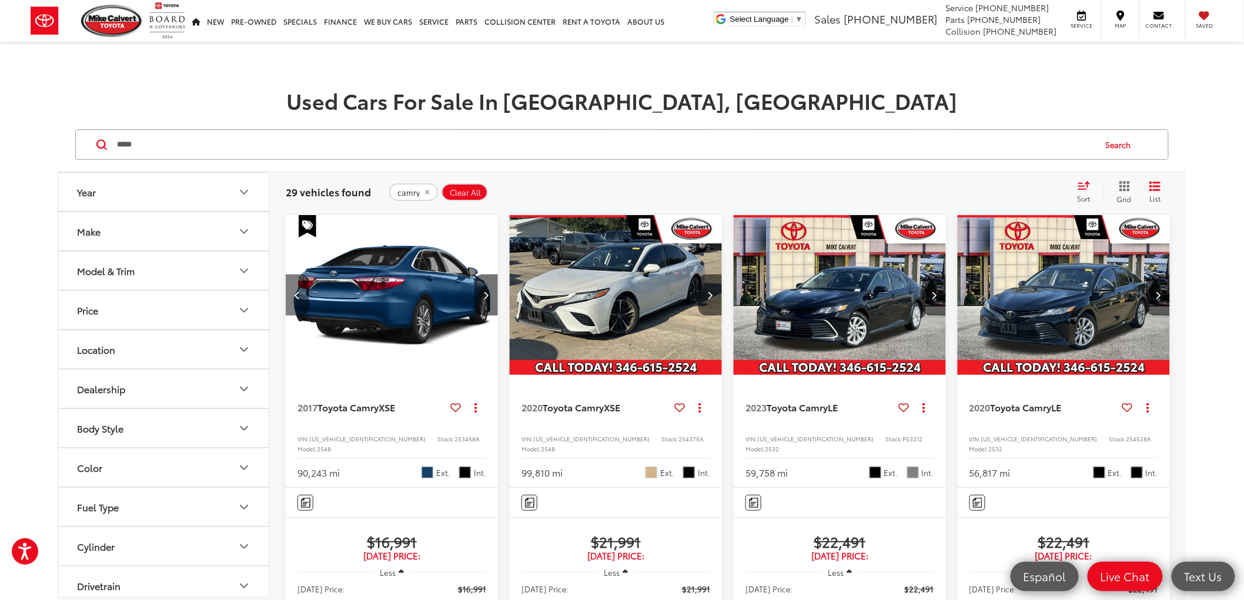
click at [298, 298] on icon "Previous image" at bounding box center [297, 295] width 5 height 8
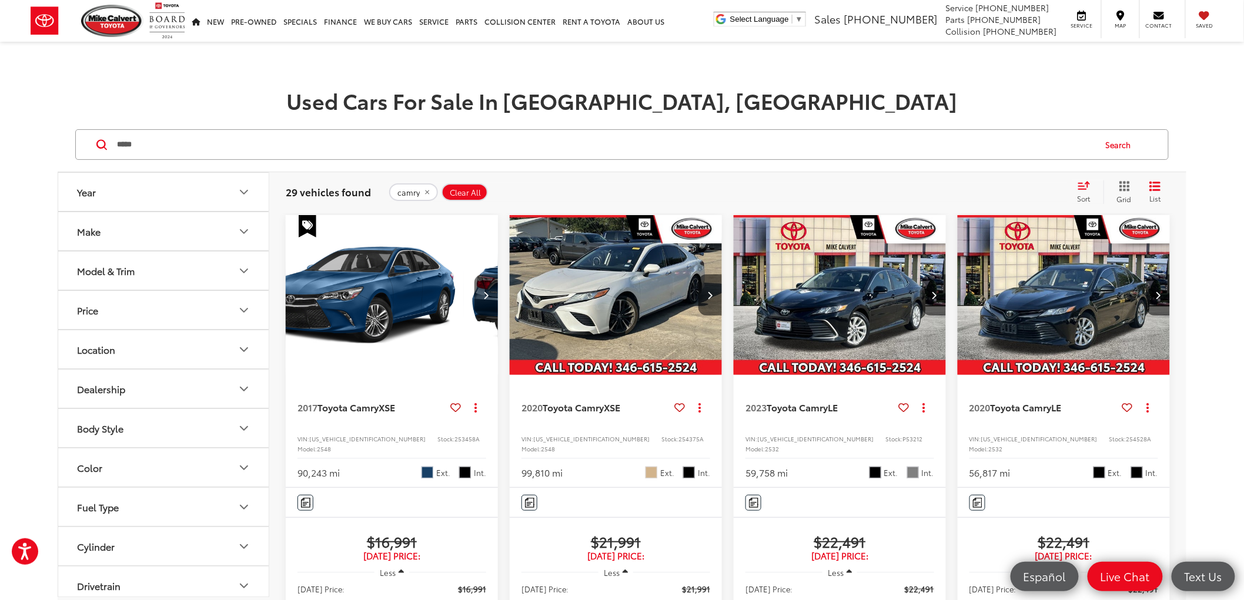
scroll to position [0, 0]
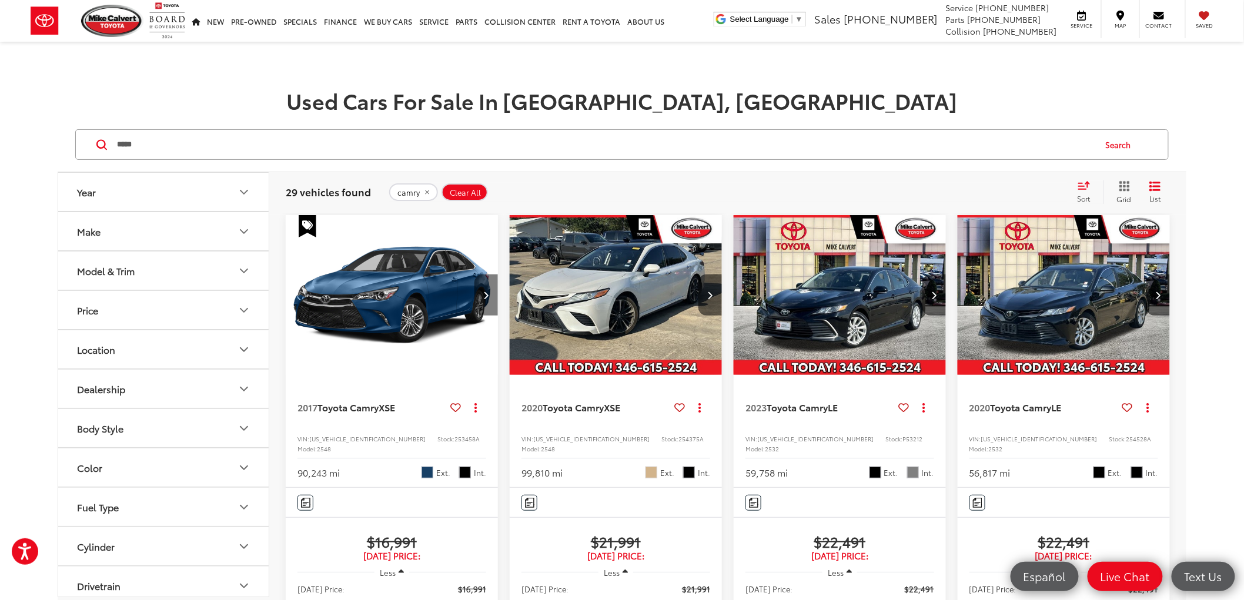
click at [478, 286] on button "Next image" at bounding box center [486, 295] width 24 height 41
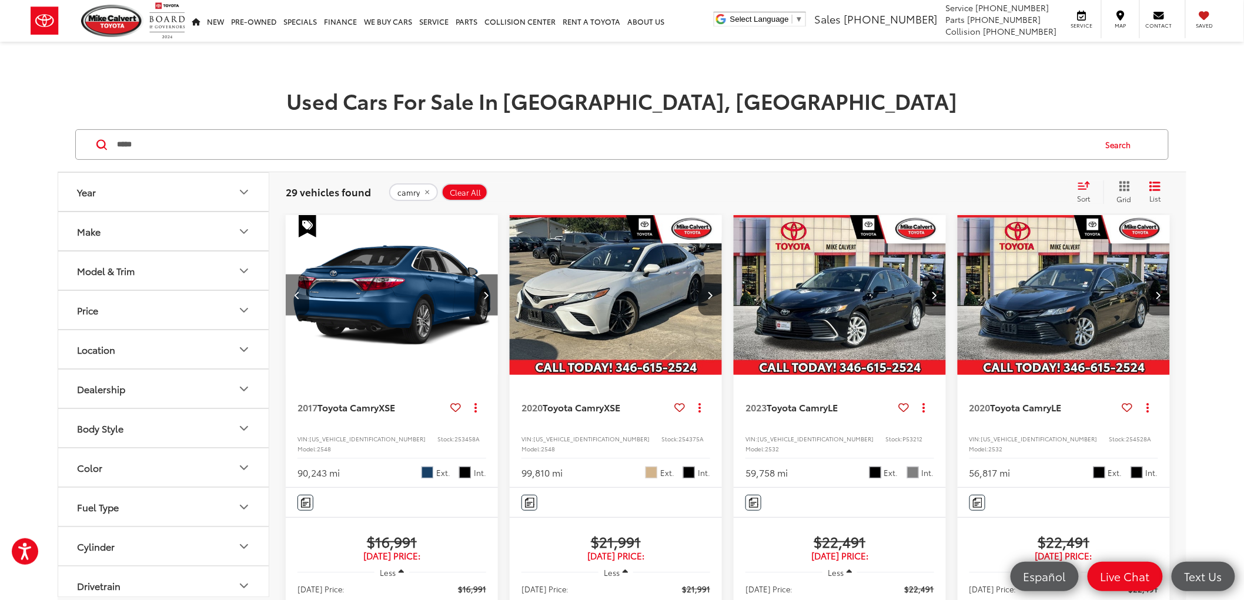
click at [302, 299] on button "Previous image" at bounding box center [298, 295] width 24 height 41
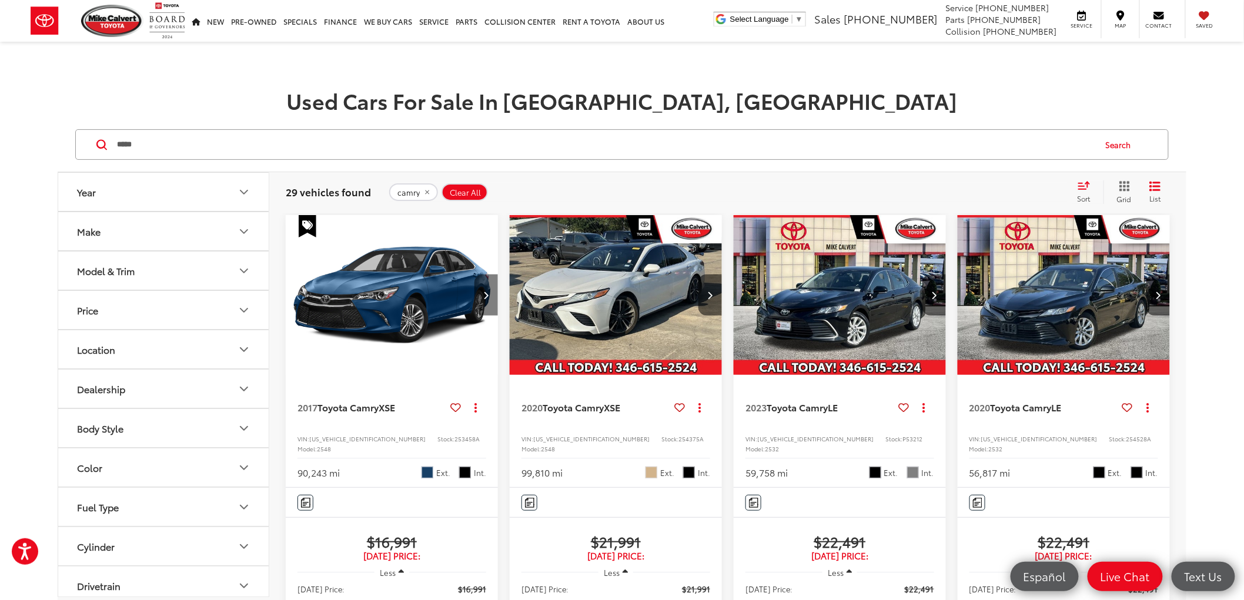
click at [496, 288] on button "Next image" at bounding box center [486, 295] width 24 height 41
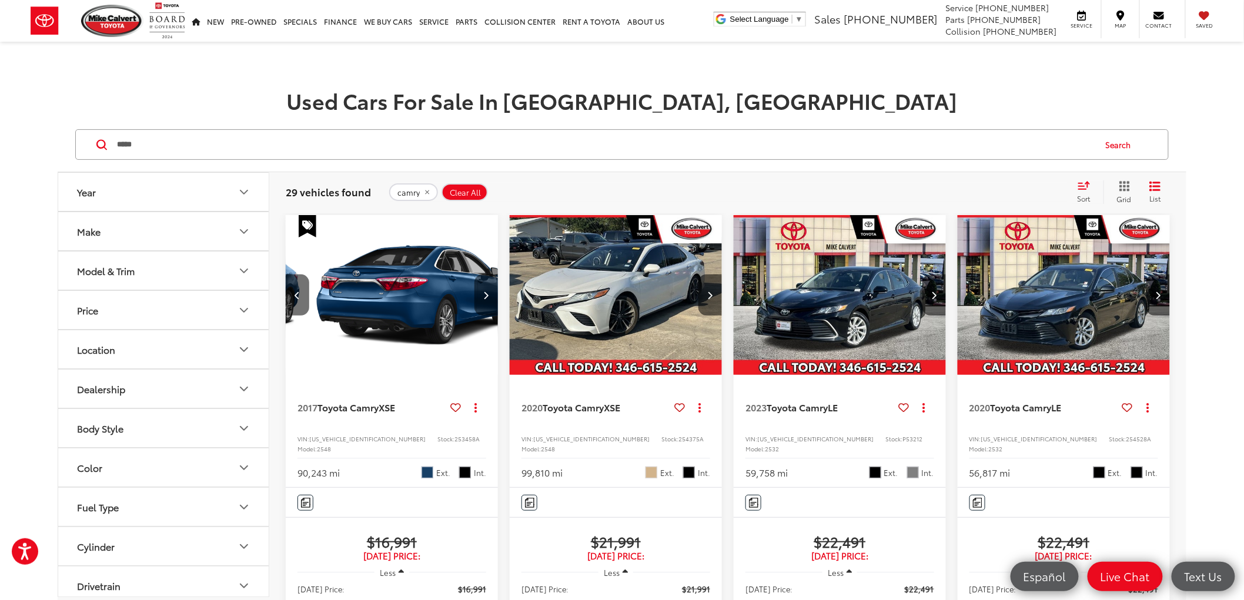
scroll to position [0, 214]
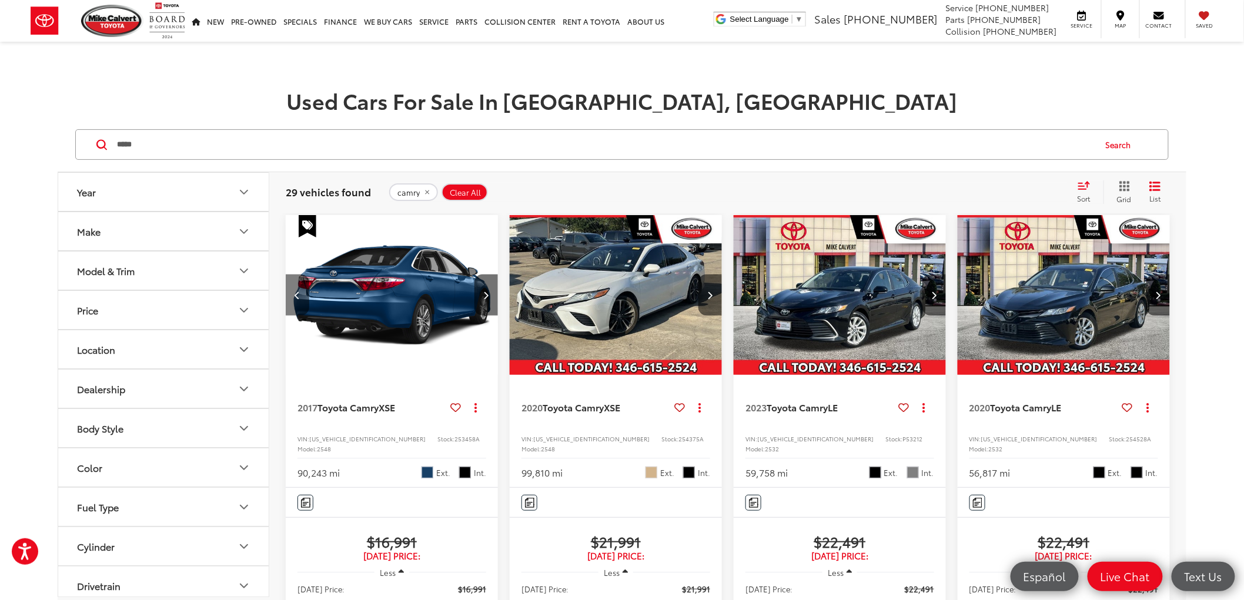
click at [298, 295] on icon "Previous image" at bounding box center [297, 295] width 5 height 8
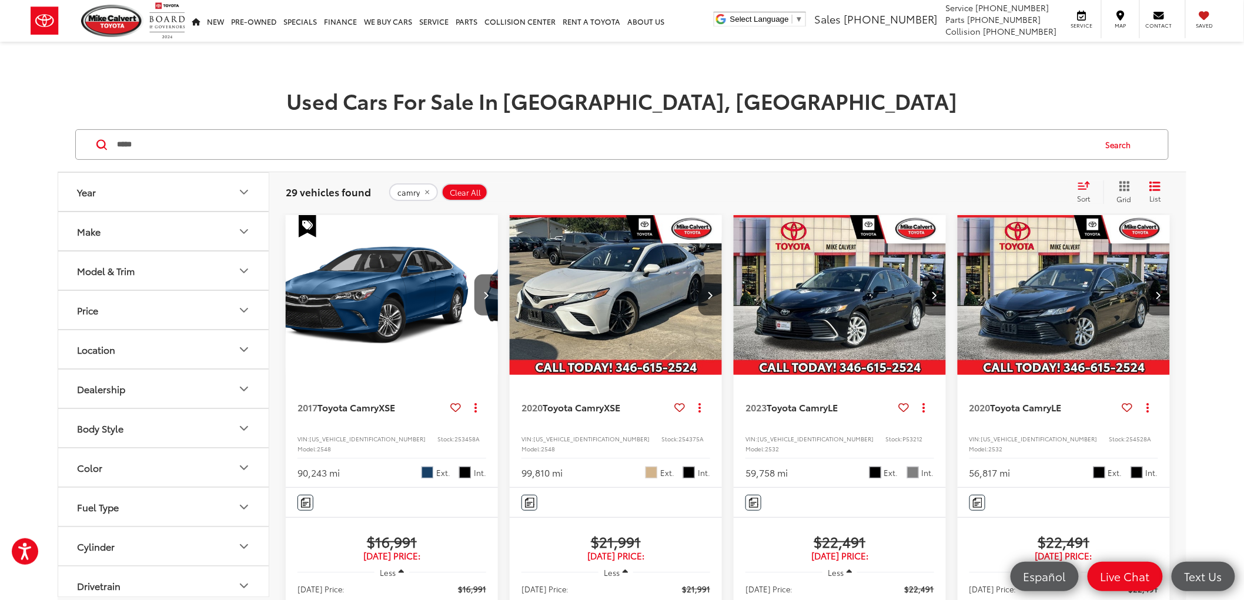
scroll to position [0, 0]
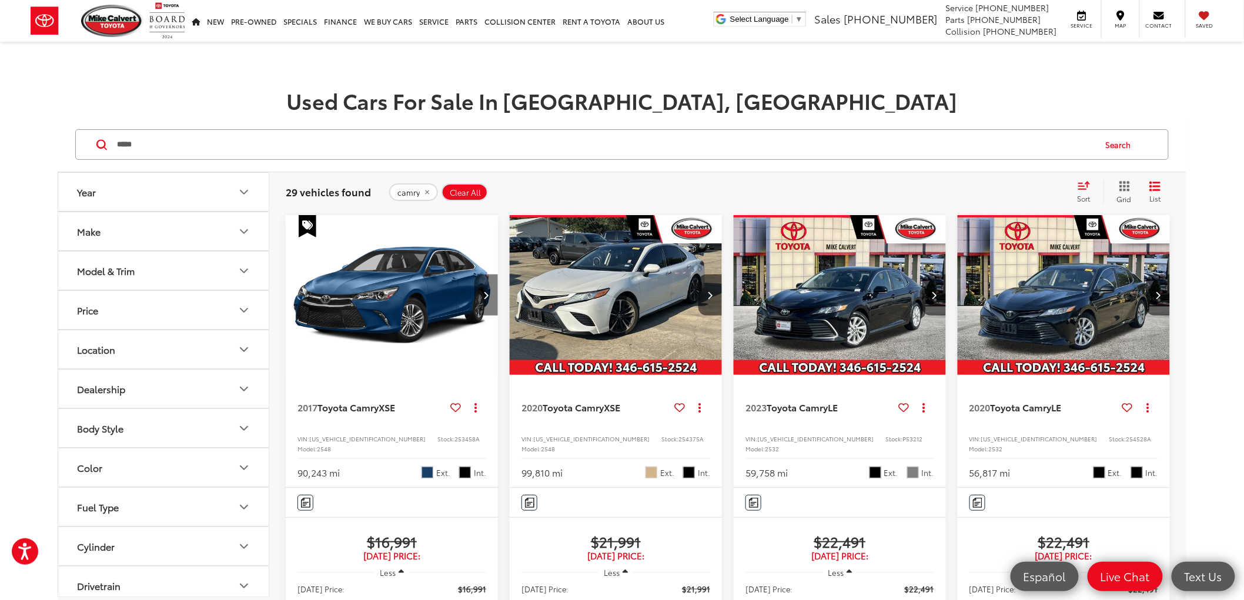
click at [486, 285] on button "Next image" at bounding box center [486, 295] width 24 height 41
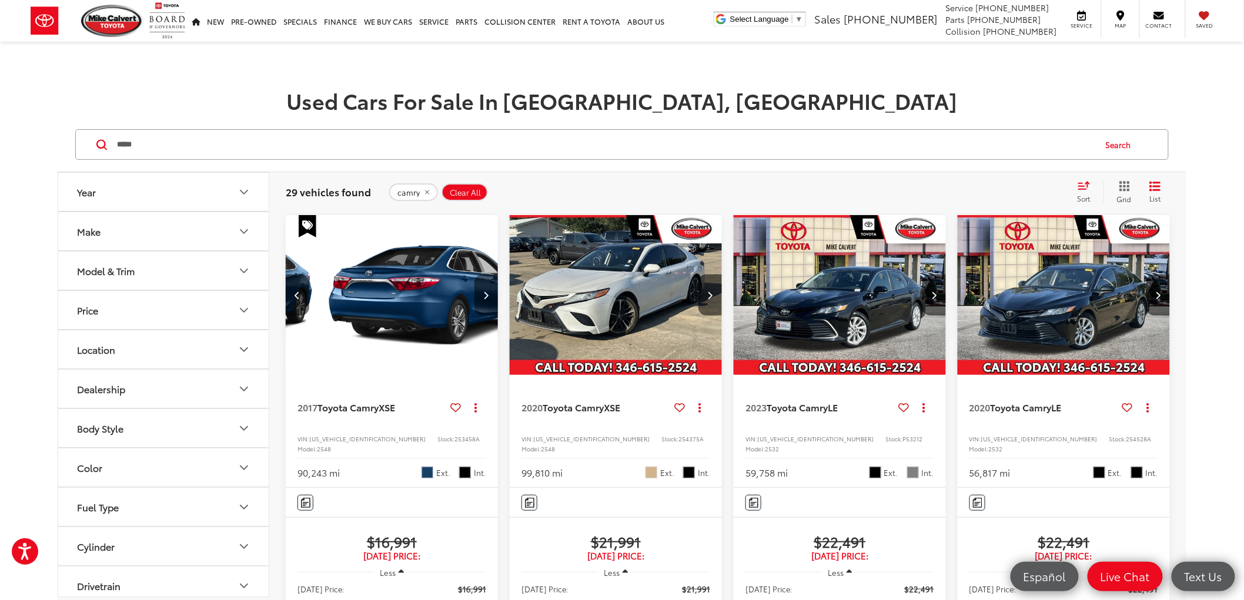
scroll to position [0, 214]
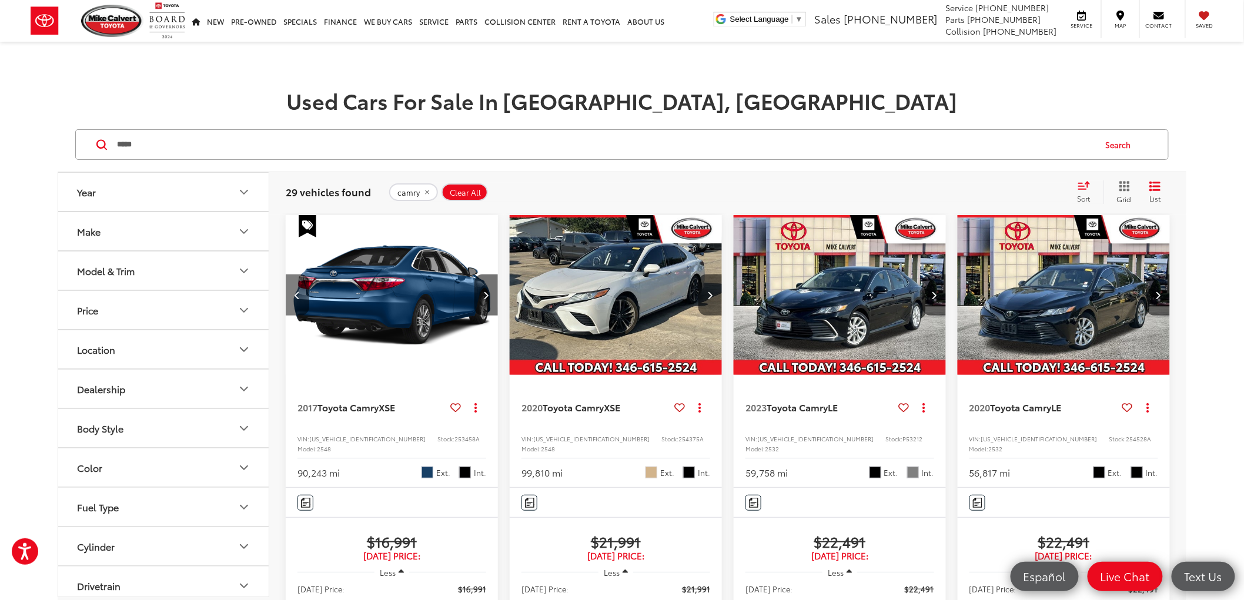
click at [297, 289] on button "Previous image" at bounding box center [298, 295] width 24 height 41
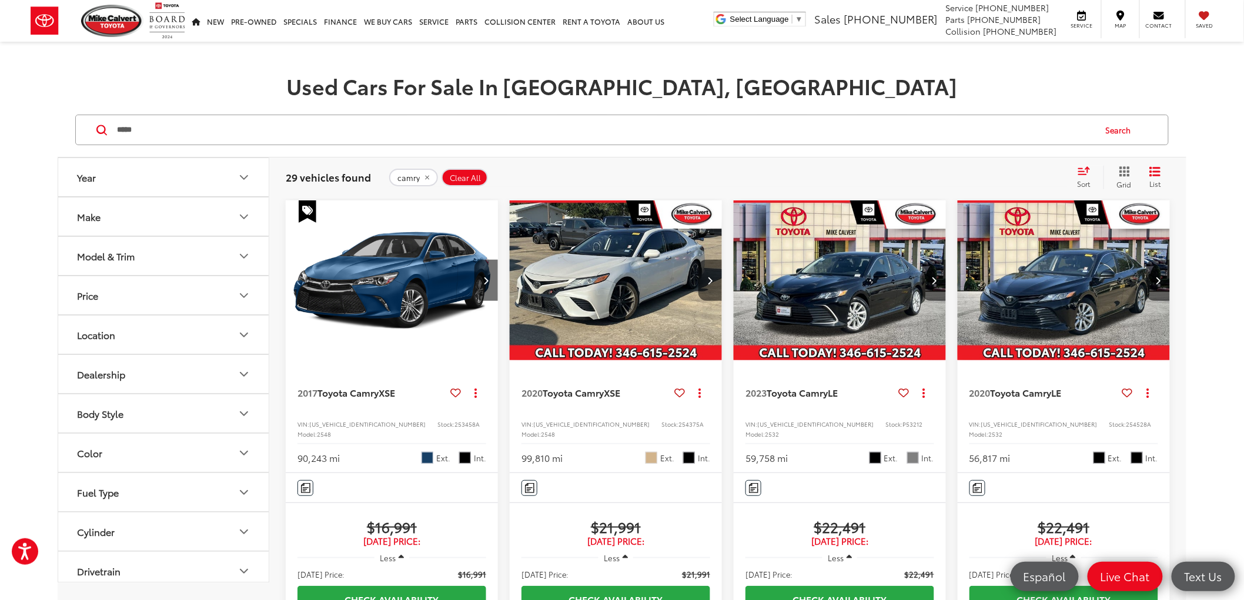
scroll to position [0, 0]
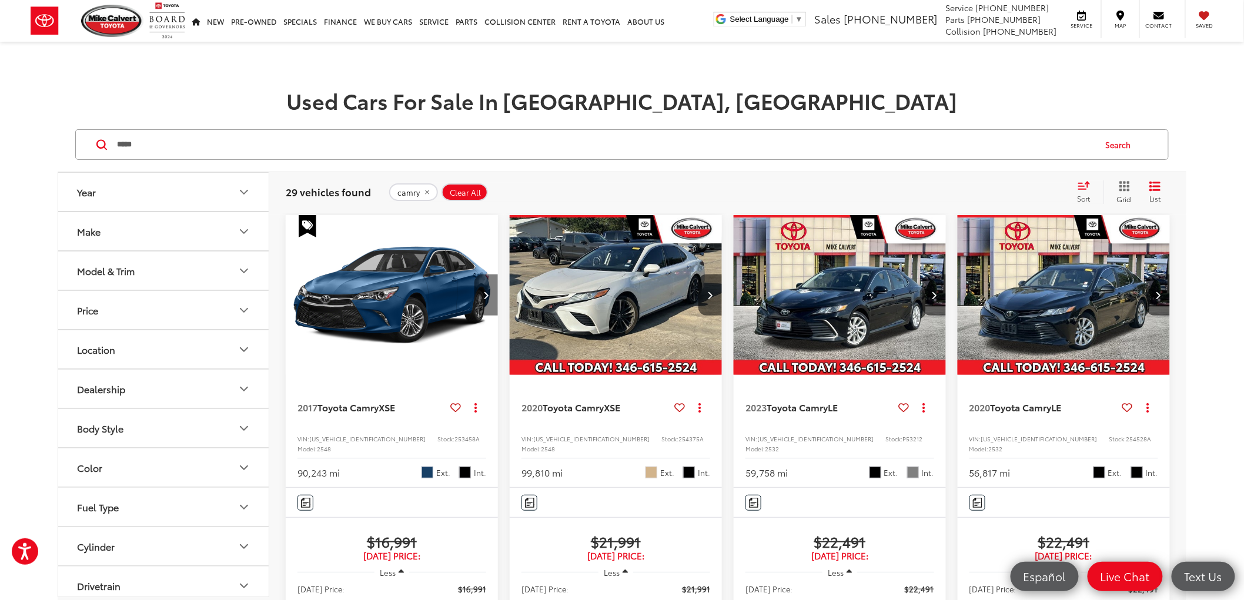
click at [486, 299] on icon "Next image" at bounding box center [486, 295] width 5 height 8
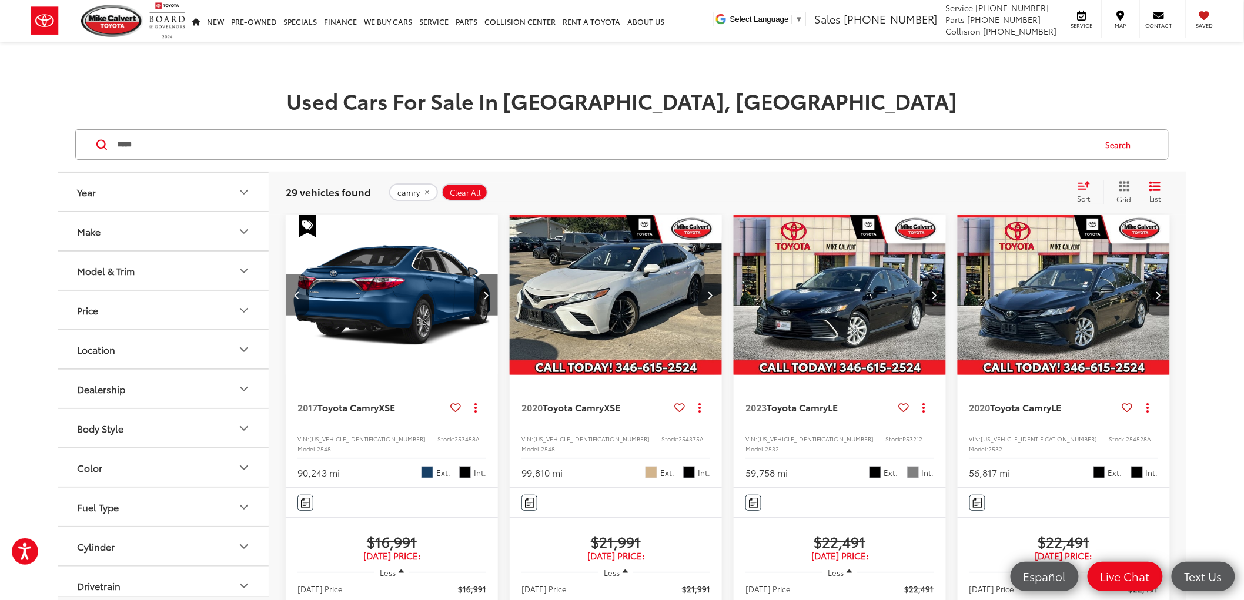
click at [298, 300] on button "Previous image" at bounding box center [298, 295] width 24 height 41
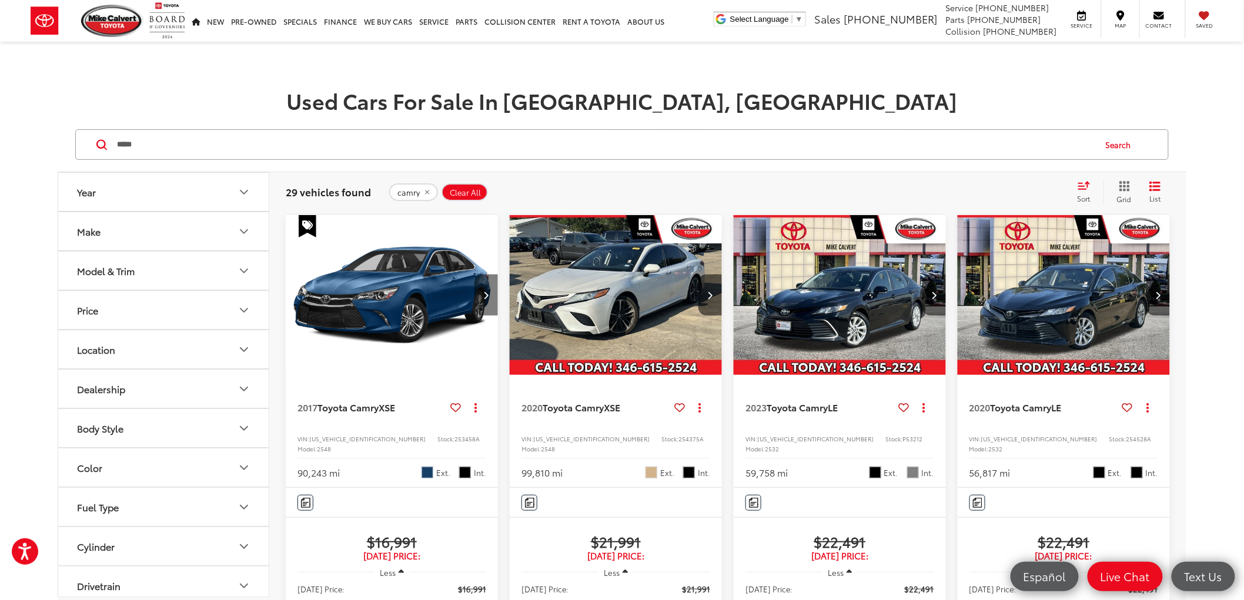
click at [485, 303] on button "Next image" at bounding box center [486, 295] width 24 height 41
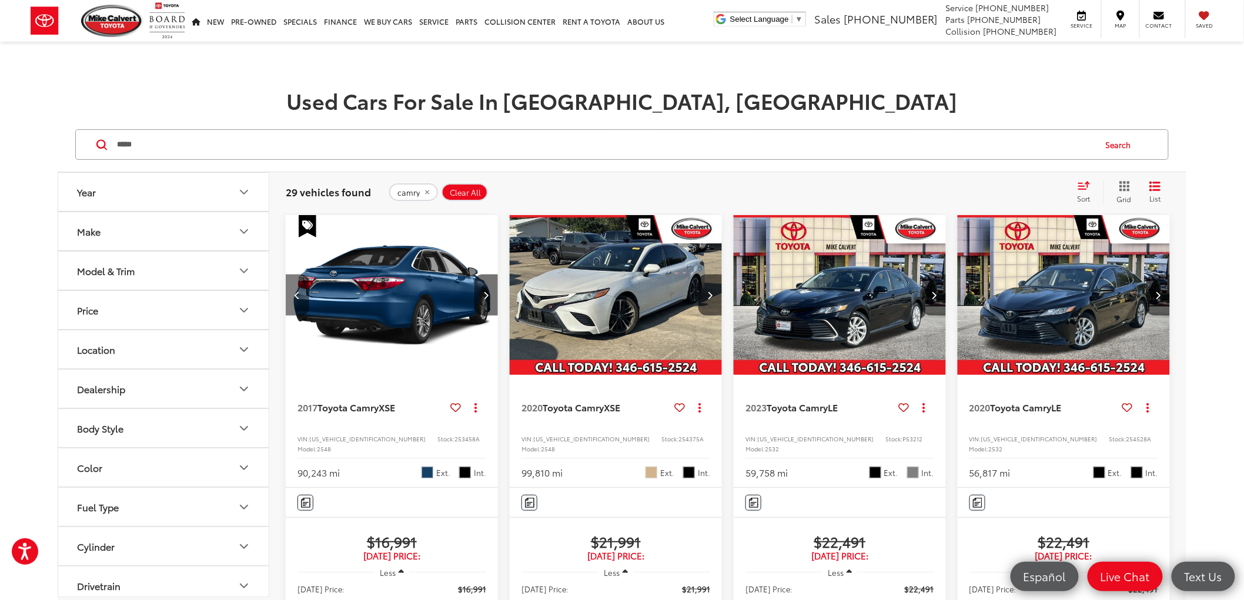
click at [290, 299] on button "Previous image" at bounding box center [298, 295] width 24 height 41
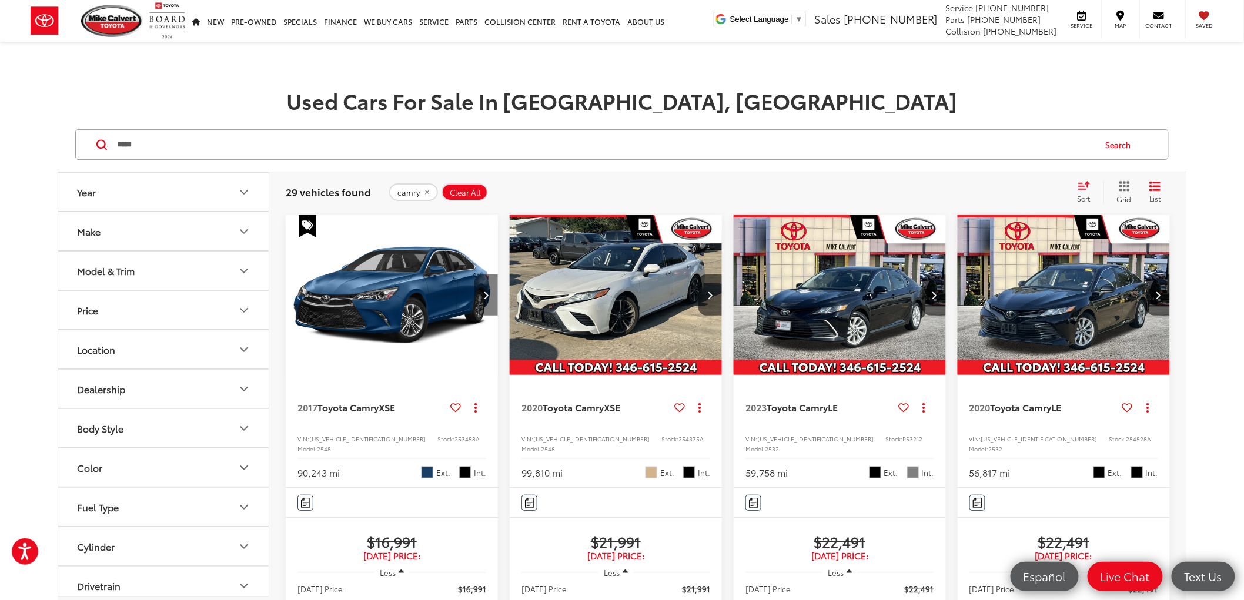
click at [491, 293] on button "Next image" at bounding box center [486, 295] width 24 height 41
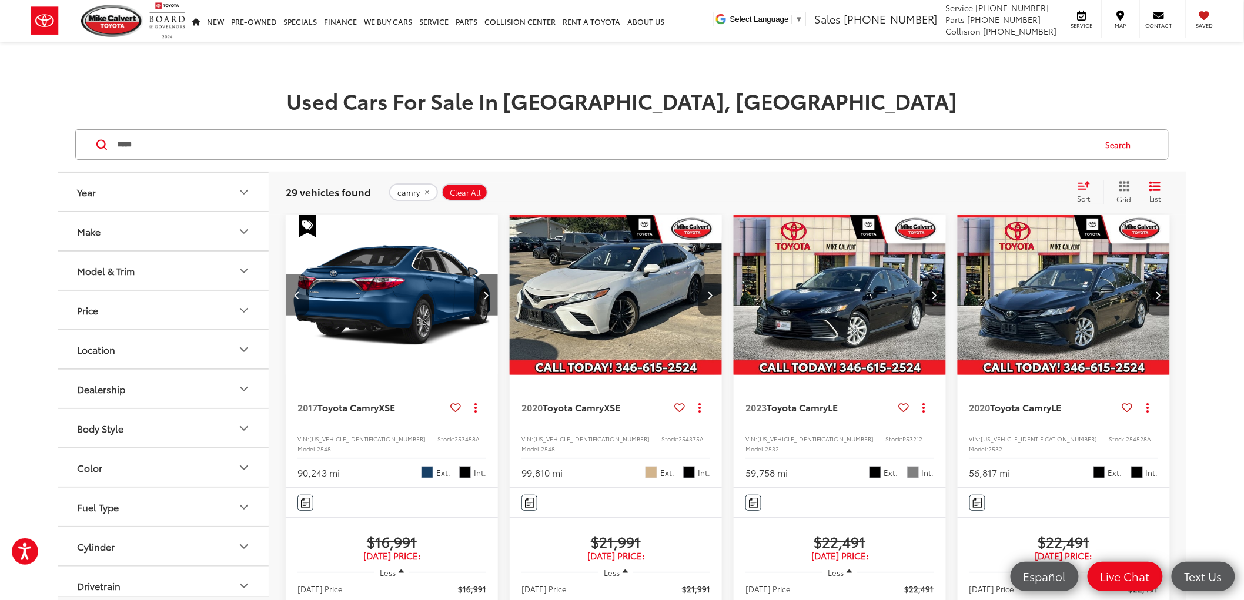
click at [295, 296] on icon "Previous image" at bounding box center [297, 295] width 5 height 8
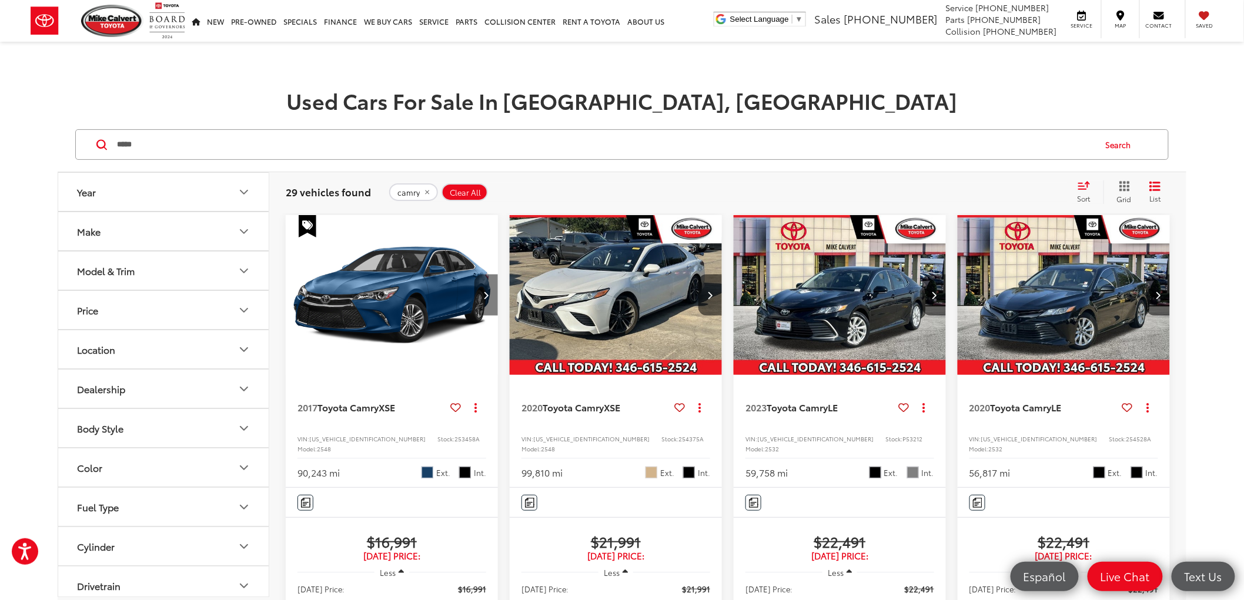
click at [484, 303] on button "Next image" at bounding box center [486, 295] width 24 height 41
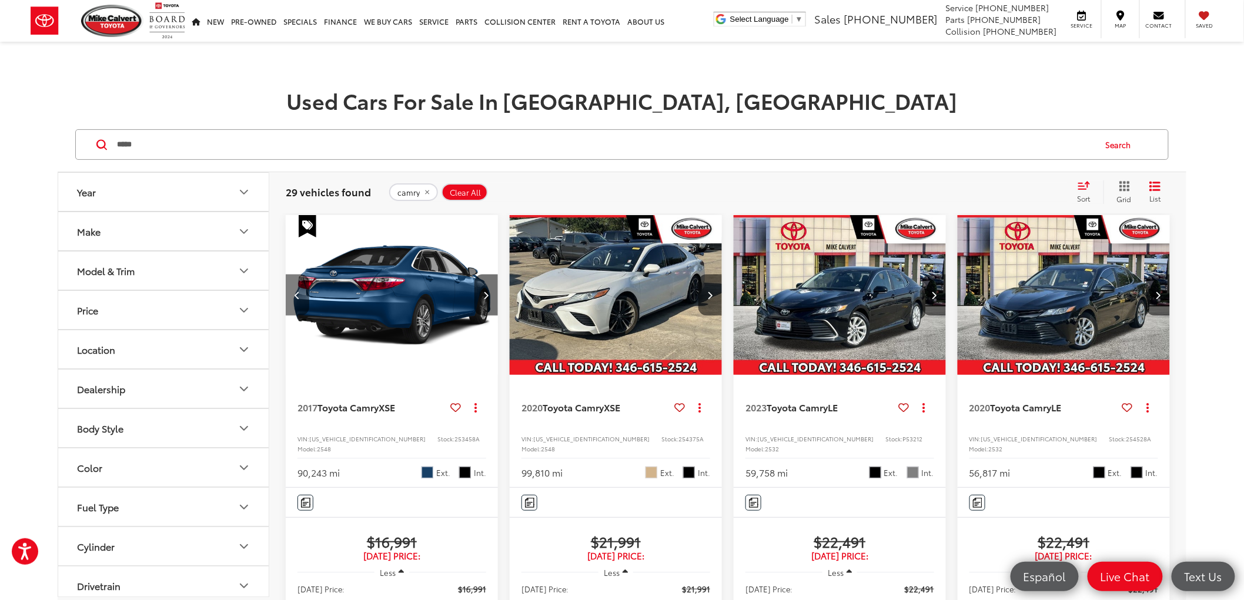
click at [298, 295] on icon "Previous image" at bounding box center [297, 295] width 5 height 8
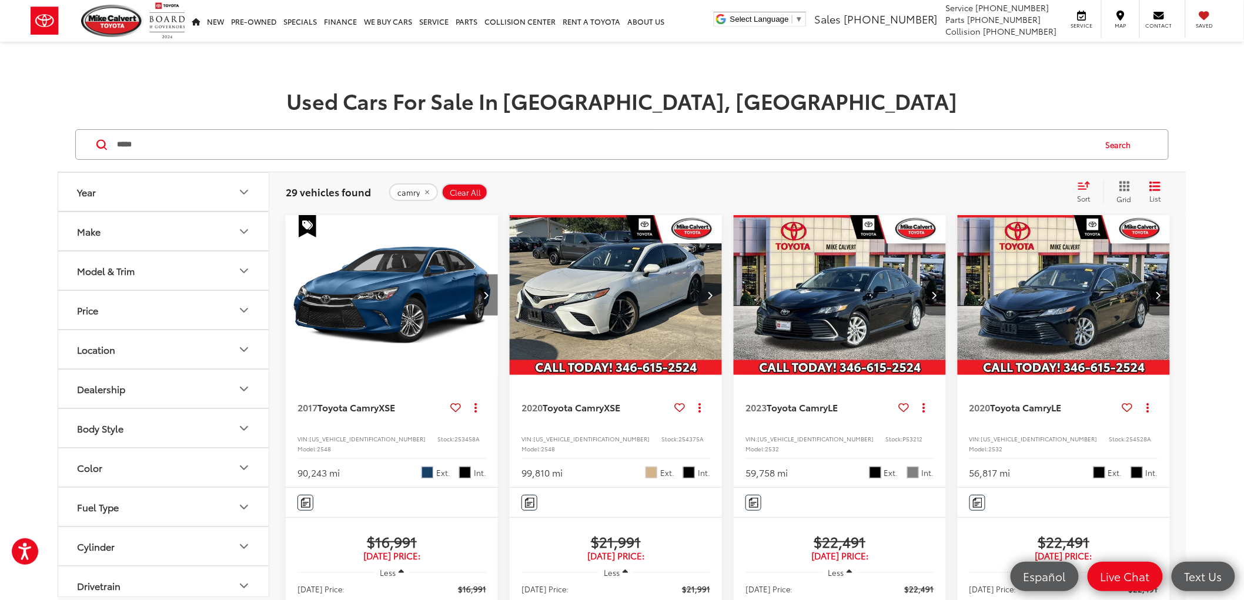
click at [486, 288] on button "Next image" at bounding box center [486, 295] width 24 height 41
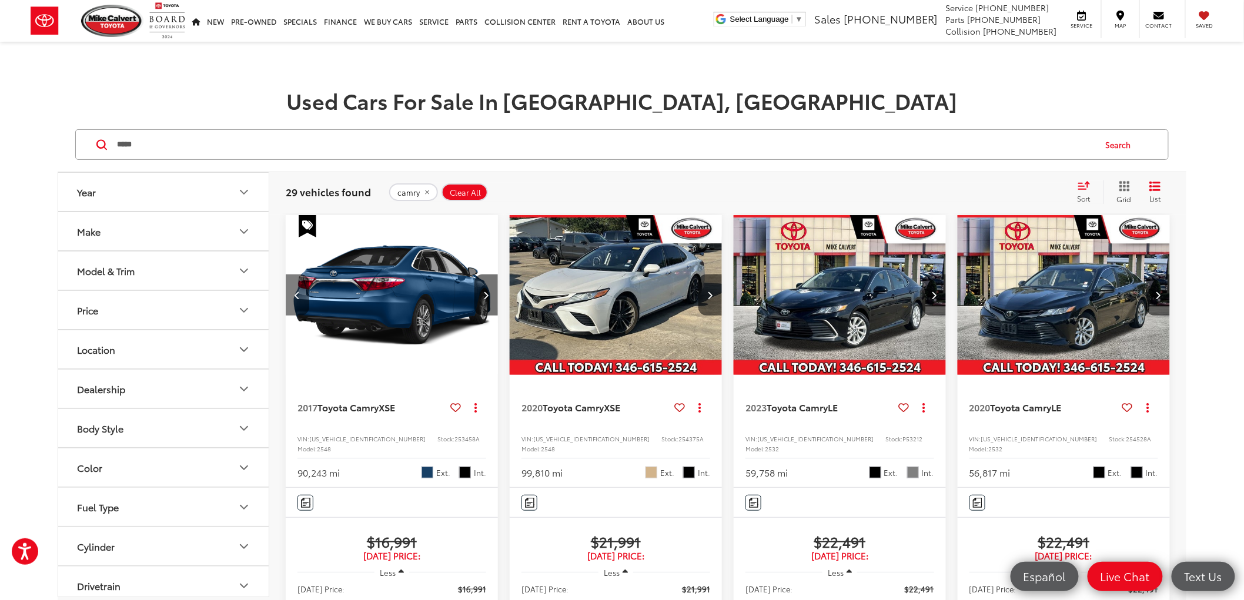
click at [304, 291] on button "Previous image" at bounding box center [298, 295] width 24 height 41
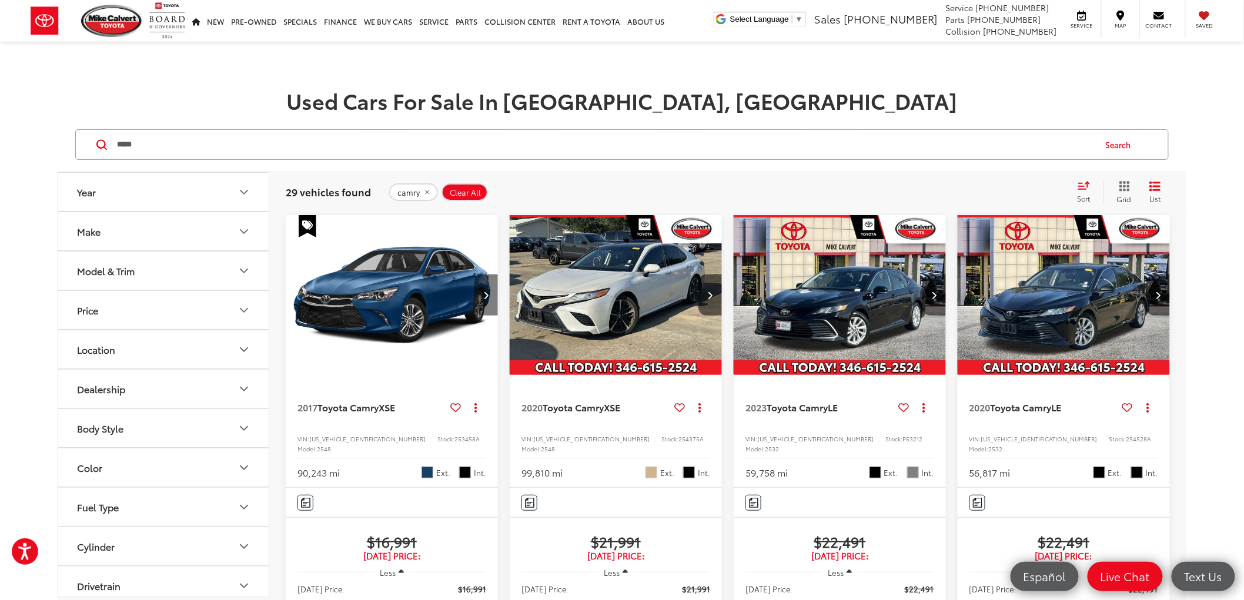
click at [486, 298] on icon "Next image" at bounding box center [486, 295] width 5 height 8
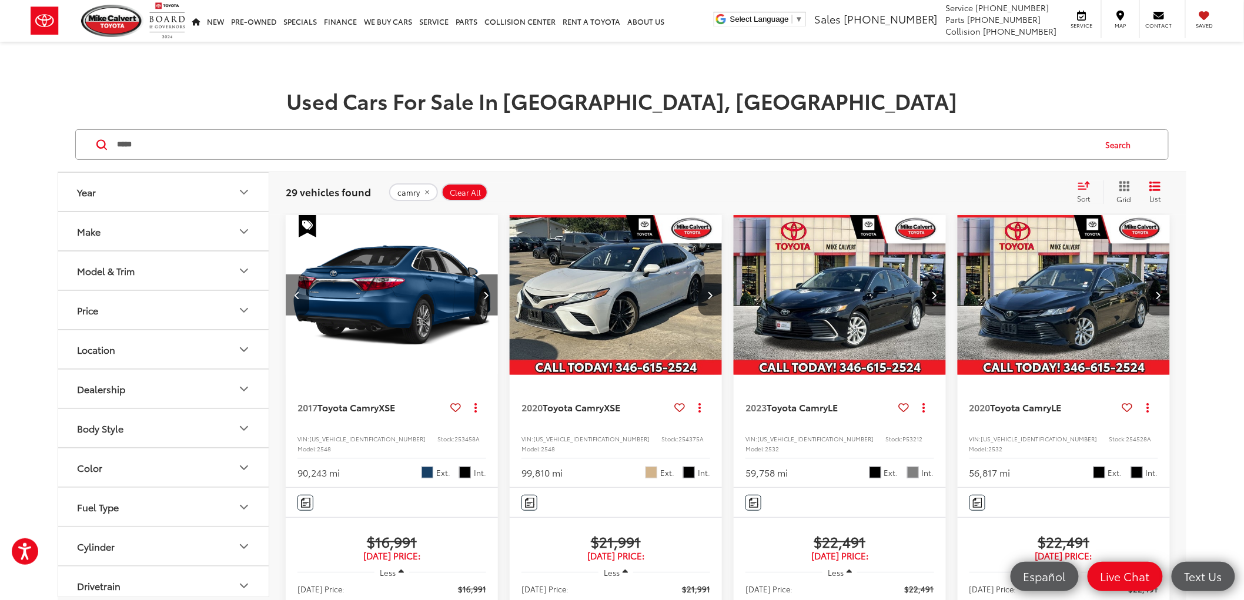
click at [297, 292] on icon "Previous image" at bounding box center [297, 295] width 5 height 8
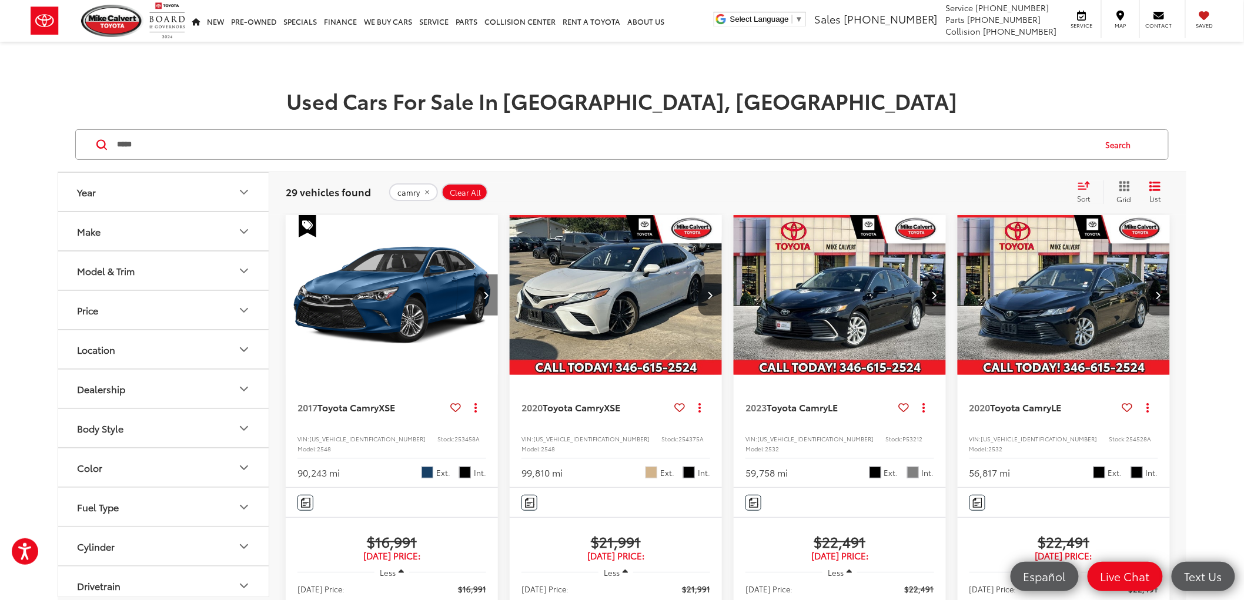
click at [490, 289] on button "Next image" at bounding box center [486, 295] width 24 height 41
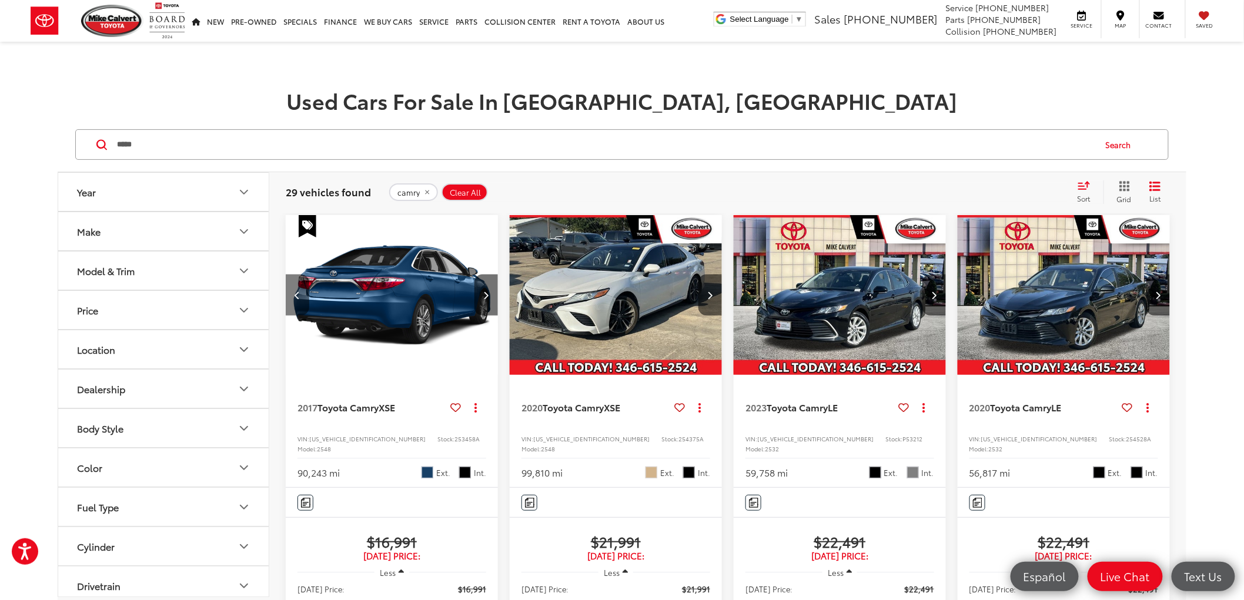
click at [304, 294] on button "Previous image" at bounding box center [298, 295] width 24 height 41
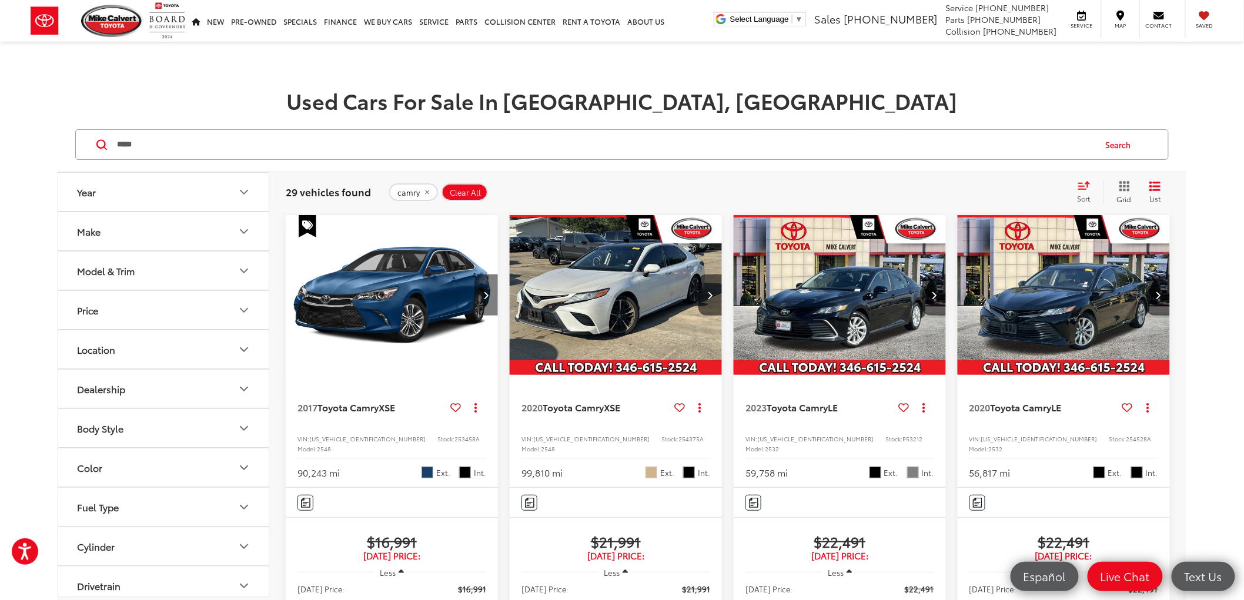
click at [477, 300] on button "Next image" at bounding box center [486, 295] width 24 height 41
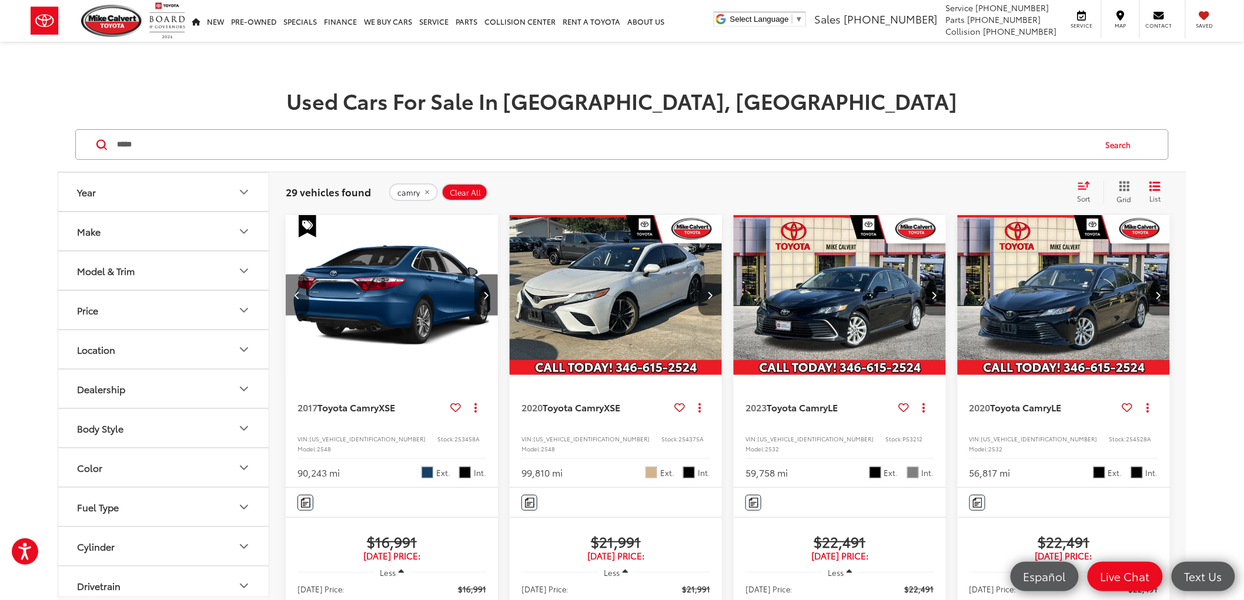
click at [297, 297] on icon "Previous image" at bounding box center [297, 295] width 5 height 8
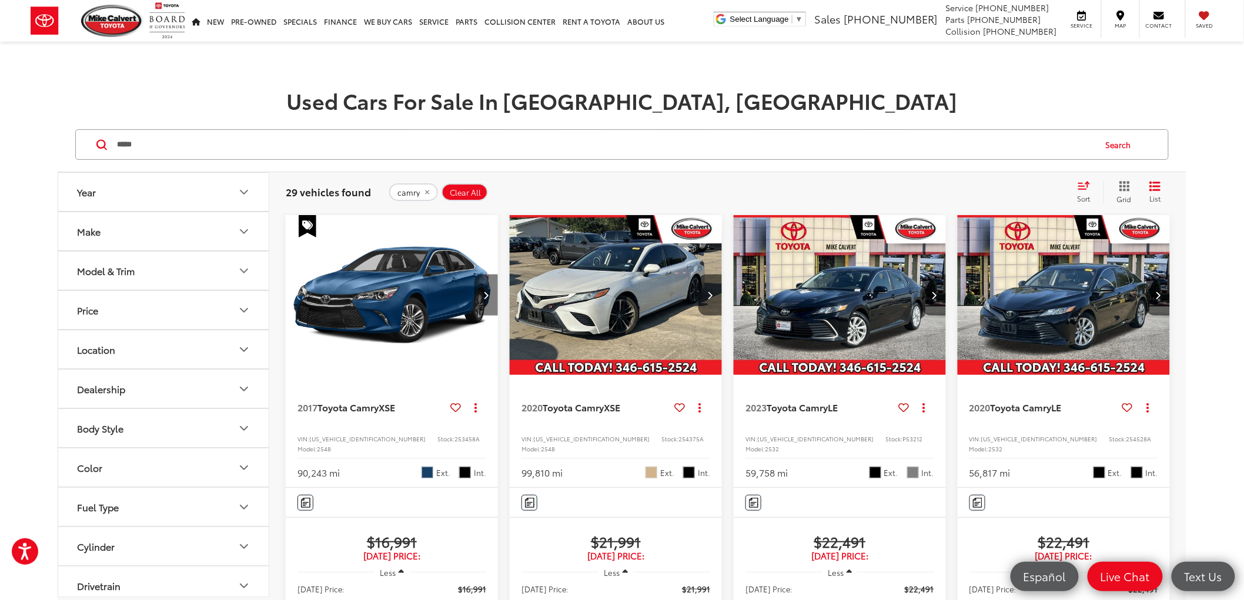
click at [483, 289] on button "Next image" at bounding box center [486, 295] width 24 height 41
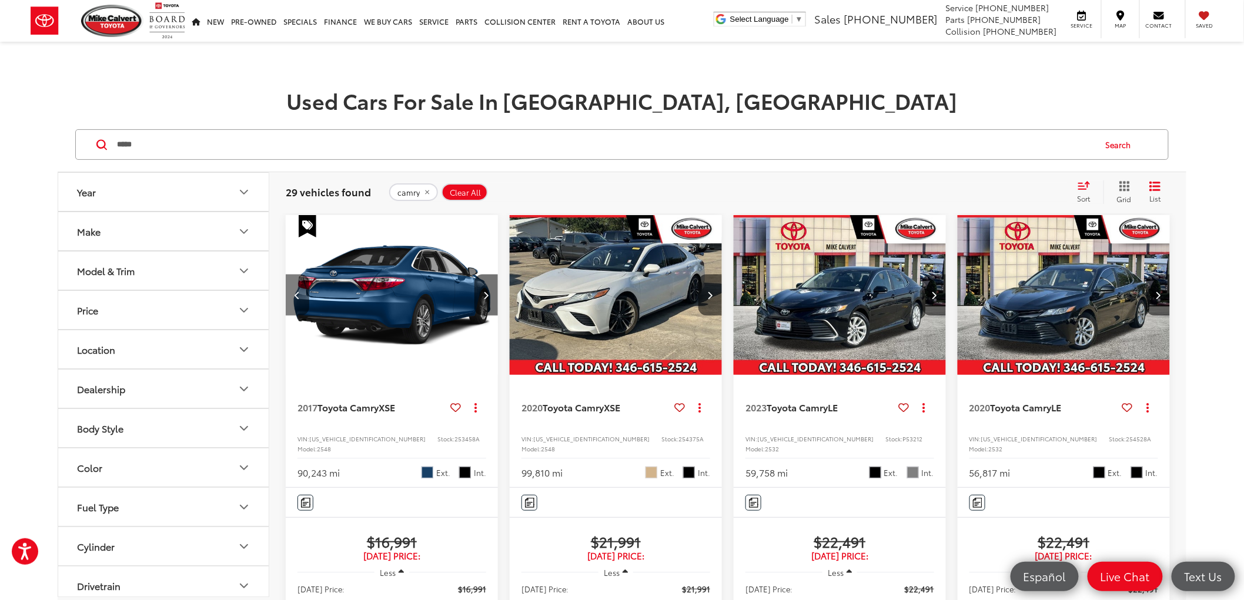
click at [296, 297] on icon "Previous image" at bounding box center [297, 295] width 5 height 8
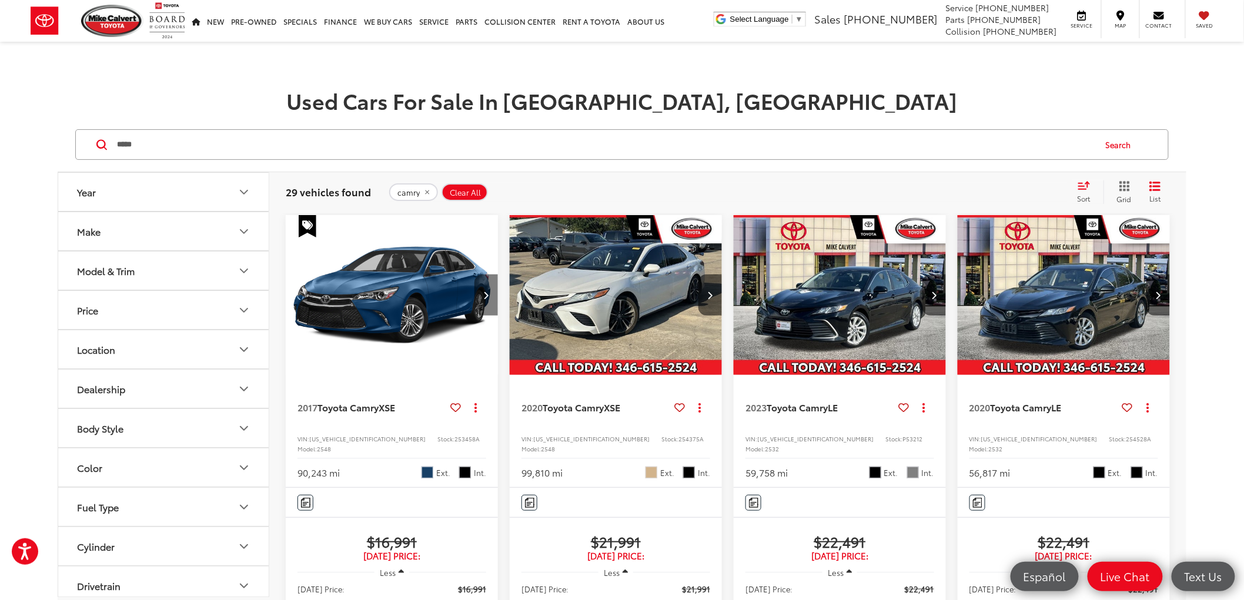
click at [494, 293] on button "Next image" at bounding box center [486, 295] width 24 height 41
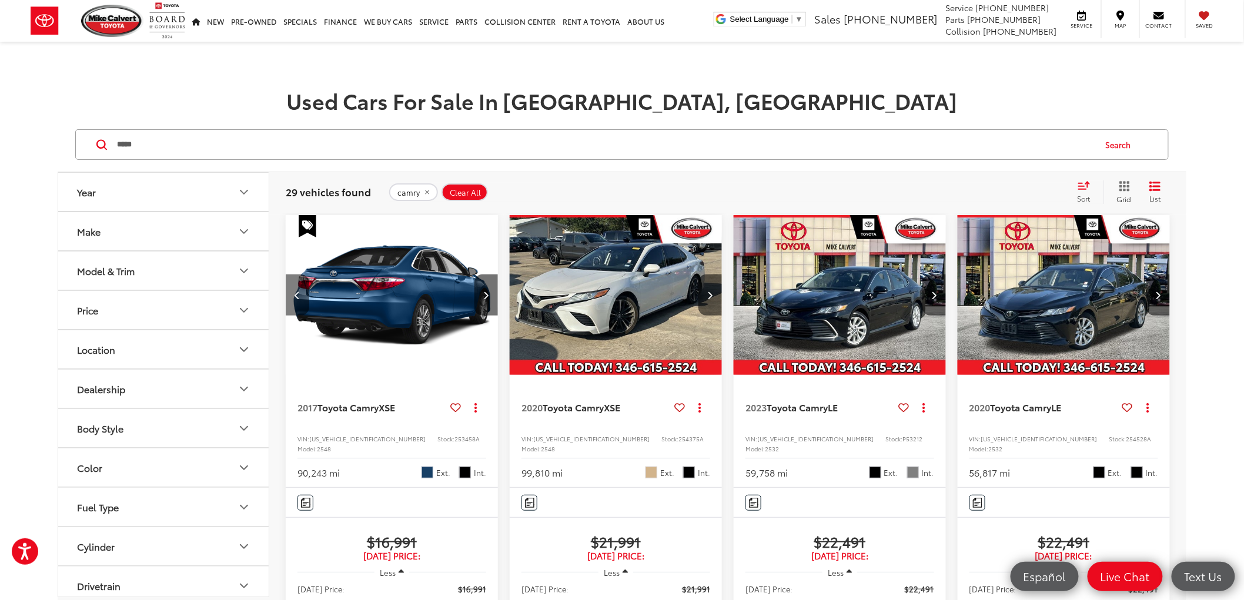
click at [303, 292] on button "Previous image" at bounding box center [298, 295] width 24 height 41
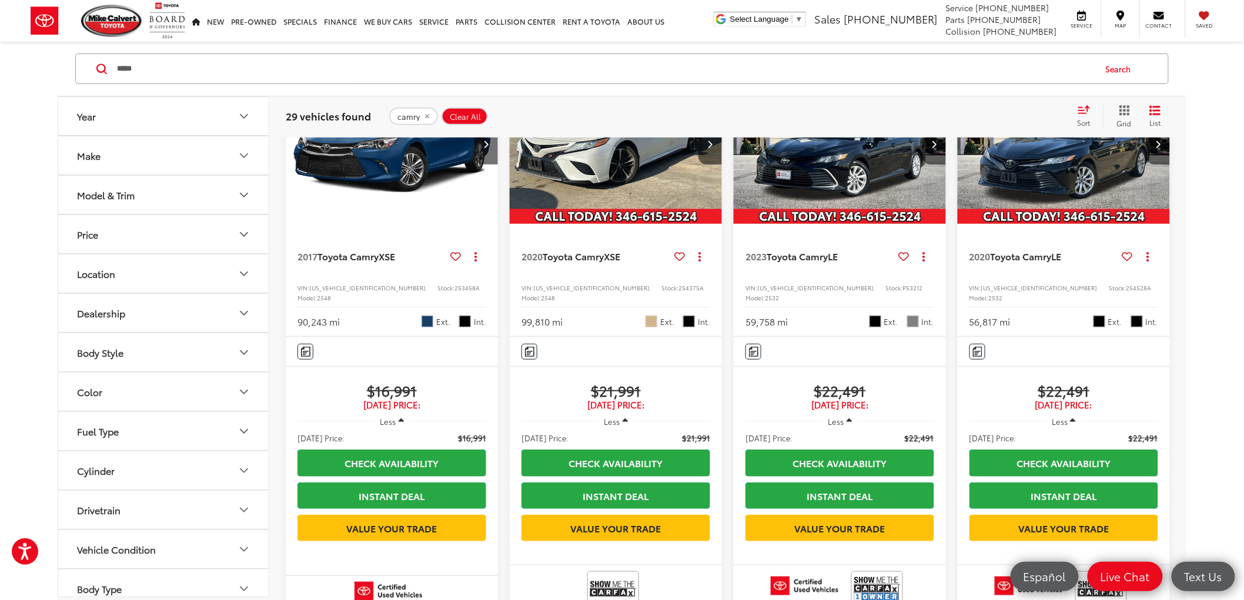
scroll to position [65, 0]
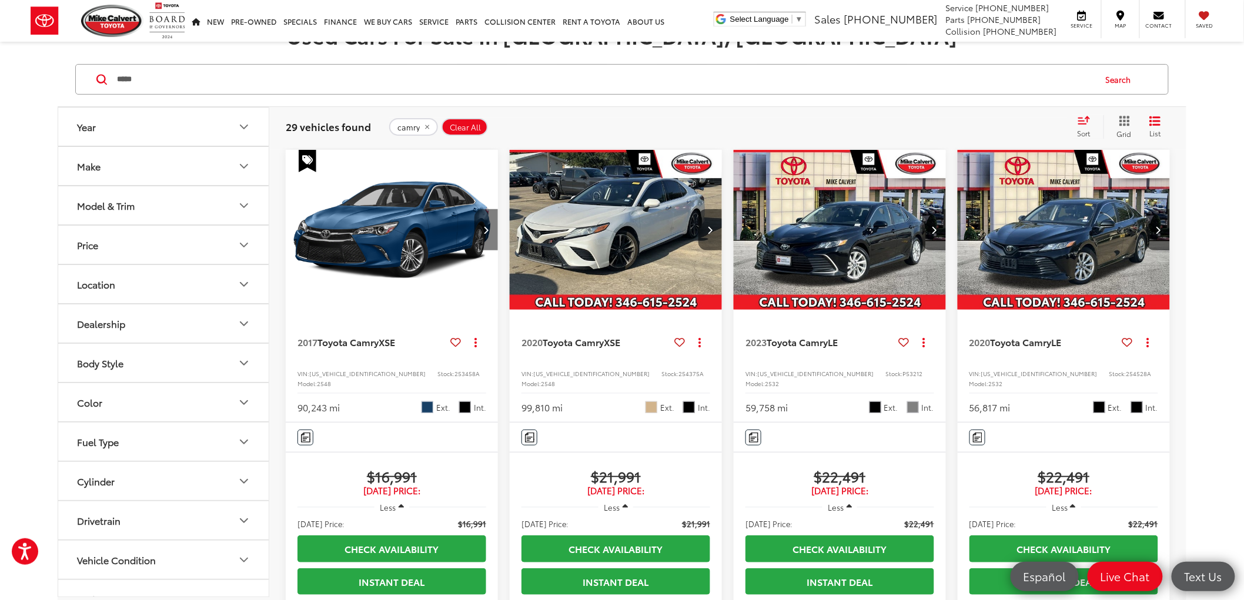
click at [492, 239] on button "Next image" at bounding box center [486, 229] width 24 height 41
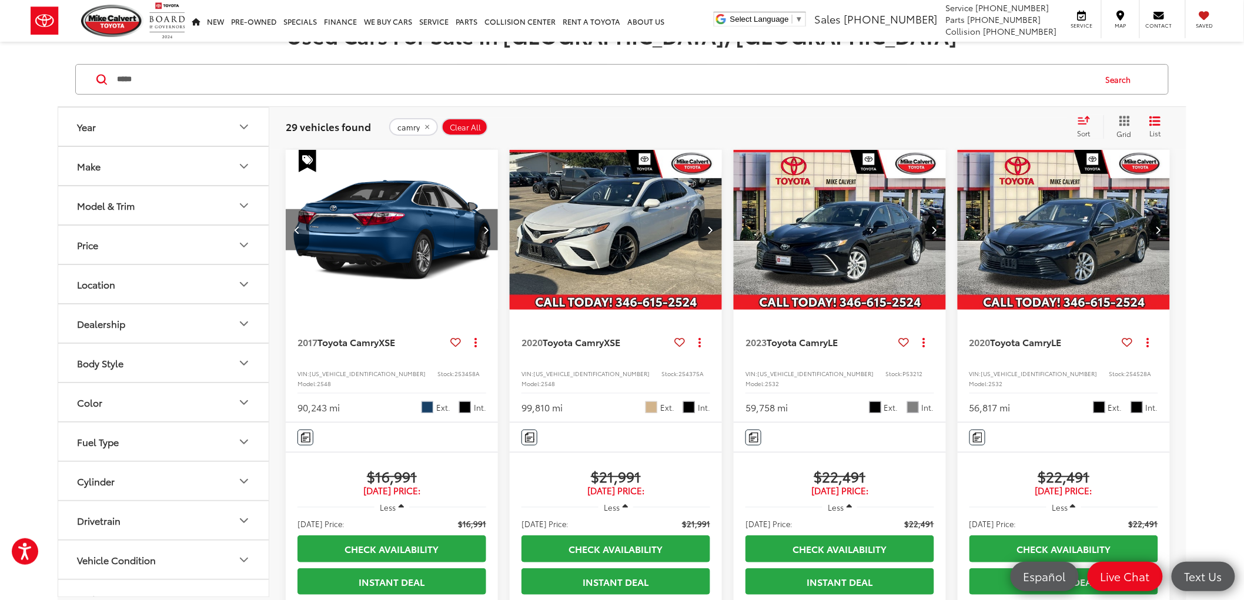
click at [296, 238] on button "Previous image" at bounding box center [298, 229] width 24 height 41
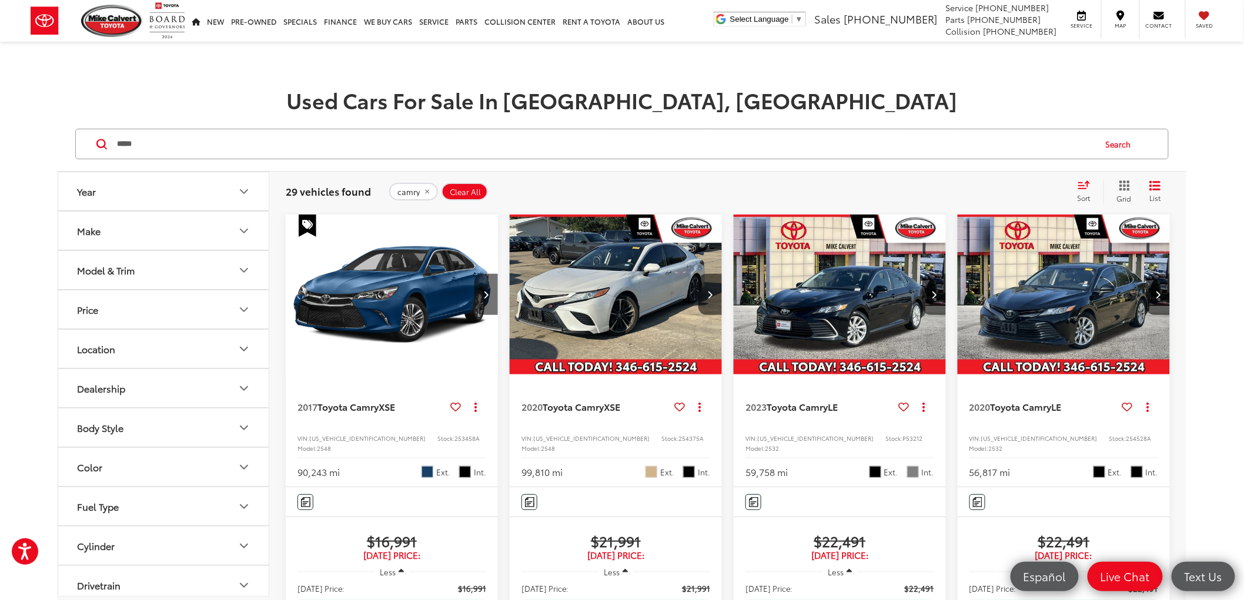
scroll to position [0, 0]
click at [494, 297] on button "Next image" at bounding box center [486, 295] width 24 height 41
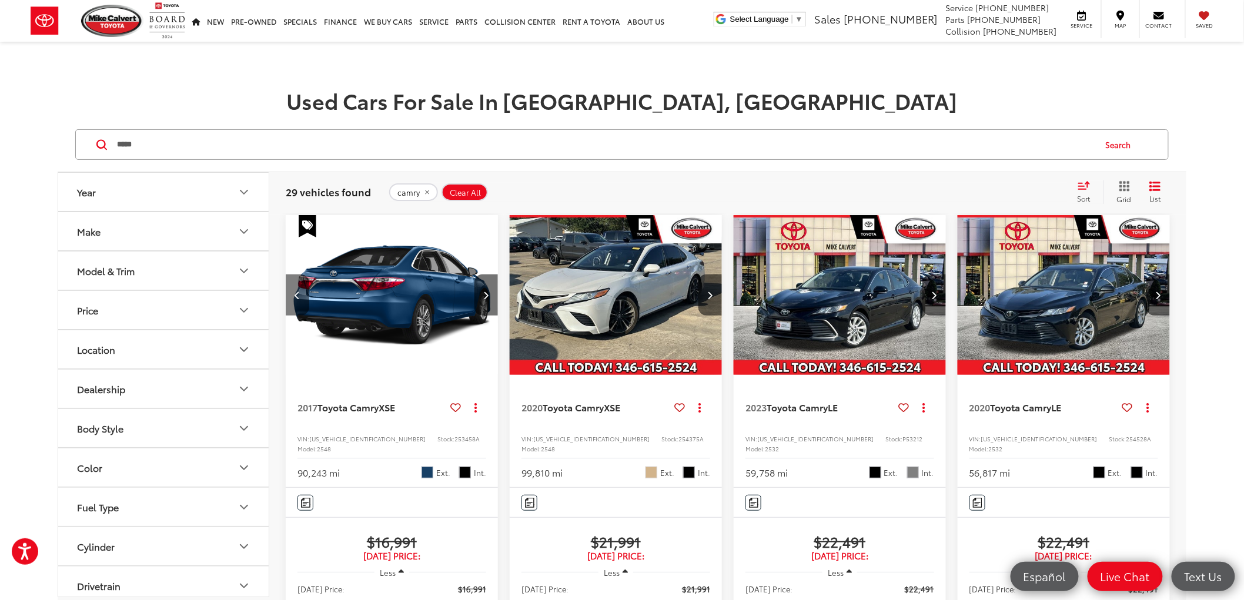
click at [296, 289] on button "Previous image" at bounding box center [298, 295] width 24 height 41
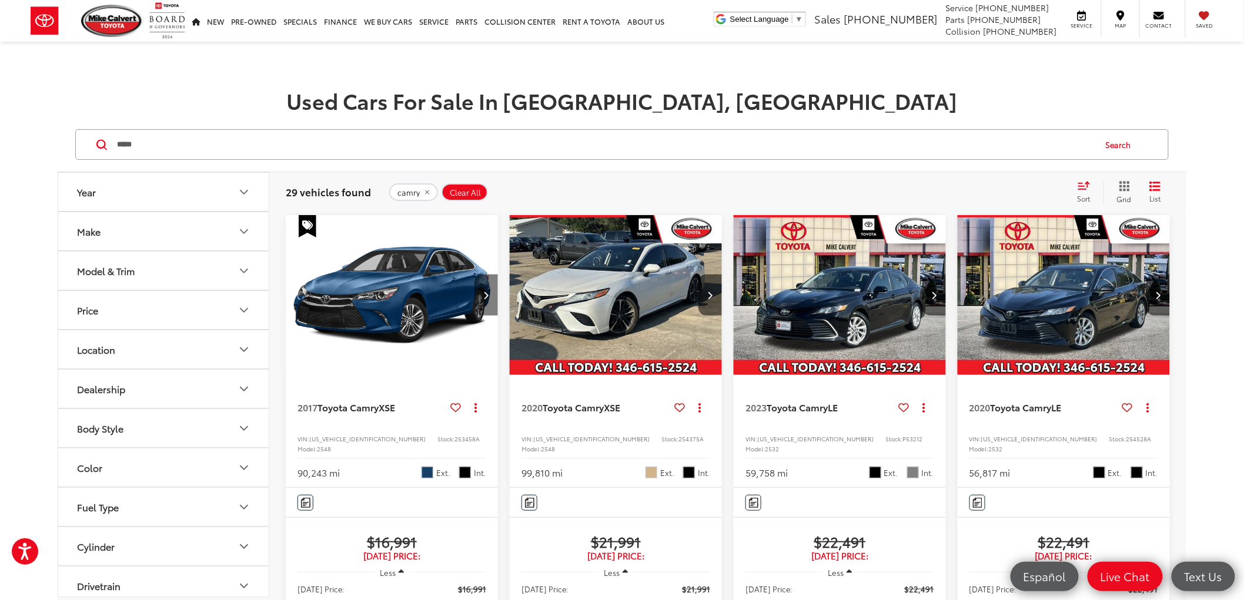
click at [487, 292] on icon "Next image" at bounding box center [486, 295] width 5 height 8
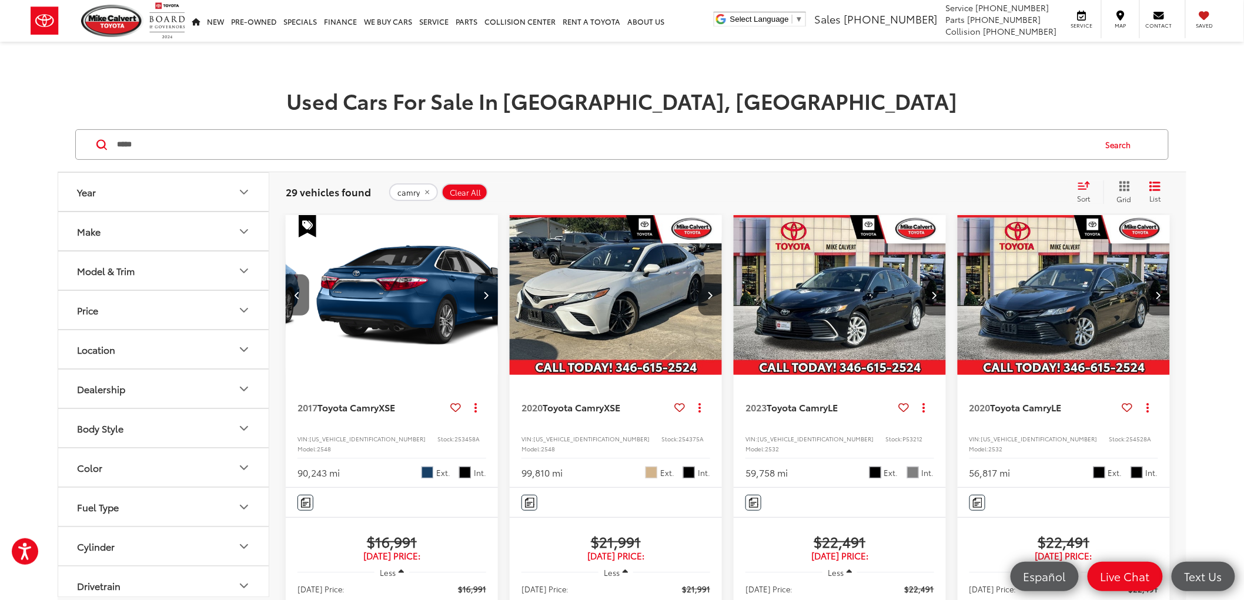
scroll to position [0, 214]
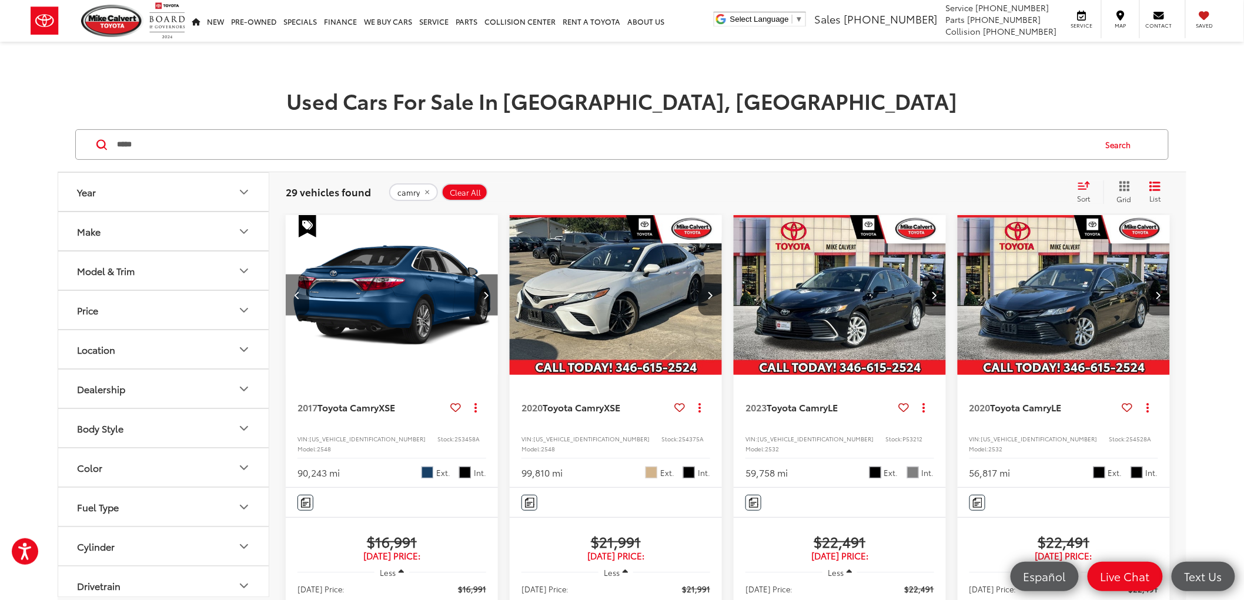
click at [303, 295] on button "Previous image" at bounding box center [298, 295] width 24 height 41
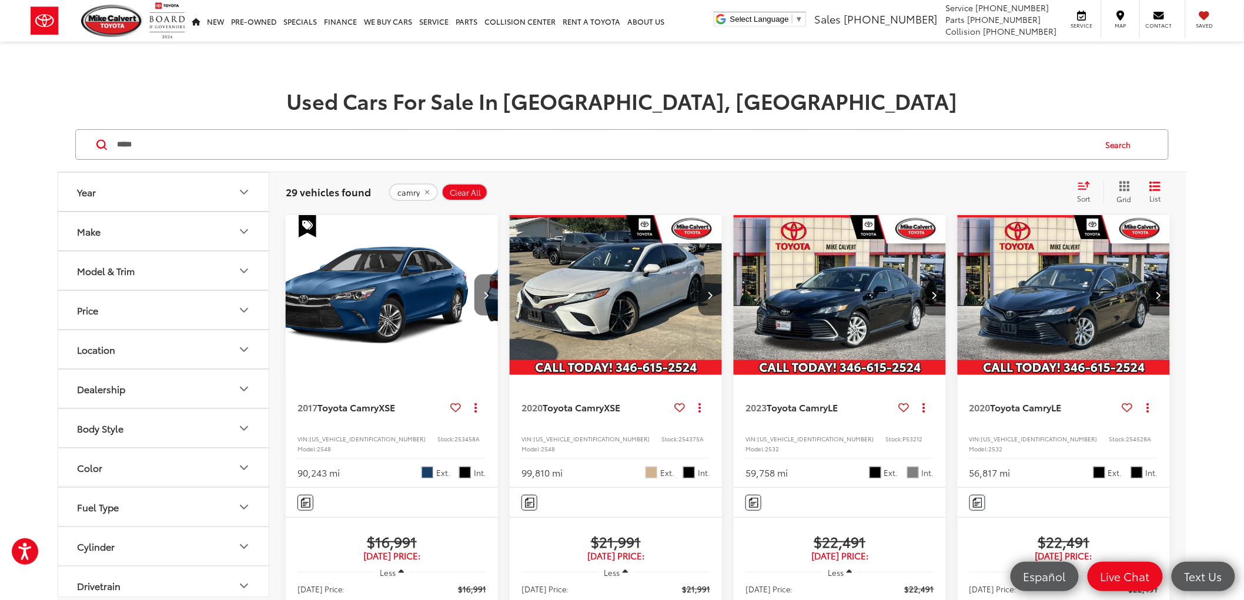
scroll to position [0, 0]
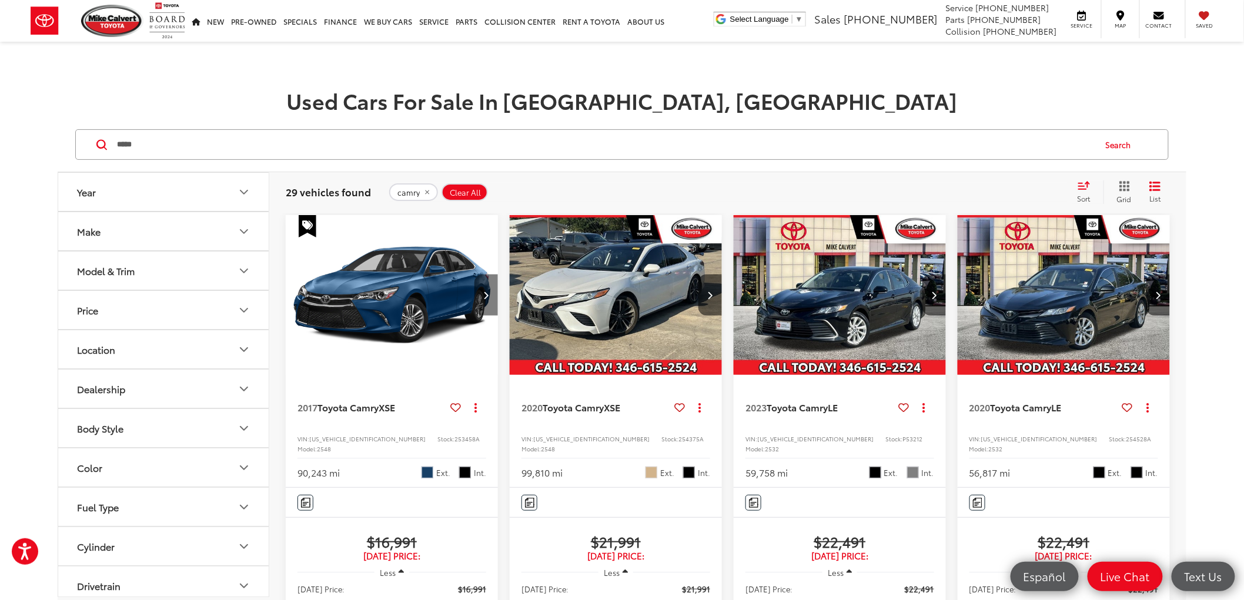
click at [484, 292] on icon "Next image" at bounding box center [486, 295] width 5 height 8
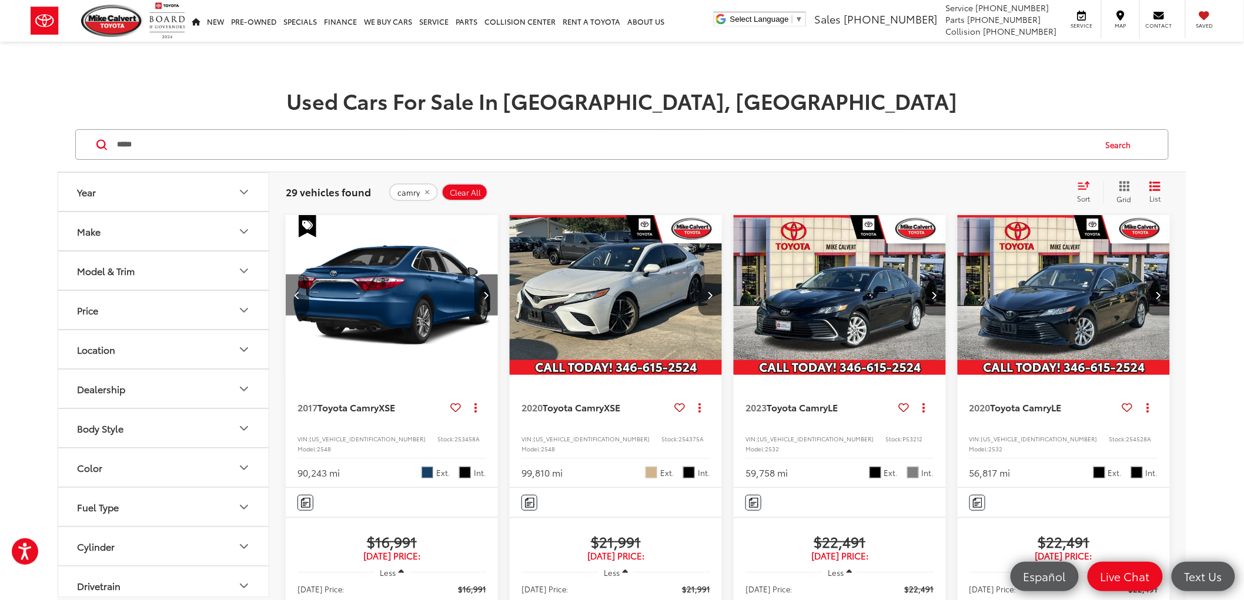
click at [302, 288] on button "Previous image" at bounding box center [298, 295] width 24 height 41
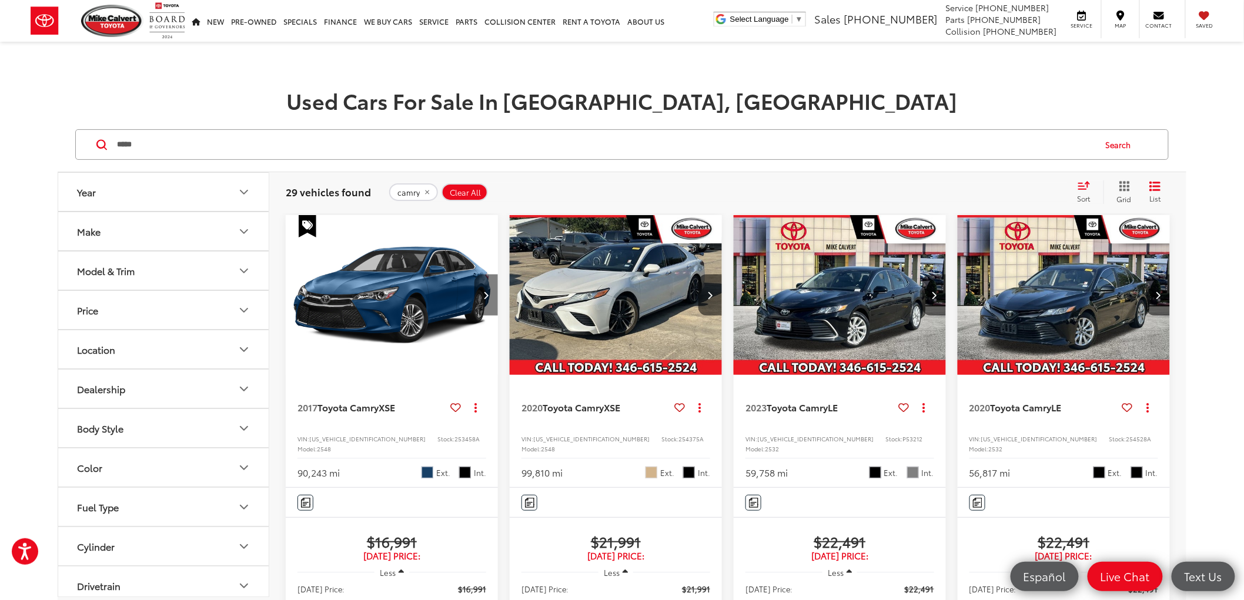
click at [479, 303] on button "Next image" at bounding box center [486, 295] width 24 height 41
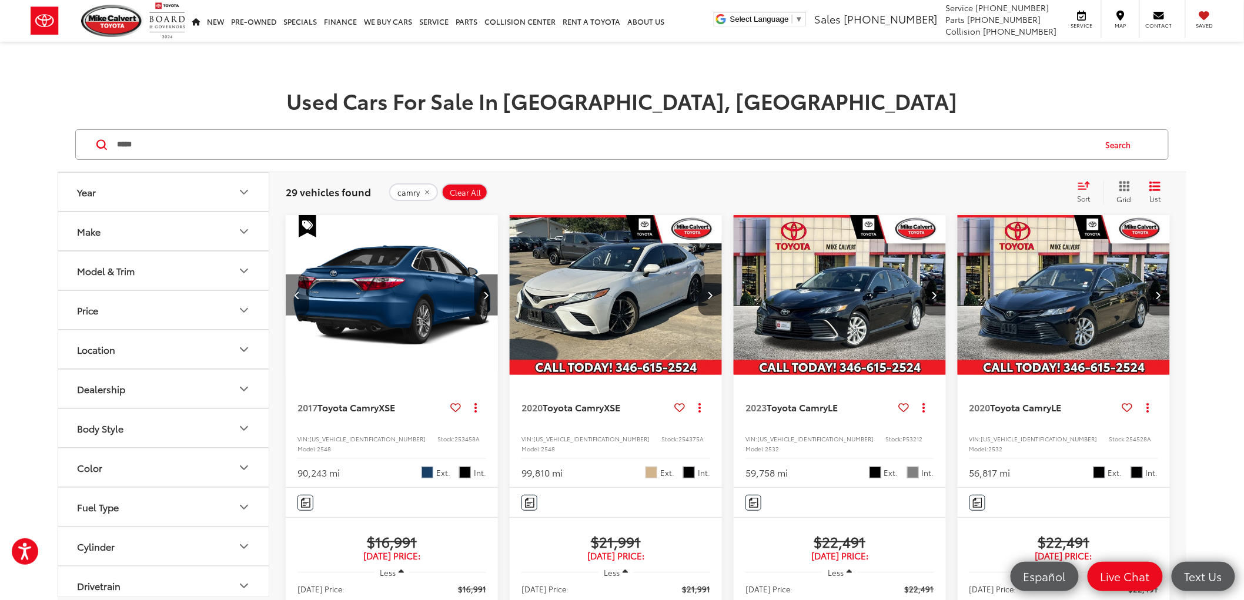
click at [297, 293] on icon "Previous image" at bounding box center [297, 295] width 5 height 8
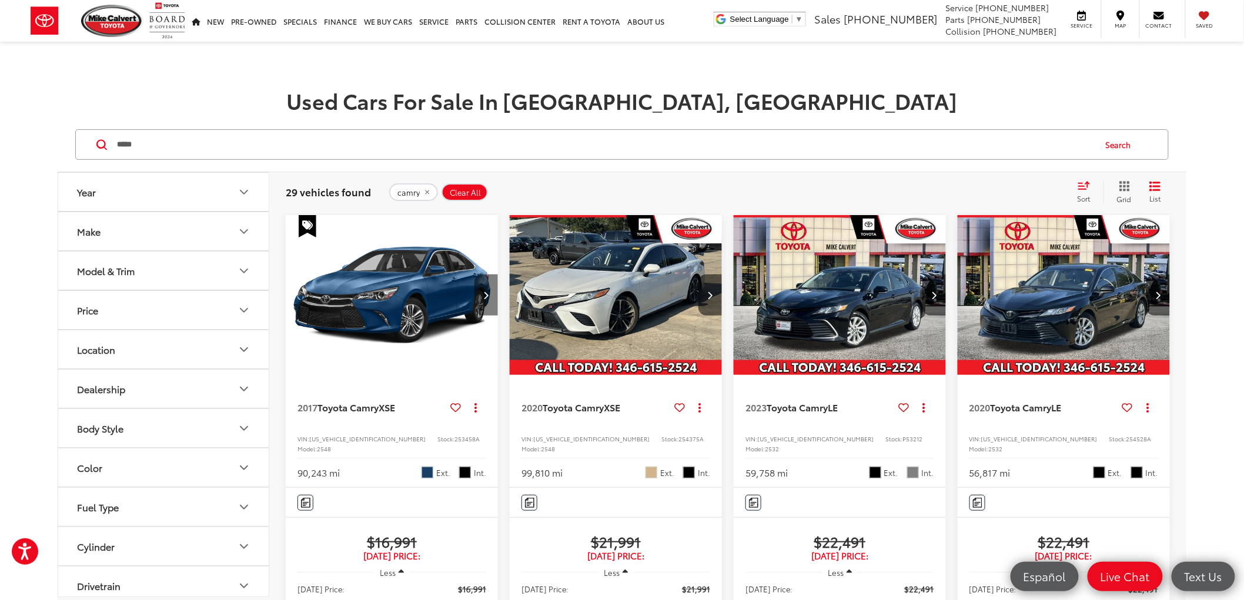
click at [491, 293] on button "Next image" at bounding box center [486, 295] width 24 height 41
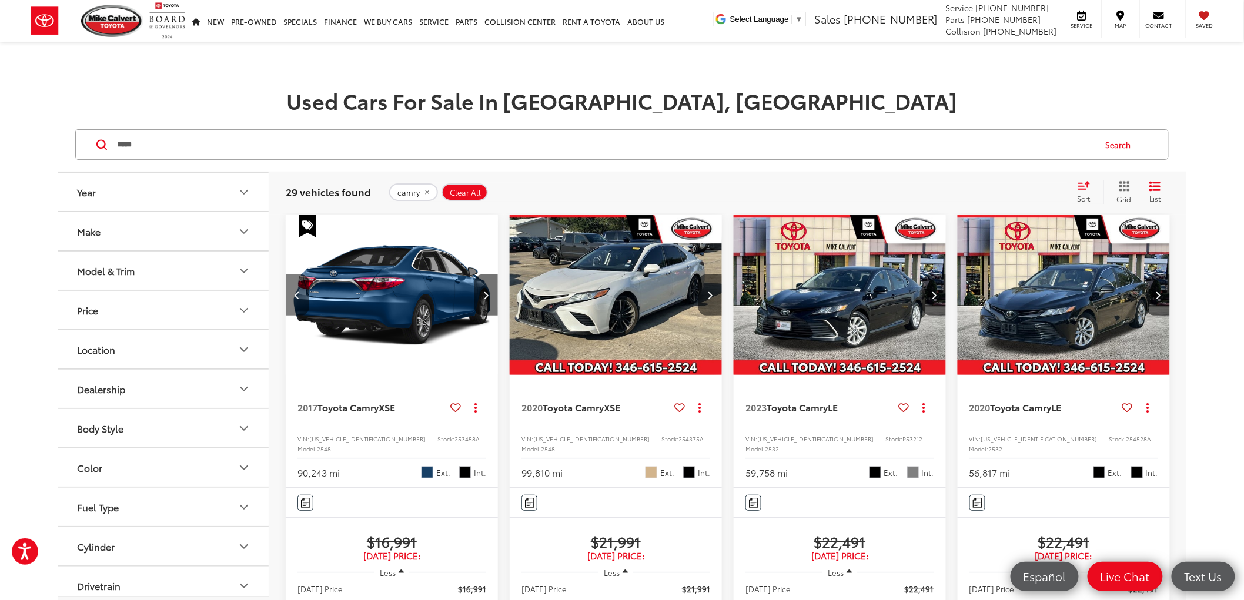
click at [297, 295] on icon "Previous image" at bounding box center [297, 295] width 5 height 8
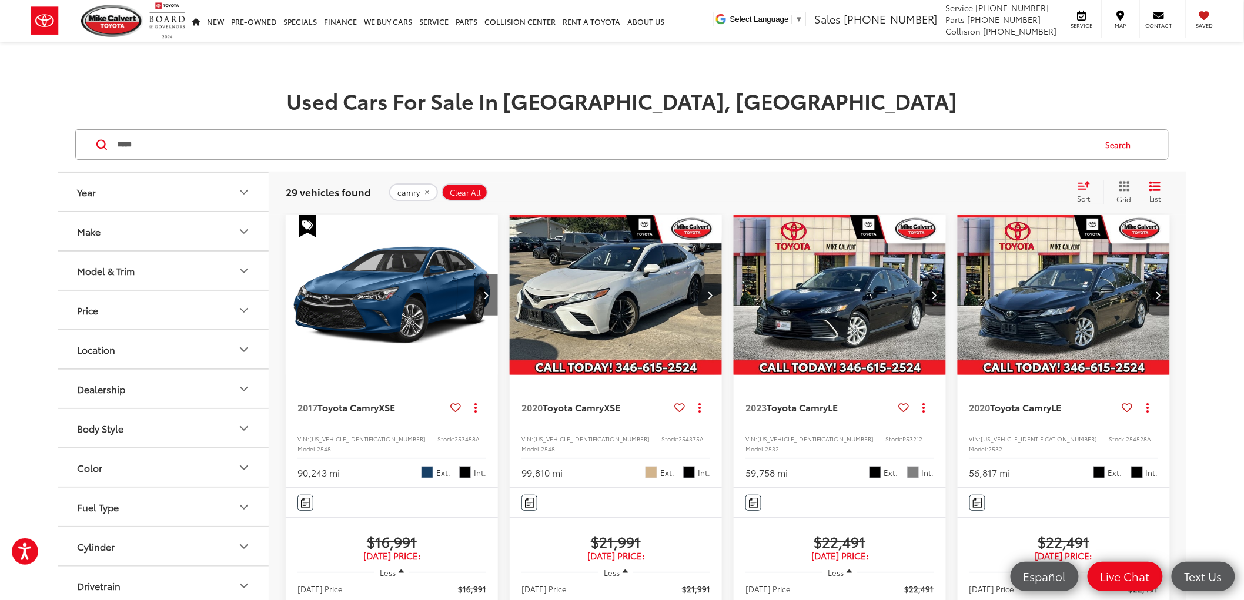
scroll to position [196, 0]
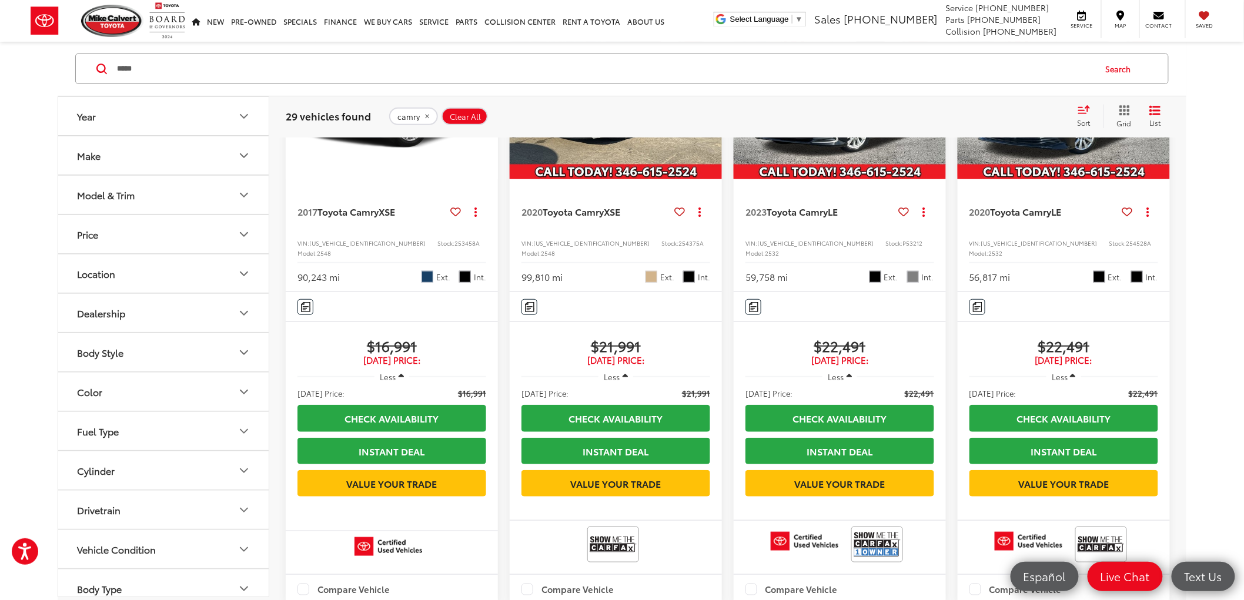
click at [454, 241] on span "253458A" at bounding box center [466, 243] width 25 height 9
copy span "253458A"
